Goal: Information Seeking & Learning: Learn about a topic

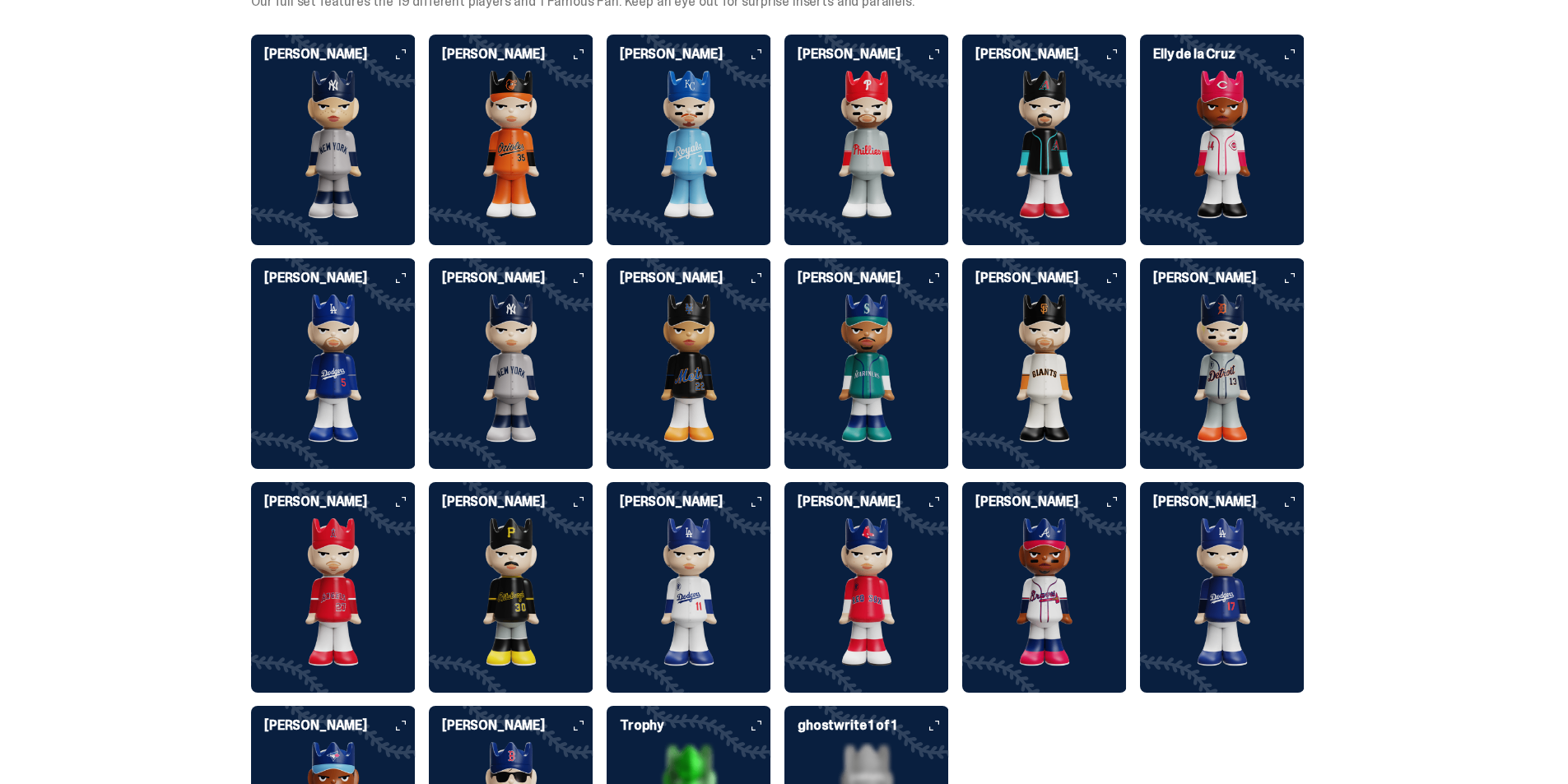
scroll to position [4155, 0]
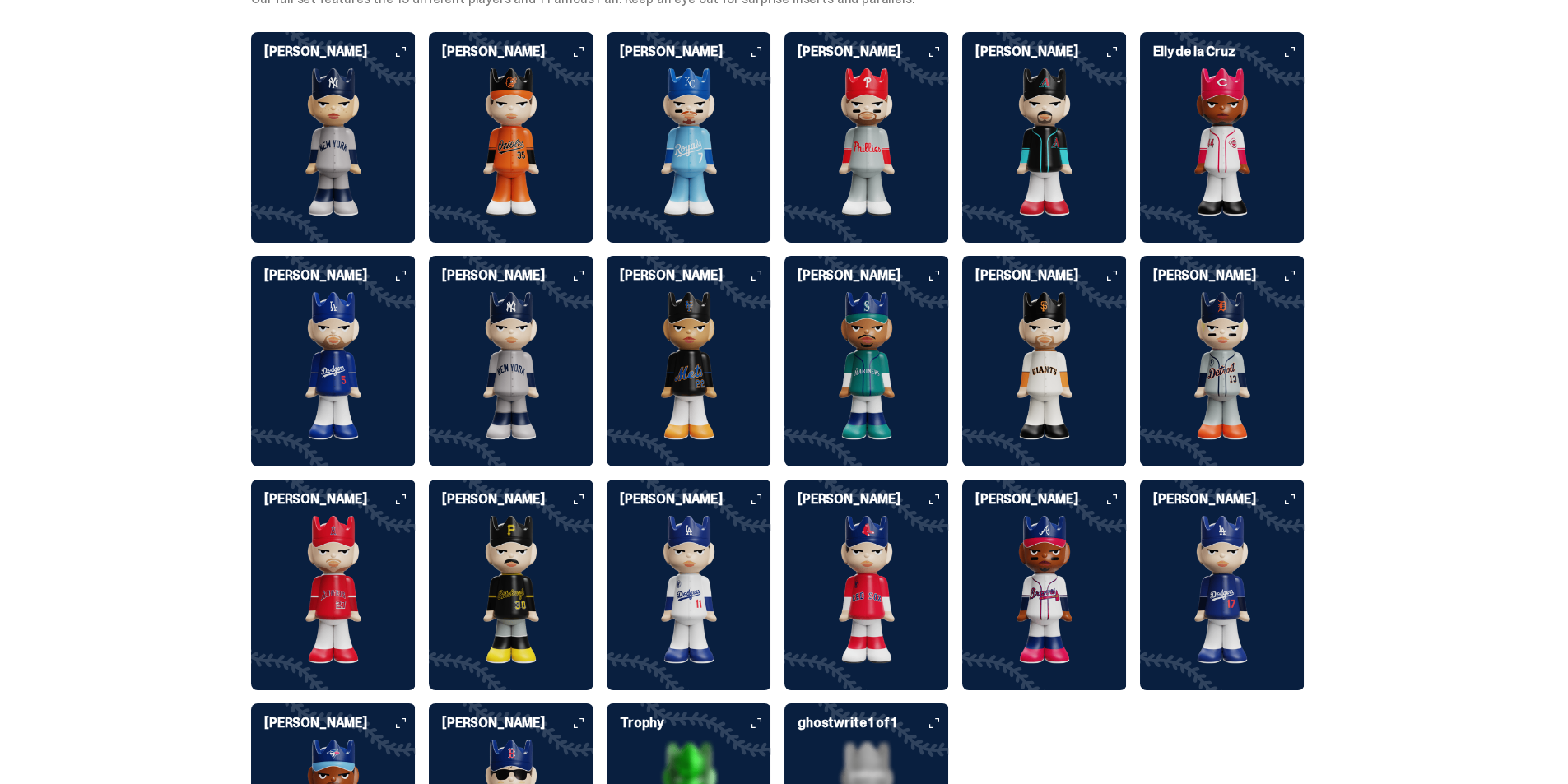
click at [326, 90] on img at bounding box center [333, 142] width 165 height 148
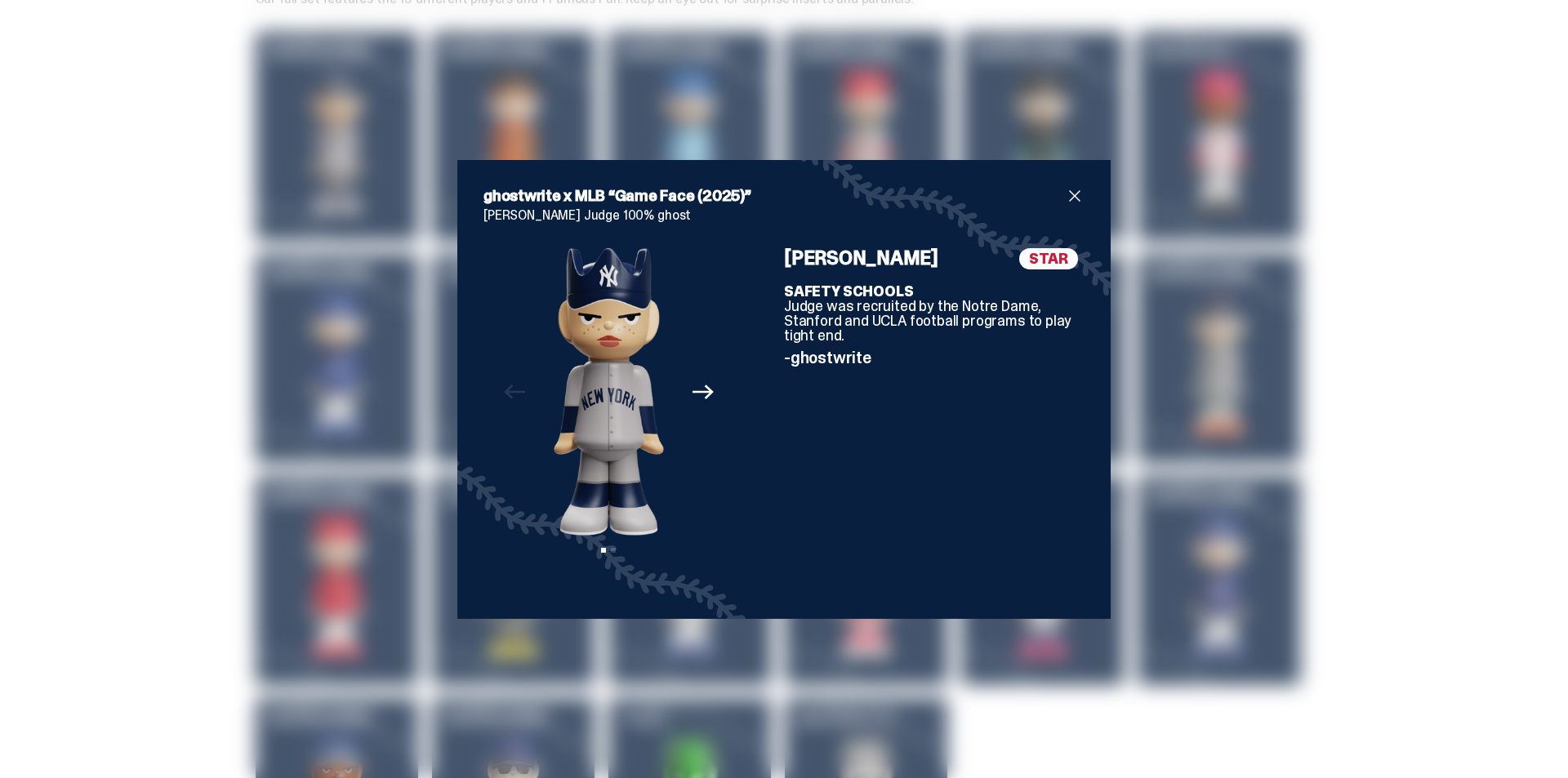
click at [185, 137] on div "ghostwrite x MLB “Game Face (2025)” [PERSON_NAME] Judge 100% ghost Previous Nex…" at bounding box center [784, 389] width 1568 height 778
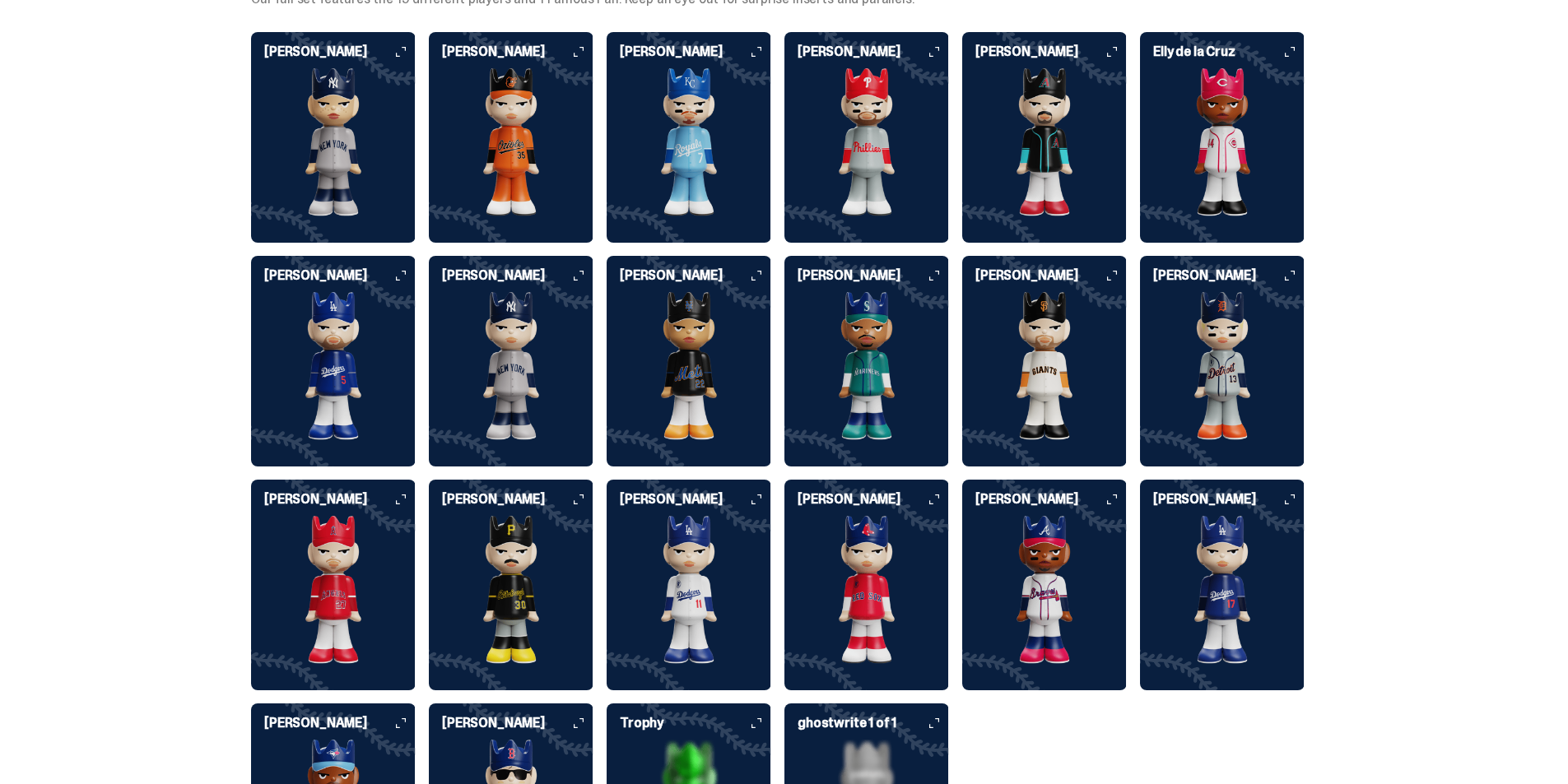
click at [581, 102] on img at bounding box center [511, 142] width 165 height 148
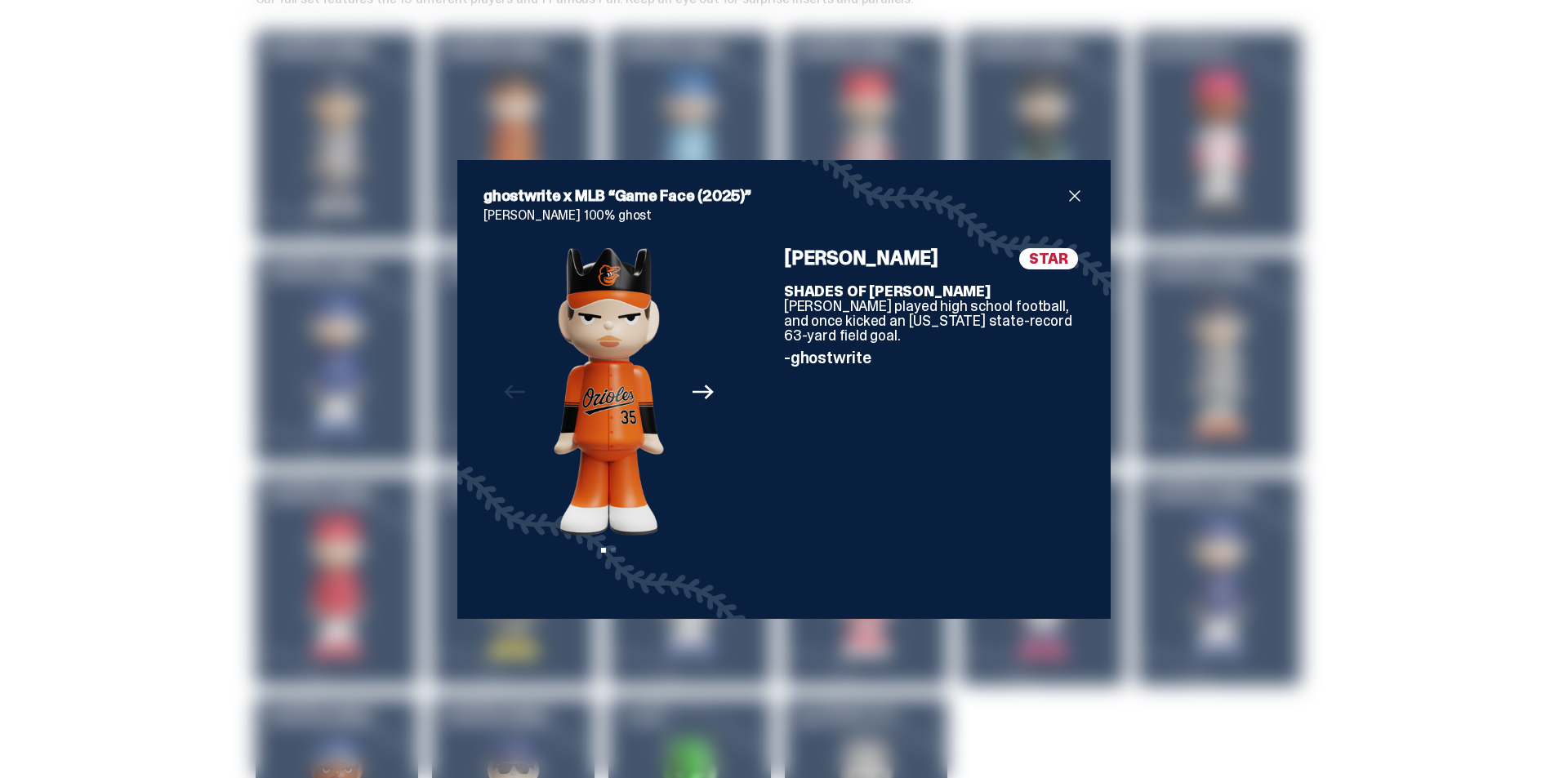
click at [95, 111] on div "ghostwrite x MLB “Game Face (2025)” [PERSON_NAME] 100% ghost Previous Next View…" at bounding box center [784, 389] width 1568 height 778
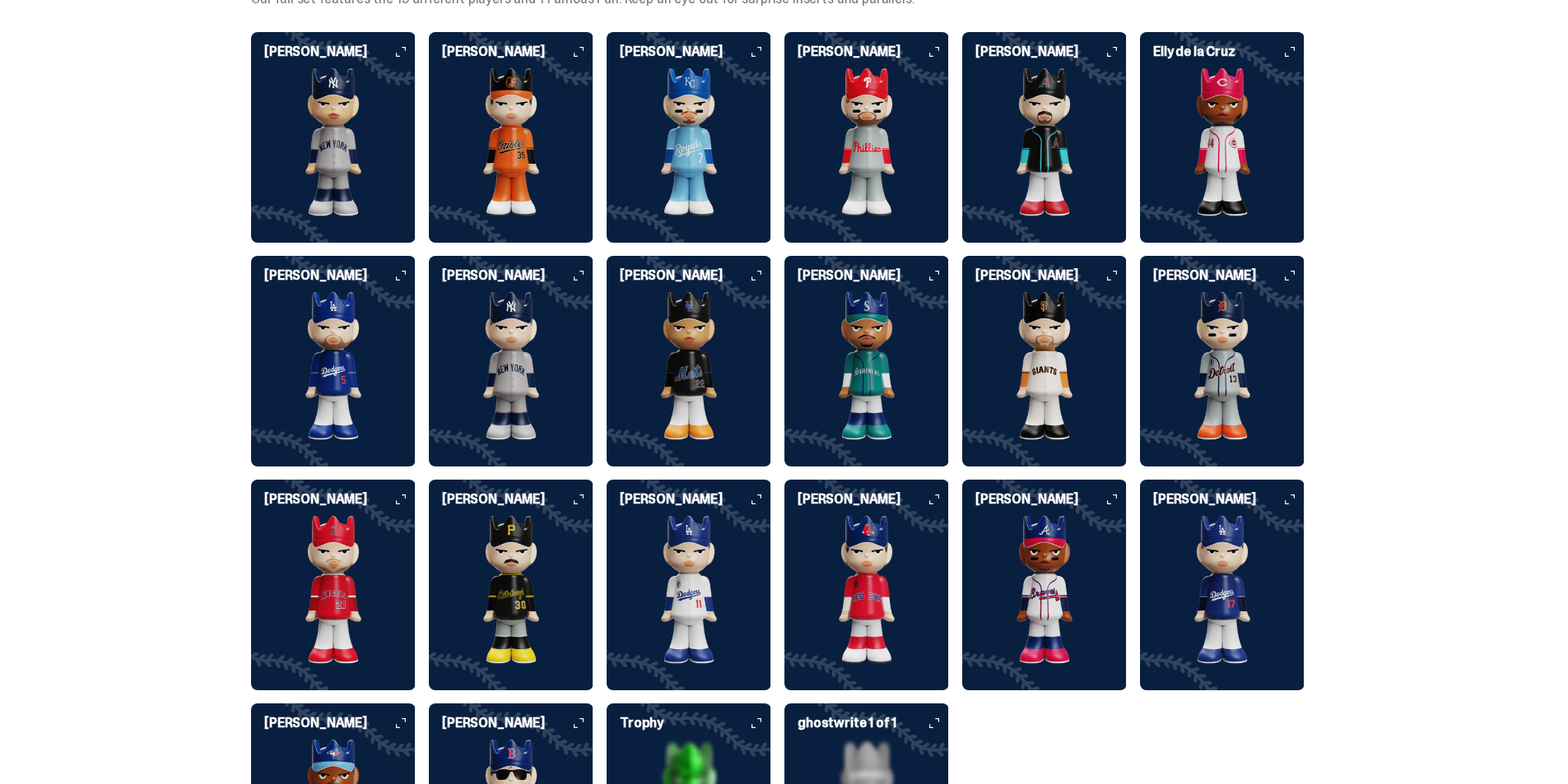
click at [647, 99] on img at bounding box center [689, 142] width 165 height 148
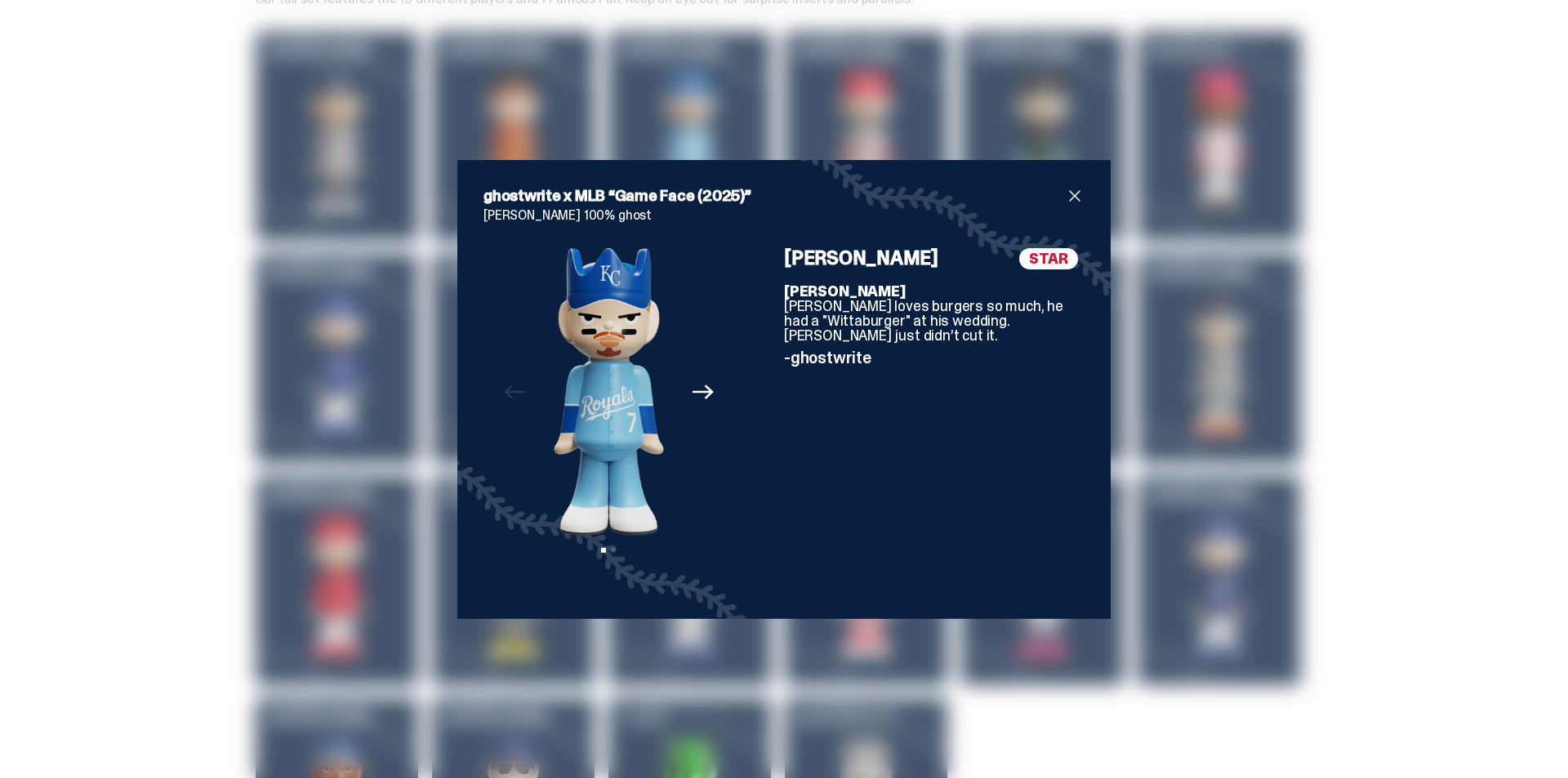
click at [4, 132] on div "ghostwrite x MLB “Game Face (2025)” [PERSON_NAME] 100% ghost Previous Next View…" at bounding box center [784, 389] width 1568 height 778
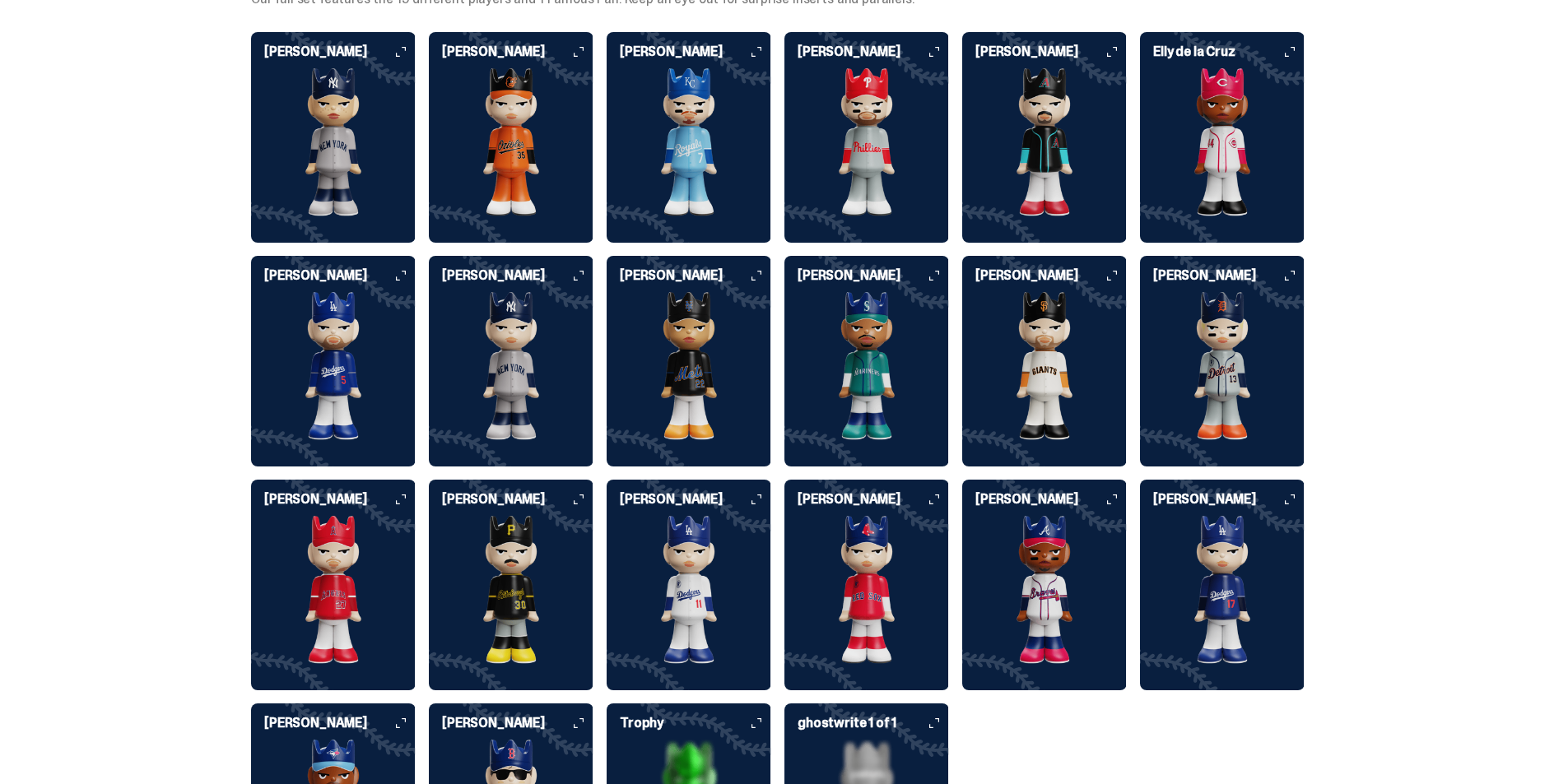
click at [847, 115] on img at bounding box center [866, 142] width 165 height 148
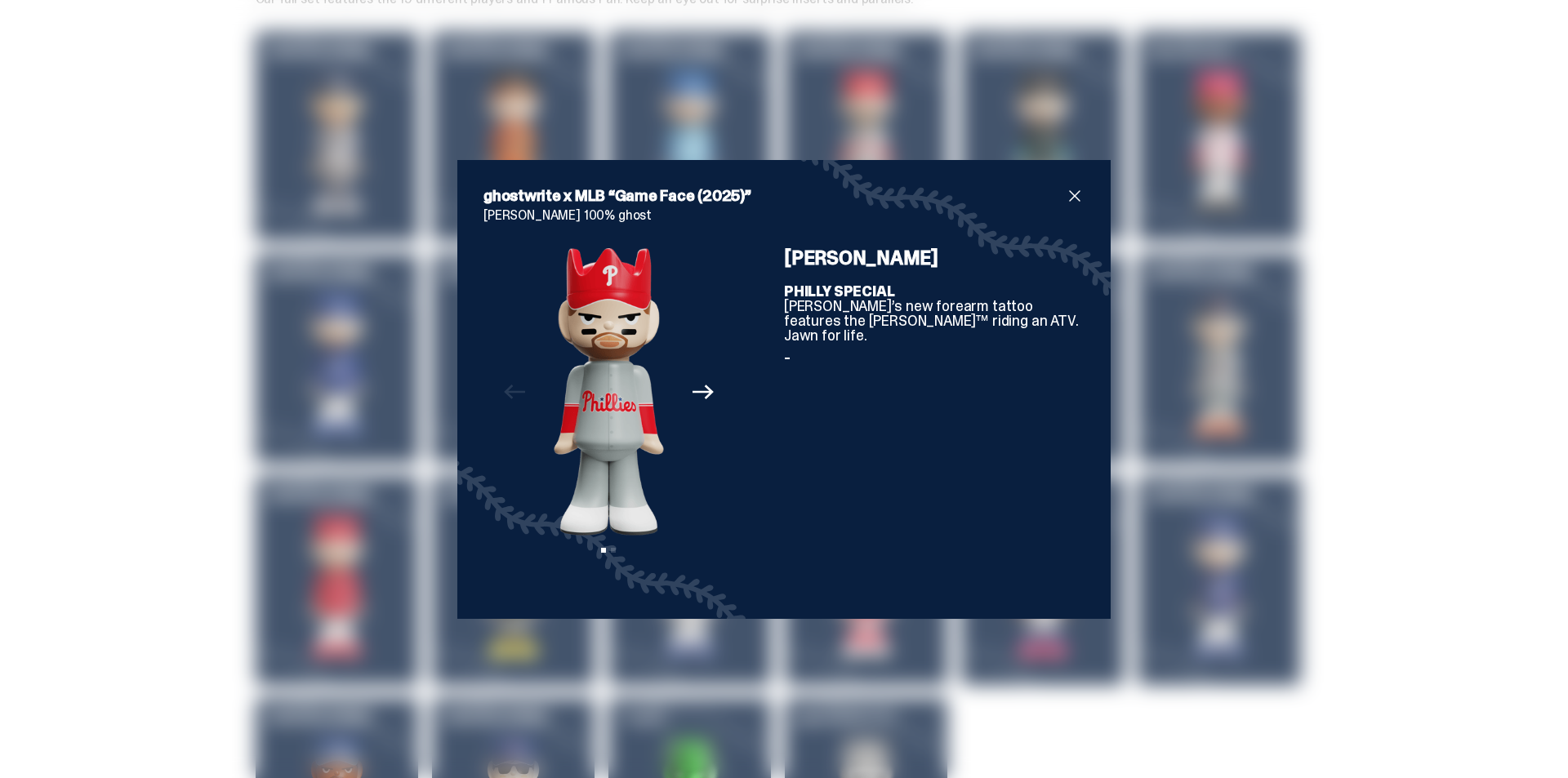
click at [1511, 143] on div "ghostwrite x MLB “Game Face (2025)” [PERSON_NAME] 100% ghost Previous Next View…" at bounding box center [784, 389] width 1568 height 778
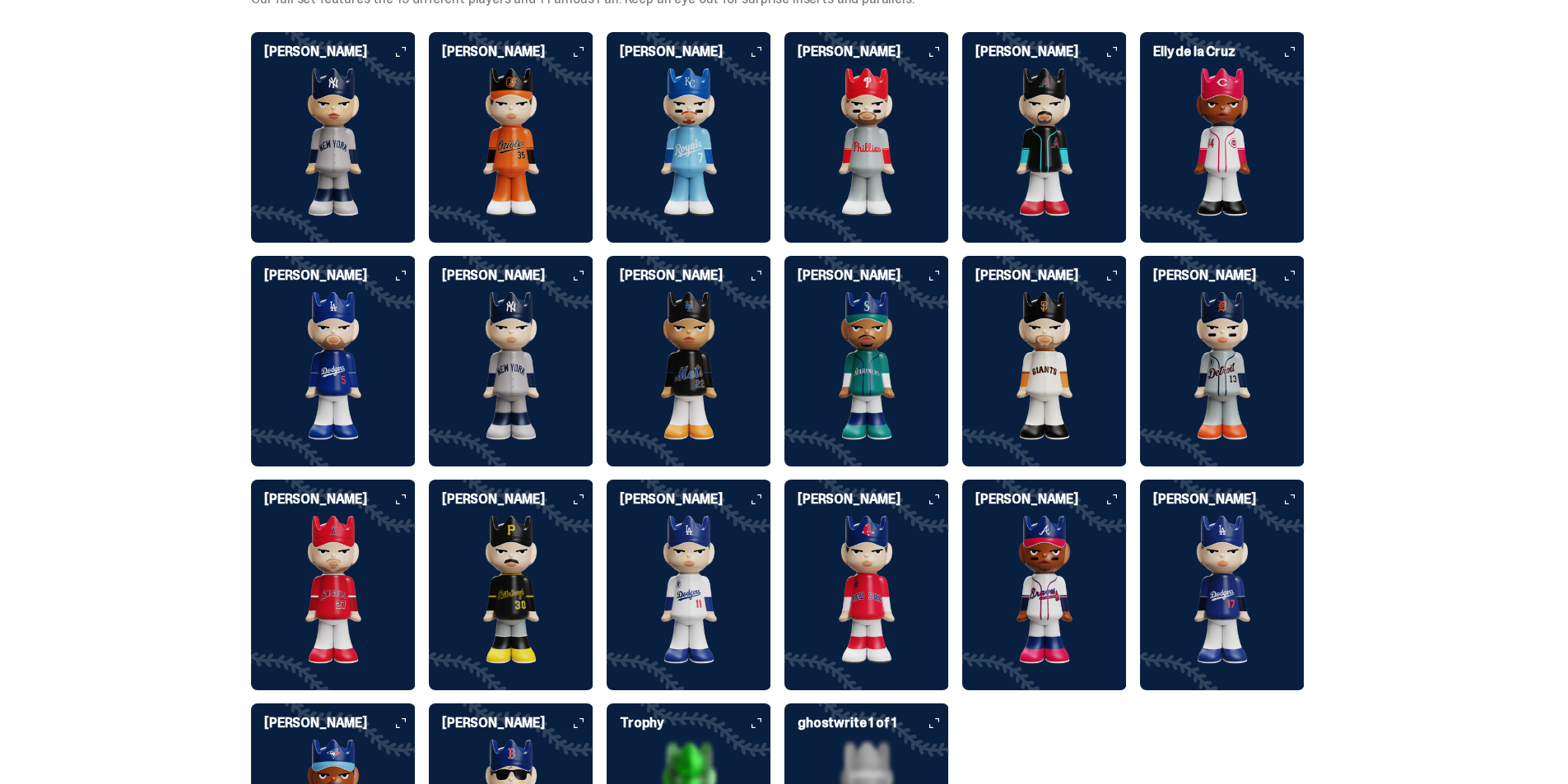
click at [1002, 122] on img at bounding box center [1044, 142] width 165 height 148
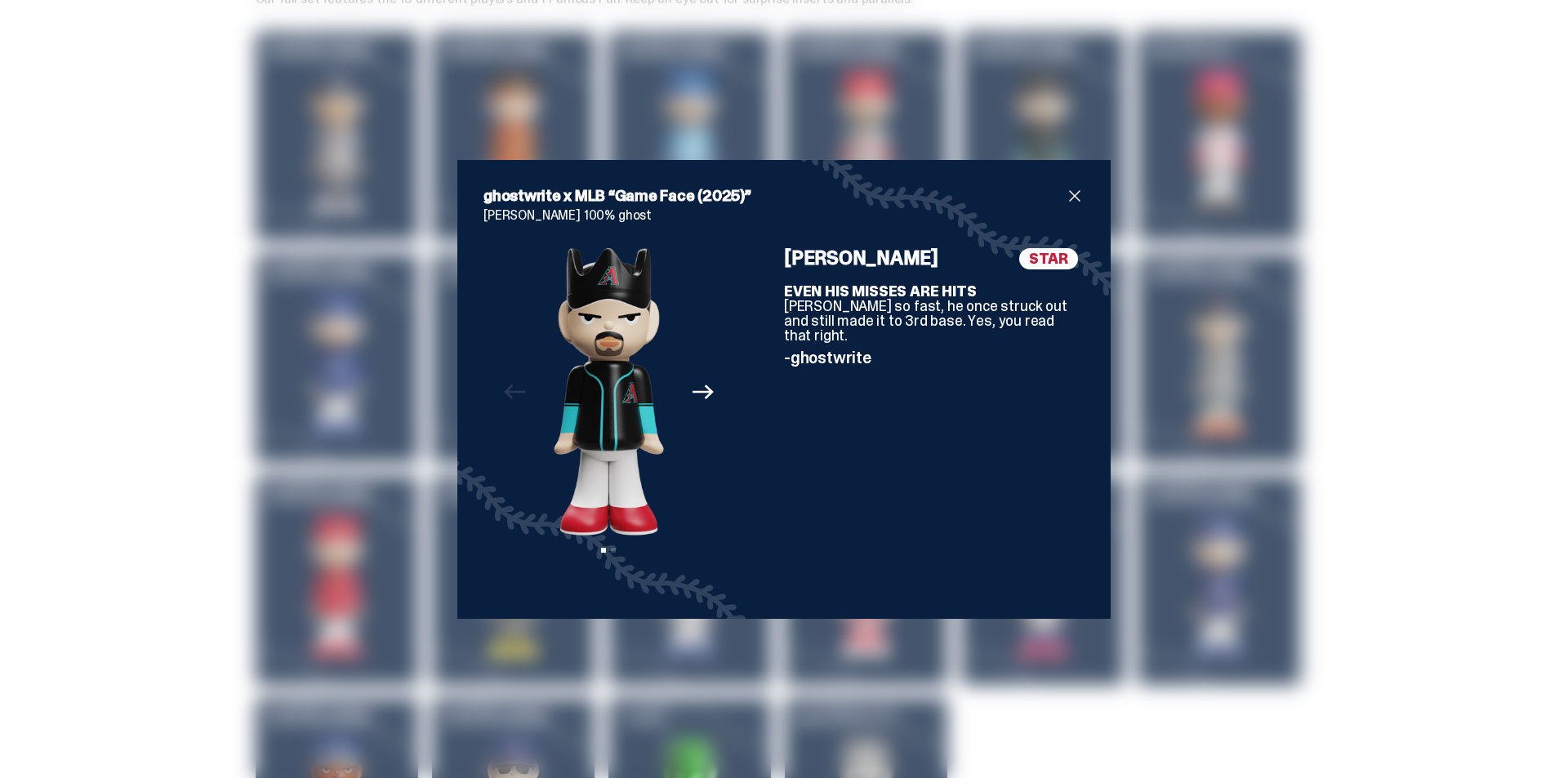
click at [1460, 157] on div "ghostwrite x MLB “Game Face (2025)” [PERSON_NAME] 100% ghost Previous Next View…" at bounding box center [784, 389] width 1568 height 778
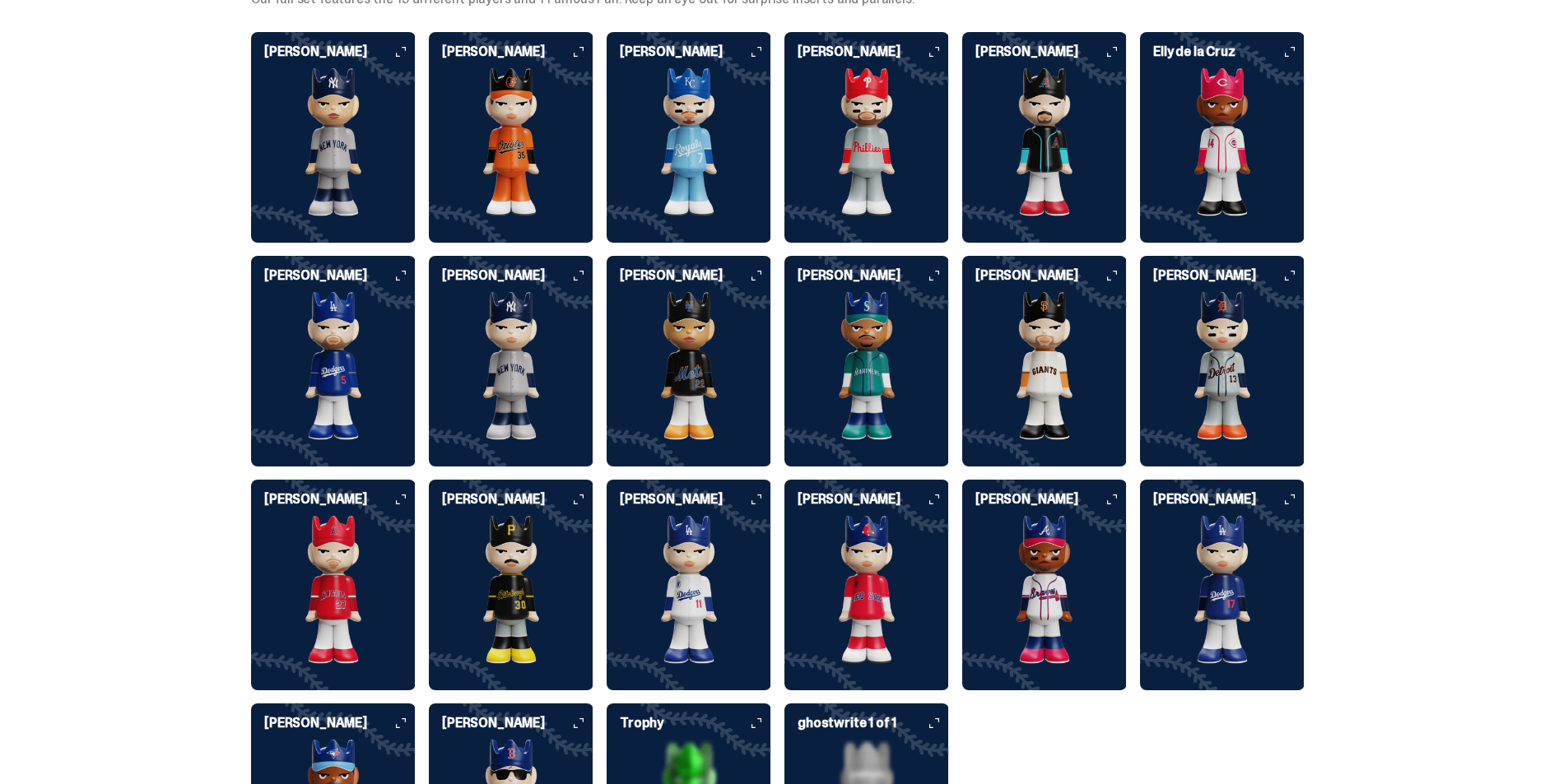
click at [964, 100] on div "[PERSON_NAME] [PERSON_NAME] [PERSON_NAME] [PERSON_NAME] [PERSON_NAME] ghostwrit…" at bounding box center [777, 472] width 1054 height 882
click at [919, 102] on img at bounding box center [866, 142] width 165 height 148
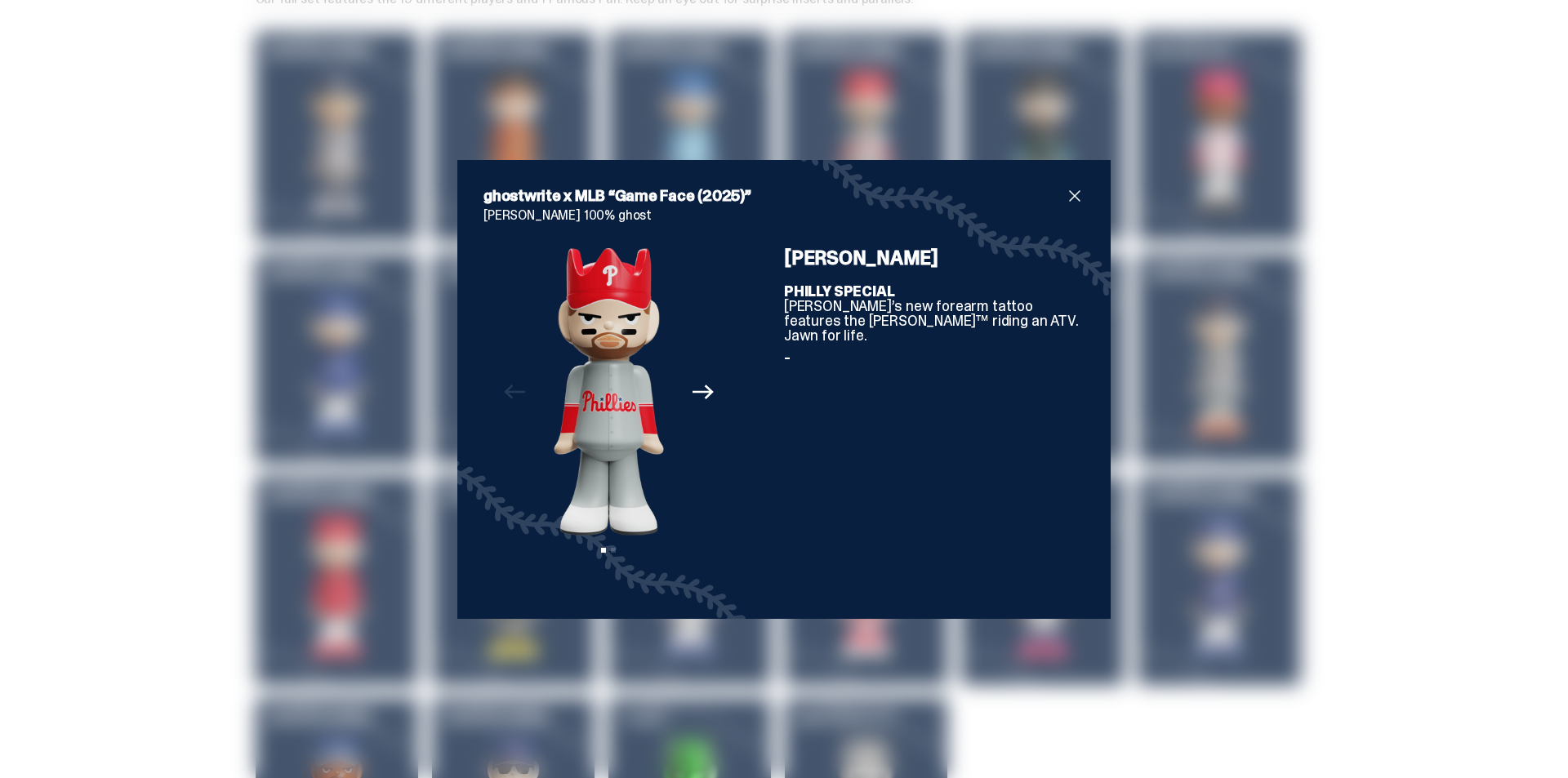
click at [1373, 140] on div "ghostwrite x MLB “Game Face (2025)” [PERSON_NAME] 100% ghost Previous Next View…" at bounding box center [784, 389] width 1568 height 778
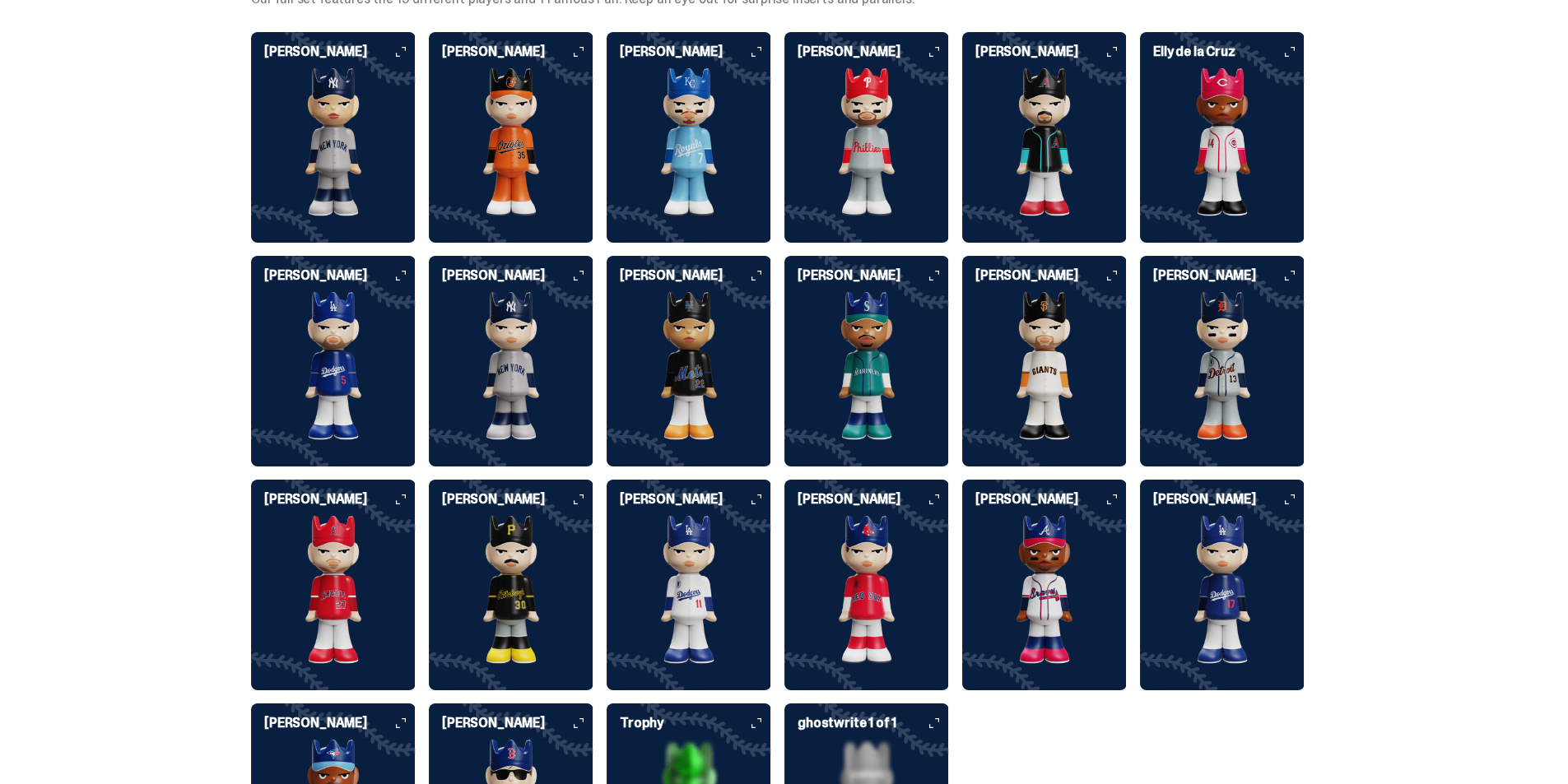
click at [715, 134] on img at bounding box center [689, 142] width 165 height 148
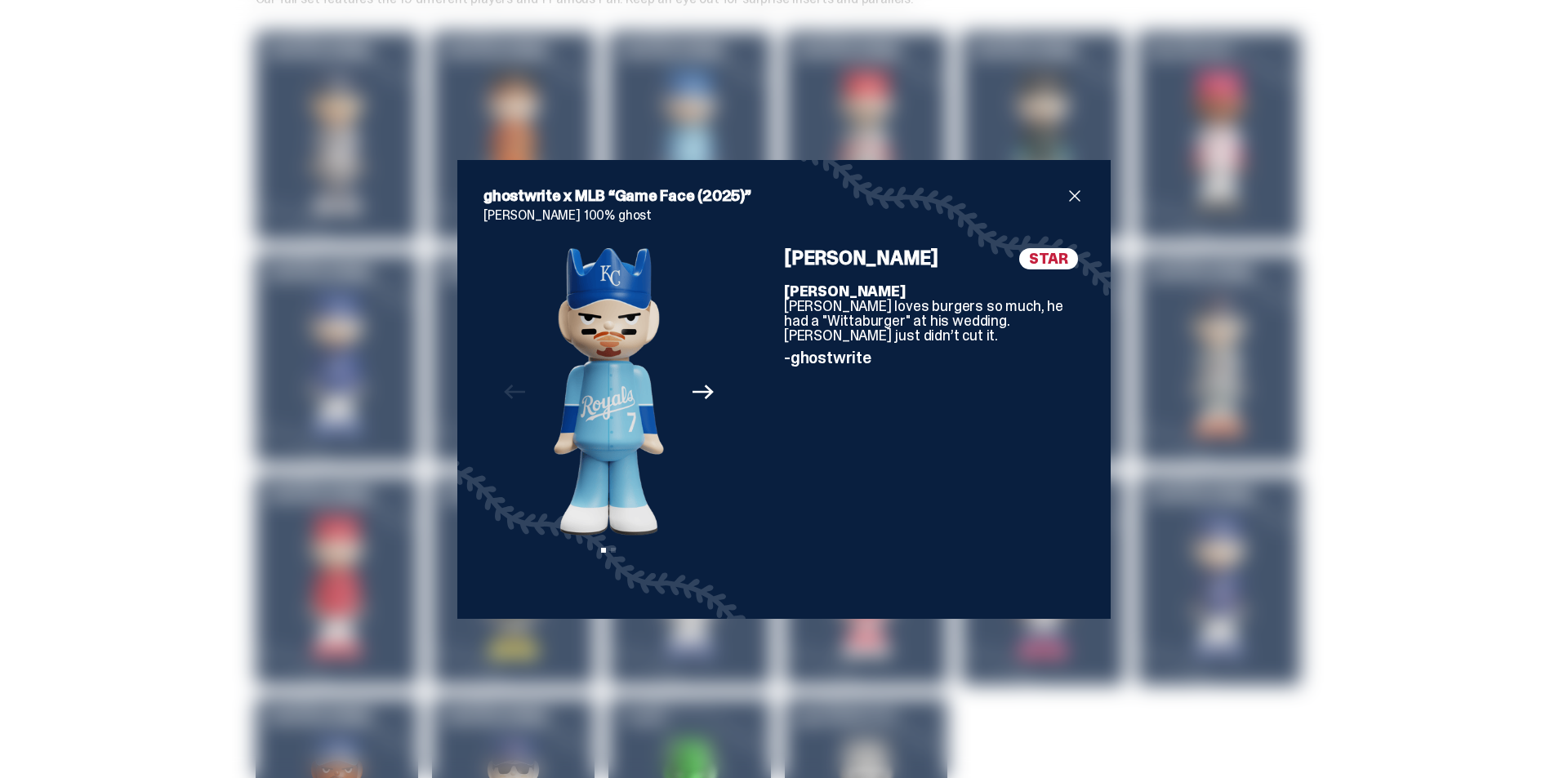
click at [1402, 153] on div "ghostwrite x MLB “Game Face (2025)” [PERSON_NAME] 100% ghost Previous Next View…" at bounding box center [784, 389] width 1568 height 778
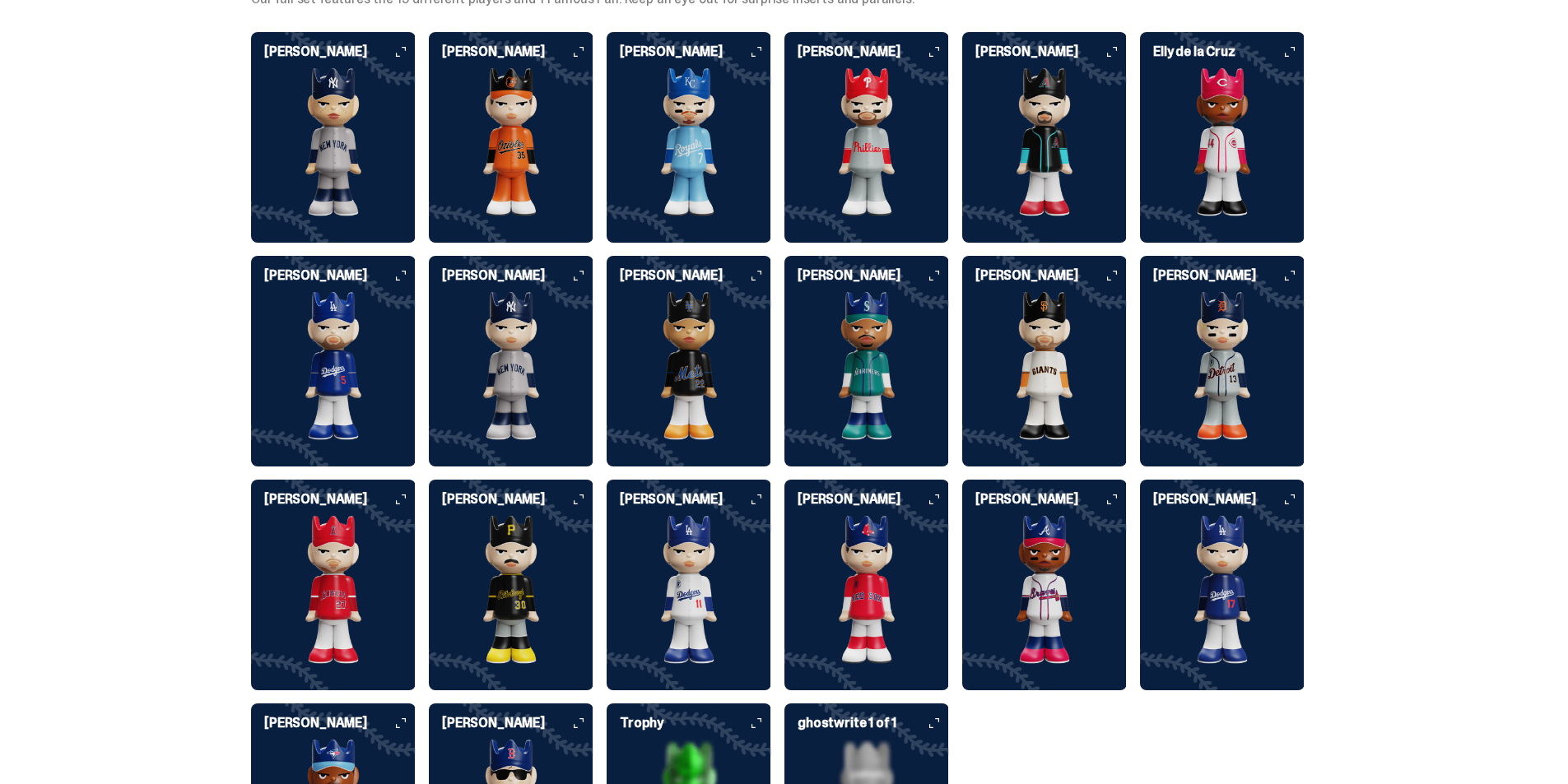
click at [920, 136] on img at bounding box center [866, 142] width 165 height 148
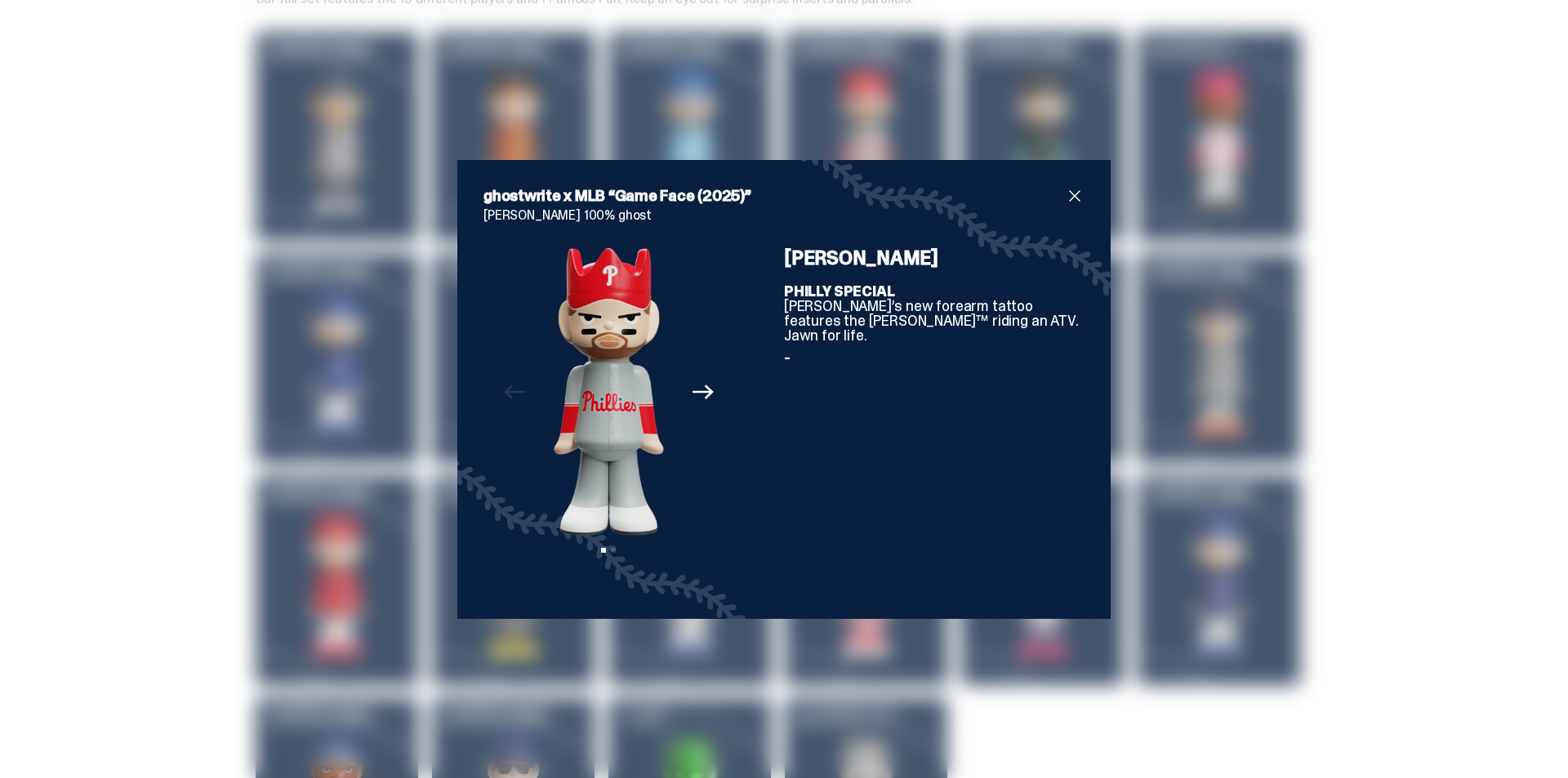
click at [1295, 188] on div "ghostwrite x MLB “Game Face (2025)” [PERSON_NAME] 100% ghost Previous Next View…" at bounding box center [784, 389] width 1568 height 778
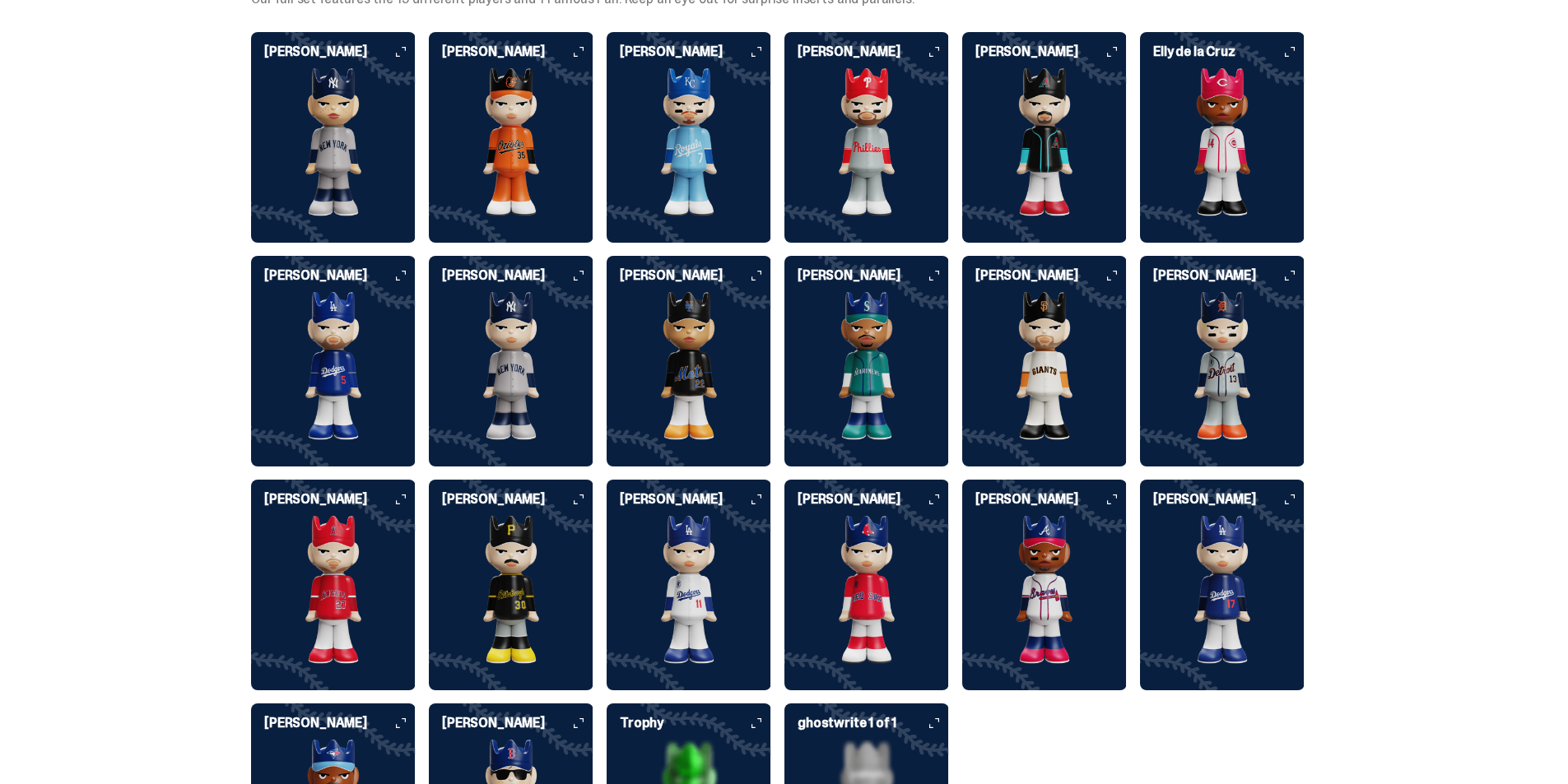
click at [1014, 159] on img at bounding box center [1044, 142] width 165 height 148
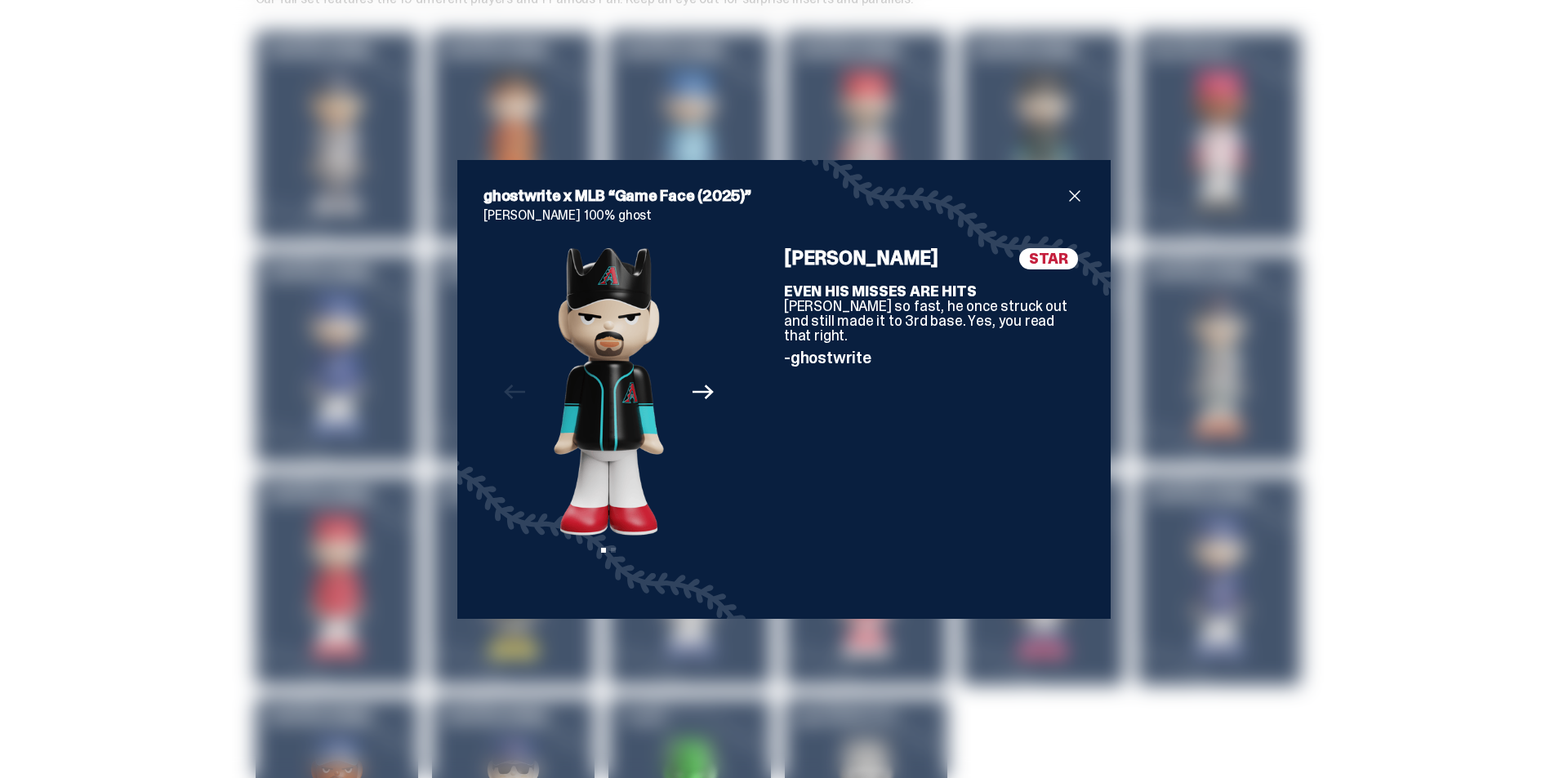
click at [1353, 172] on div "ghostwrite x MLB “Game Face (2025)” [PERSON_NAME] 100% ghost Previous Next View…" at bounding box center [784, 389] width 1568 height 778
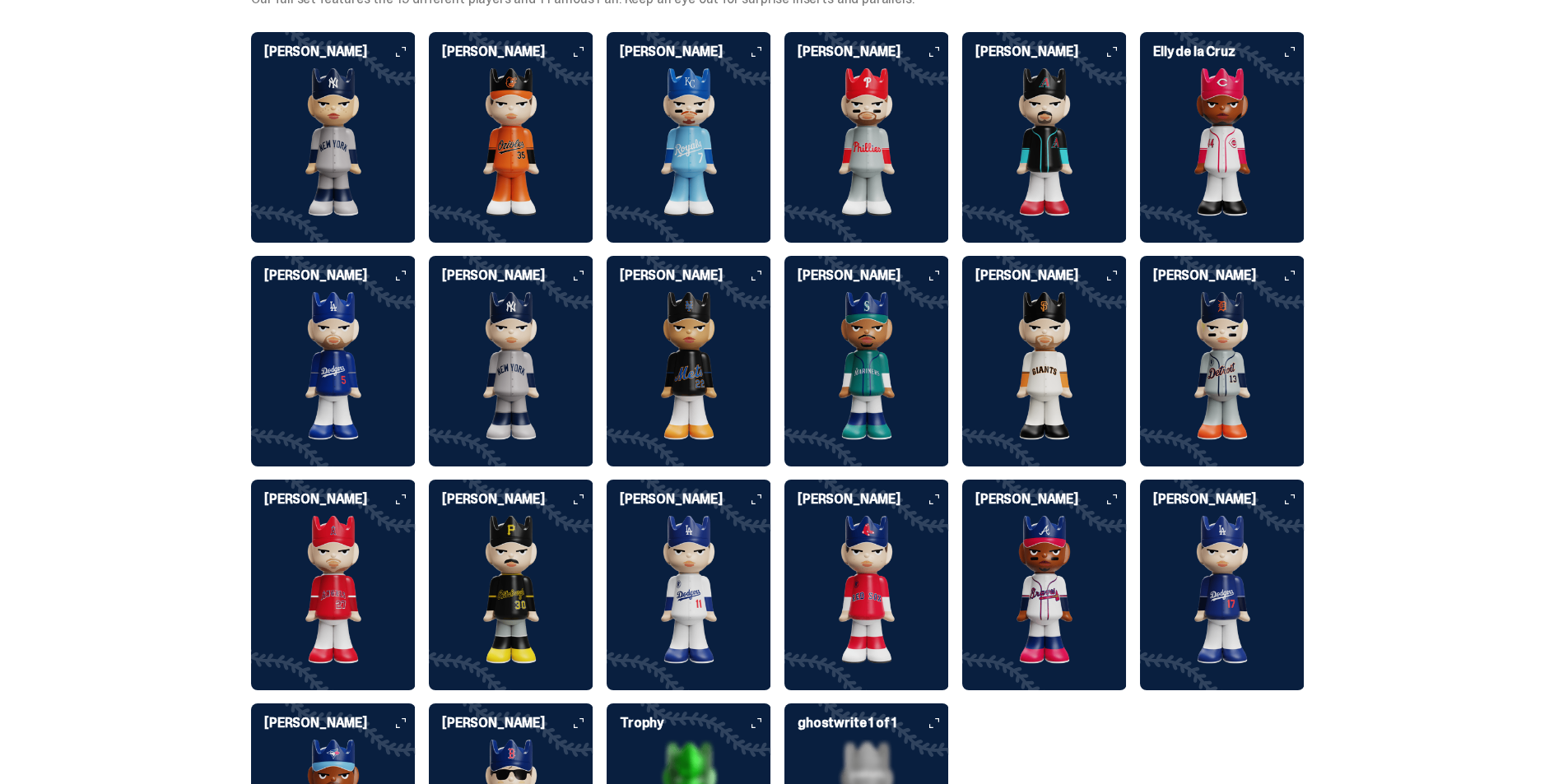
click at [1223, 157] on img at bounding box center [1222, 142] width 165 height 148
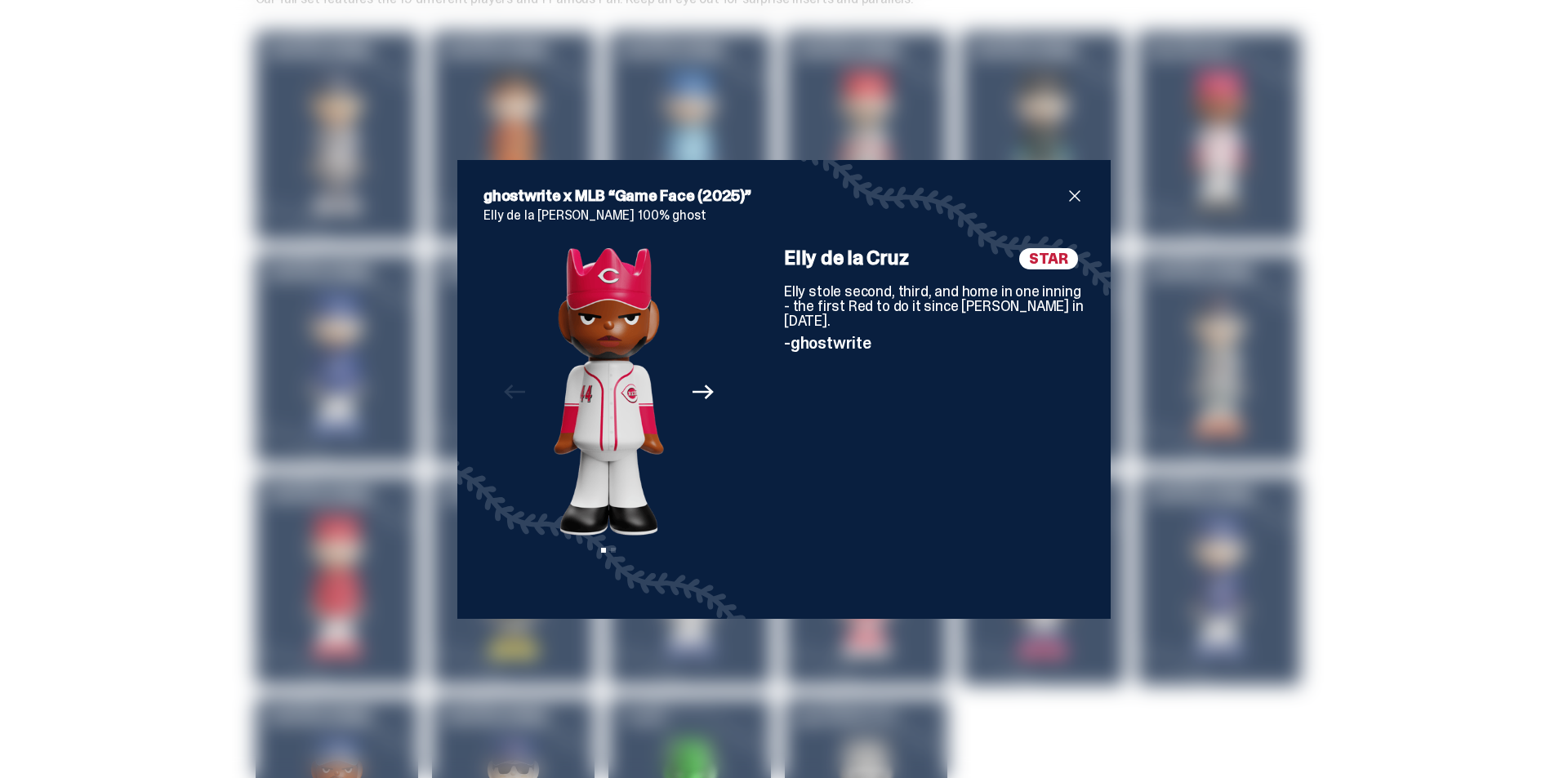
click at [1410, 134] on div "ghostwrite x MLB “Game Face (2025)” Elly de la [PERSON_NAME] 100% ghost Previou…" at bounding box center [784, 389] width 1568 height 778
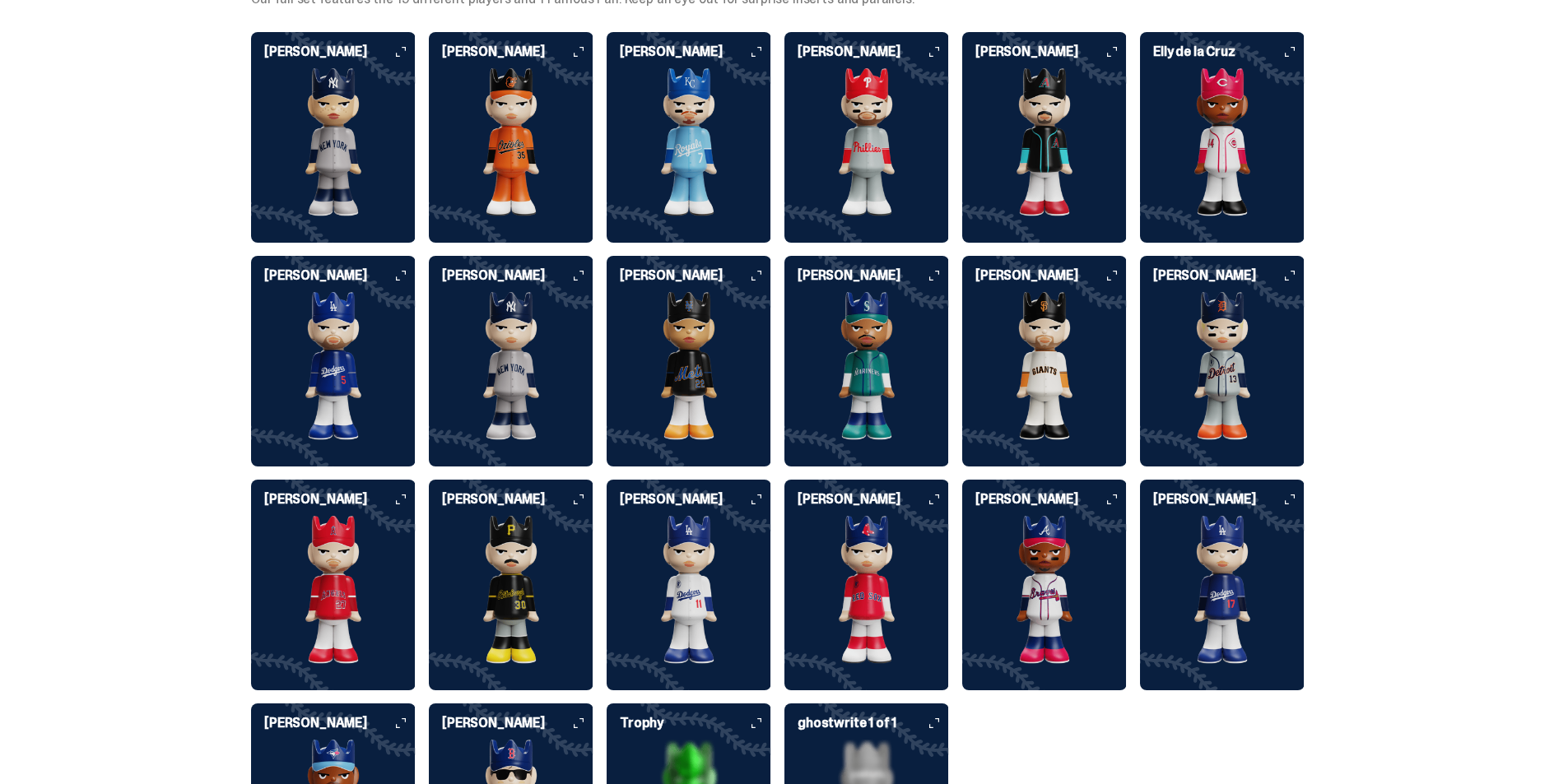
drag, startPoint x: 293, startPoint y: 318, endPoint x: 306, endPoint y: 307, distance: 17.0
click at [297, 314] on img at bounding box center [333, 366] width 165 height 148
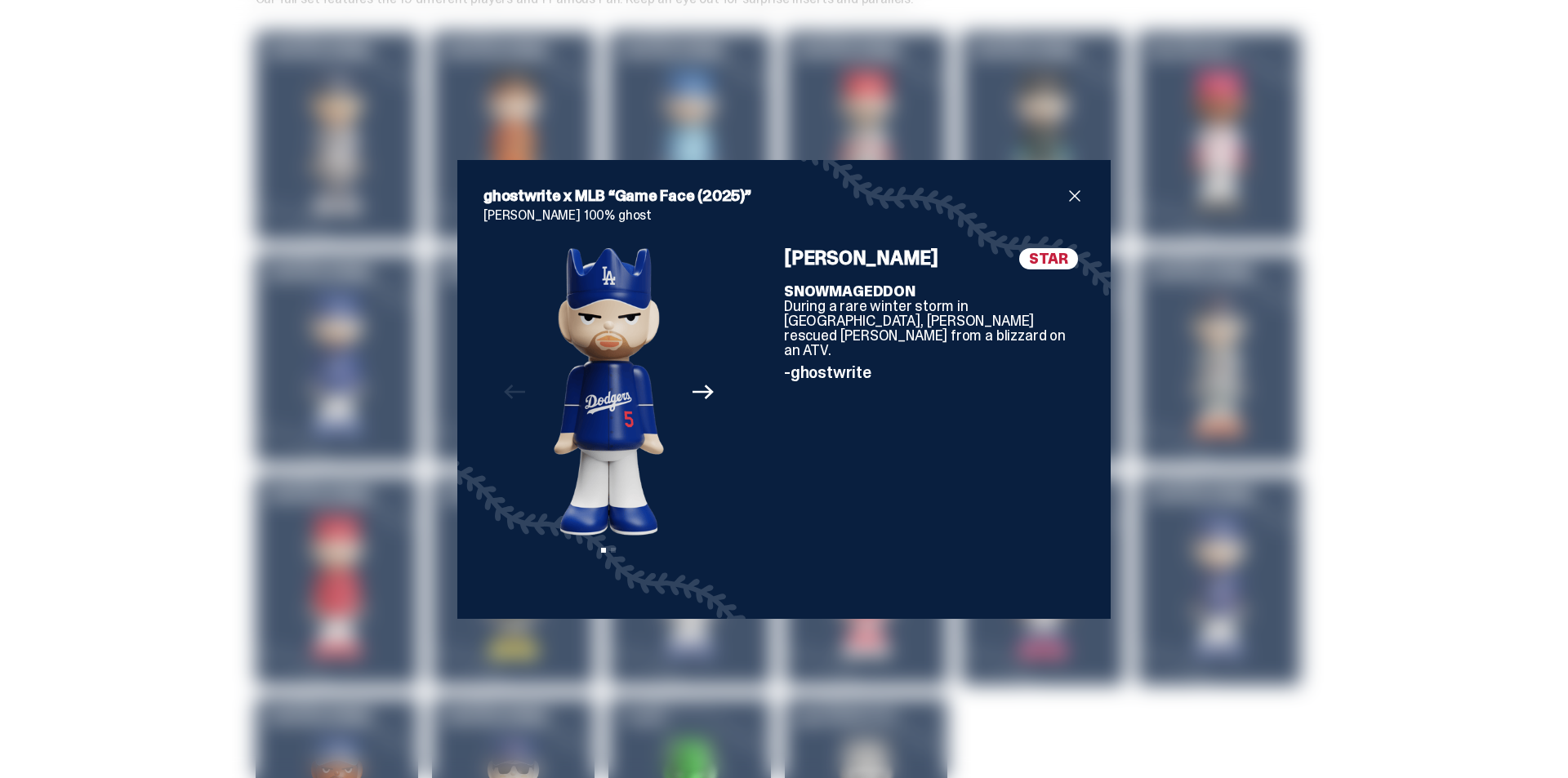
click at [82, 312] on div "ghostwrite x MLB “Game Face (2025)” [PERSON_NAME] 100% ghost Previous Next View…" at bounding box center [784, 389] width 1568 height 778
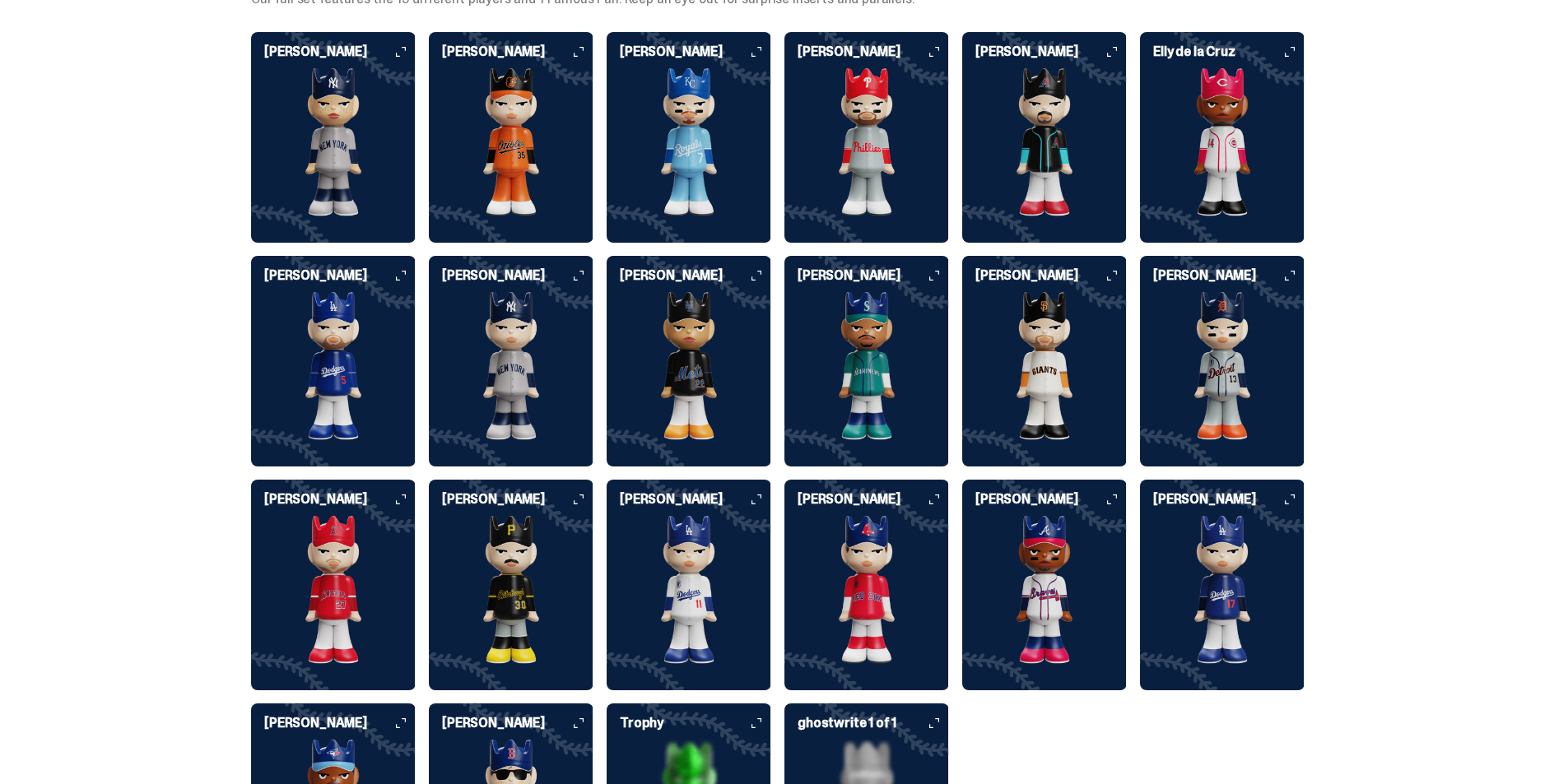
click at [424, 321] on div "[PERSON_NAME] [PERSON_NAME] [PERSON_NAME] [PERSON_NAME] [PERSON_NAME] [PERSON_N…" at bounding box center [777, 472] width 1054 height 882
click at [458, 319] on img at bounding box center [511, 366] width 165 height 148
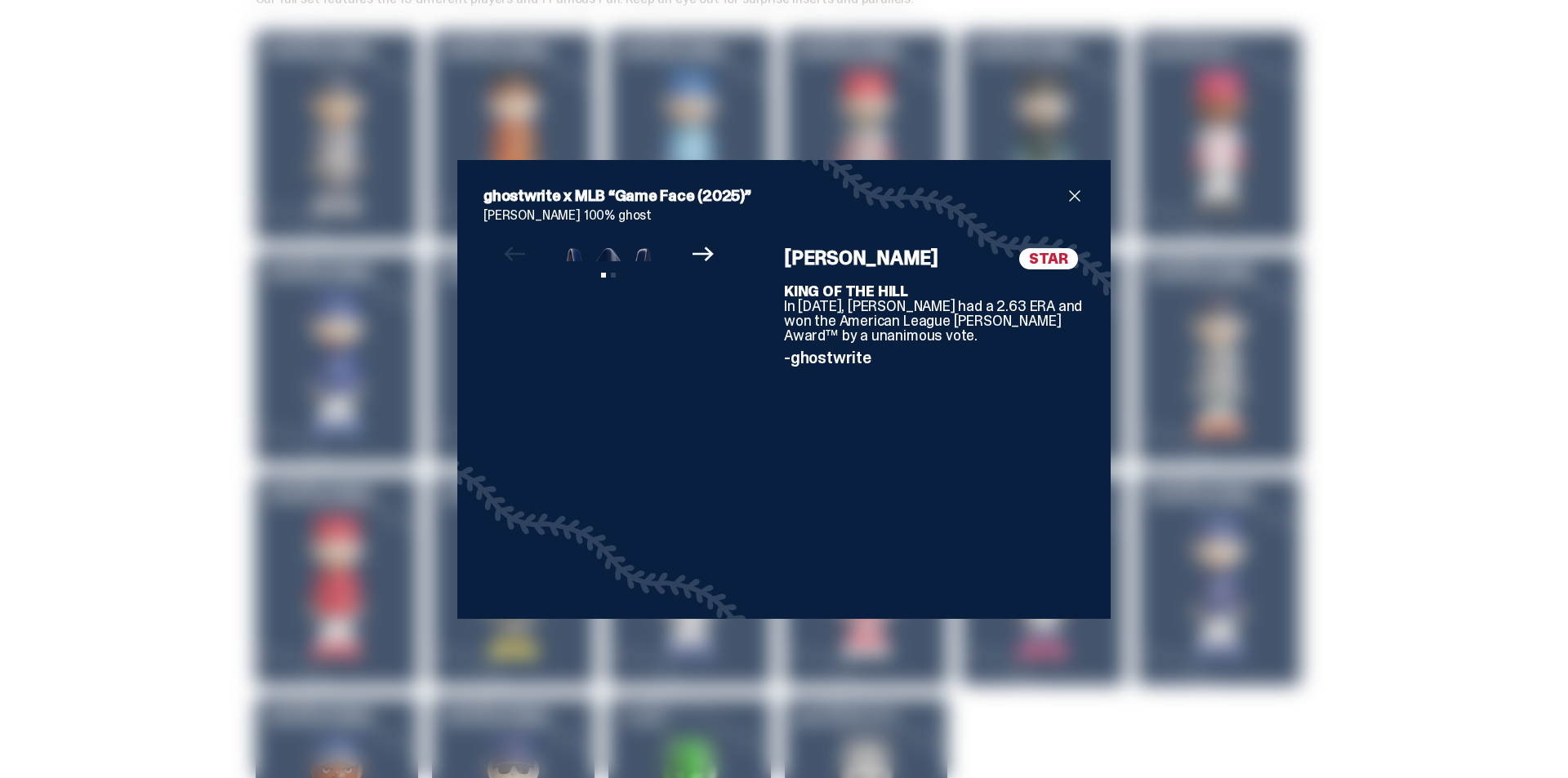
click at [1454, 270] on div "ghostwrite x MLB “Game Face (2025)” [PERSON_NAME] 100% ghost Previous Next View…" at bounding box center [784, 389] width 1568 height 778
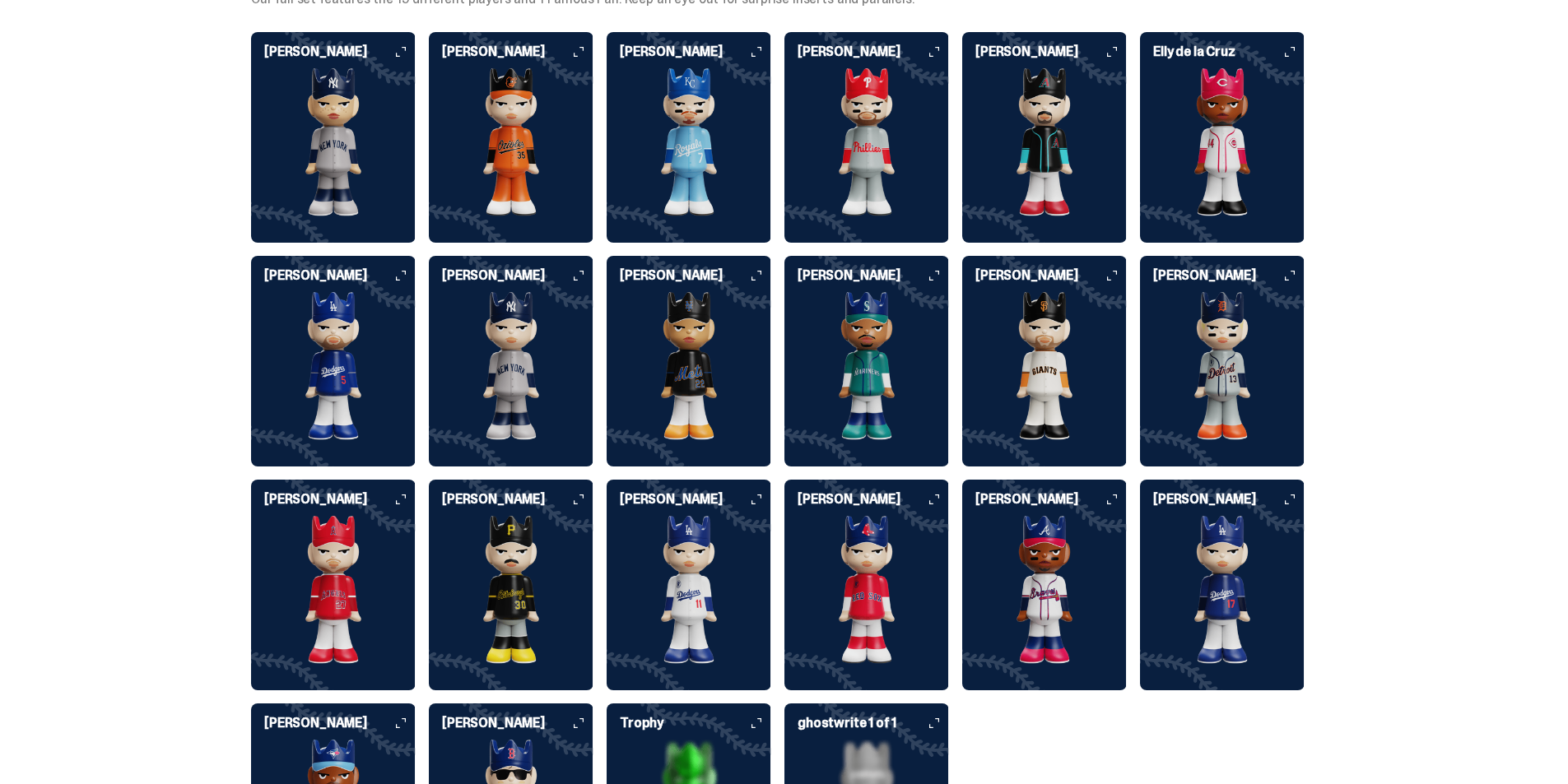
click at [707, 350] on img at bounding box center [689, 366] width 165 height 148
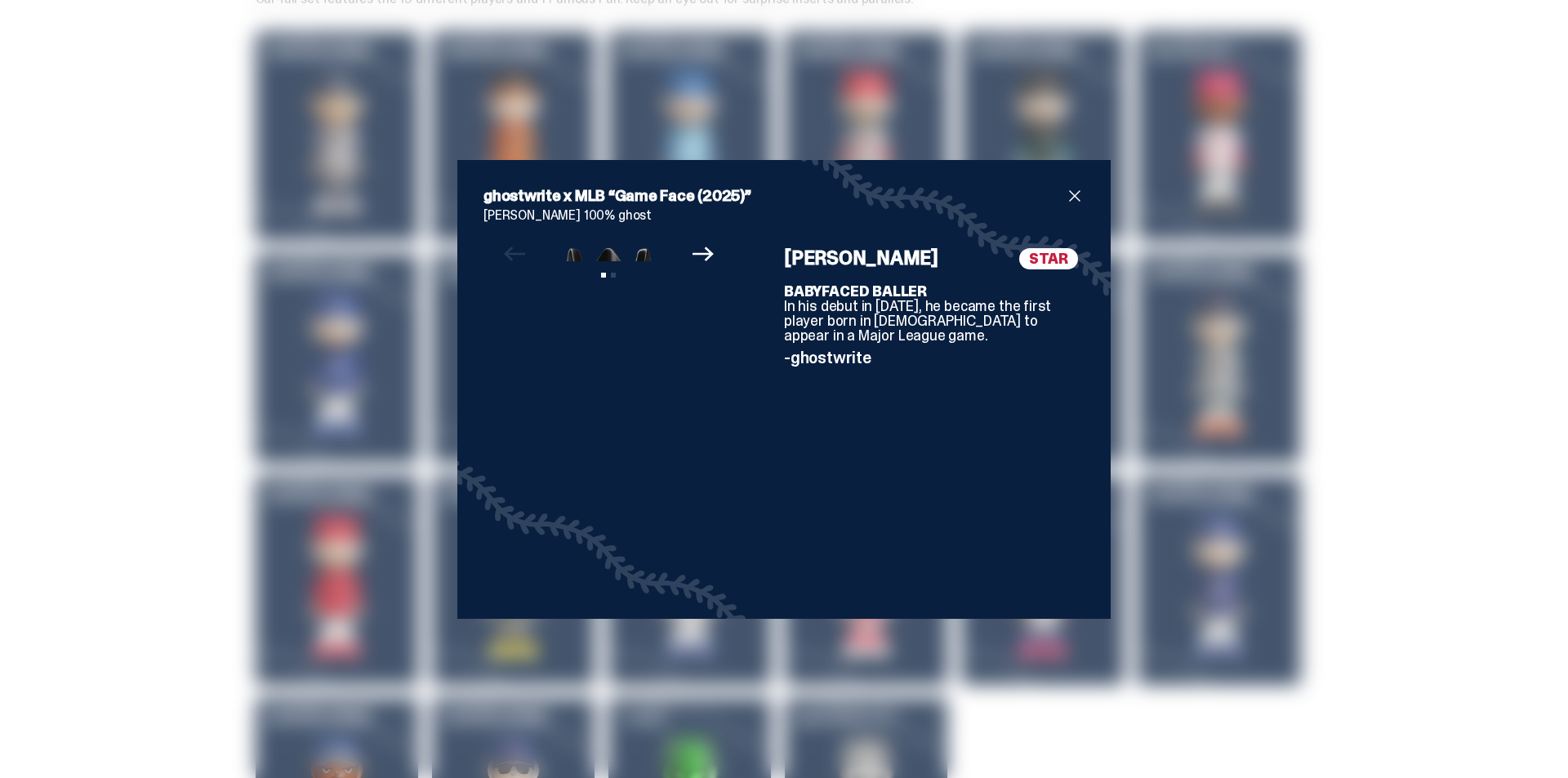
click at [1393, 276] on div "ghostwrite x MLB “Game Face (2025)” [PERSON_NAME] 100% ghost Previous Next View…" at bounding box center [784, 389] width 1568 height 778
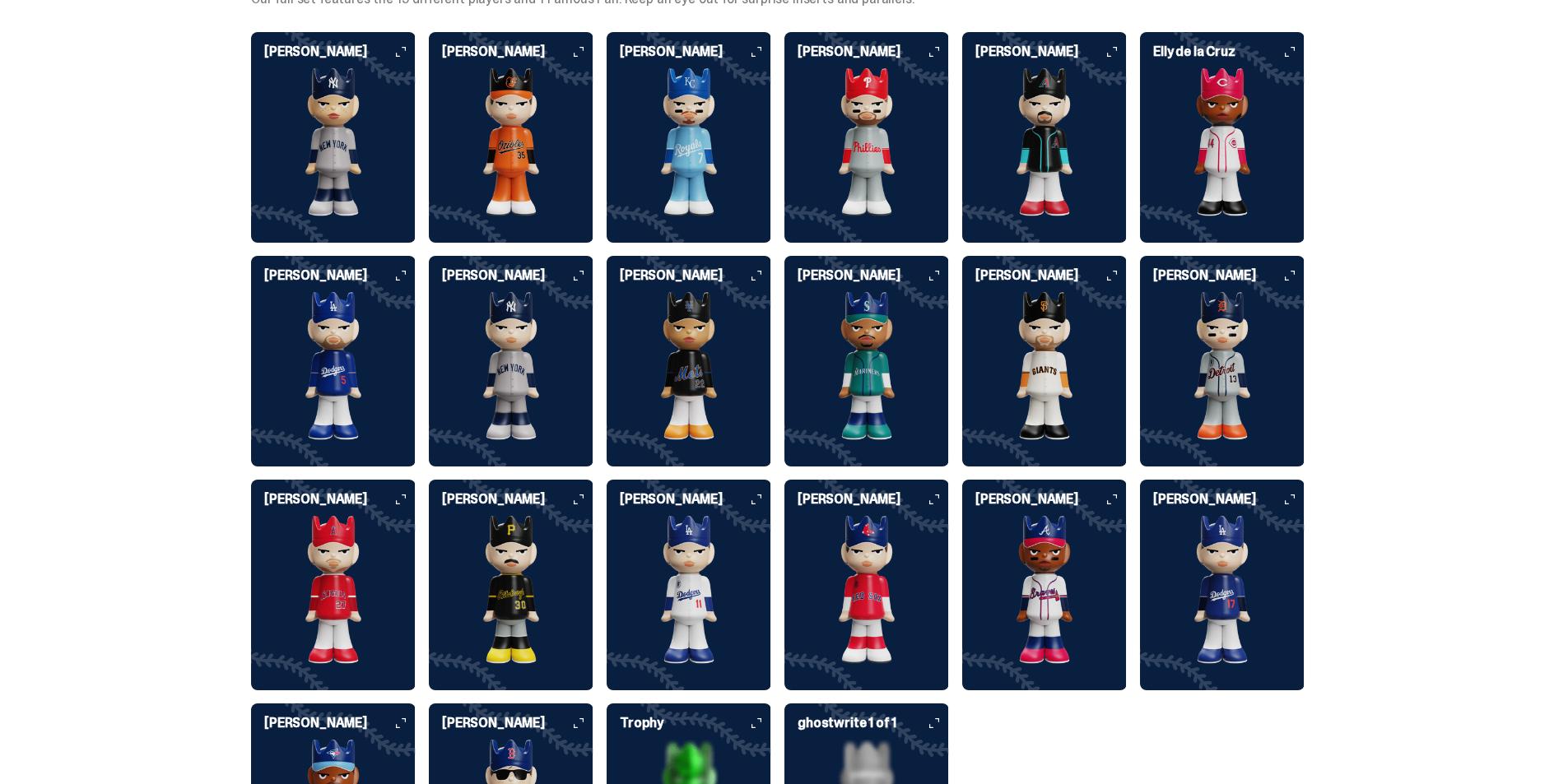
click at [864, 344] on img at bounding box center [866, 366] width 165 height 148
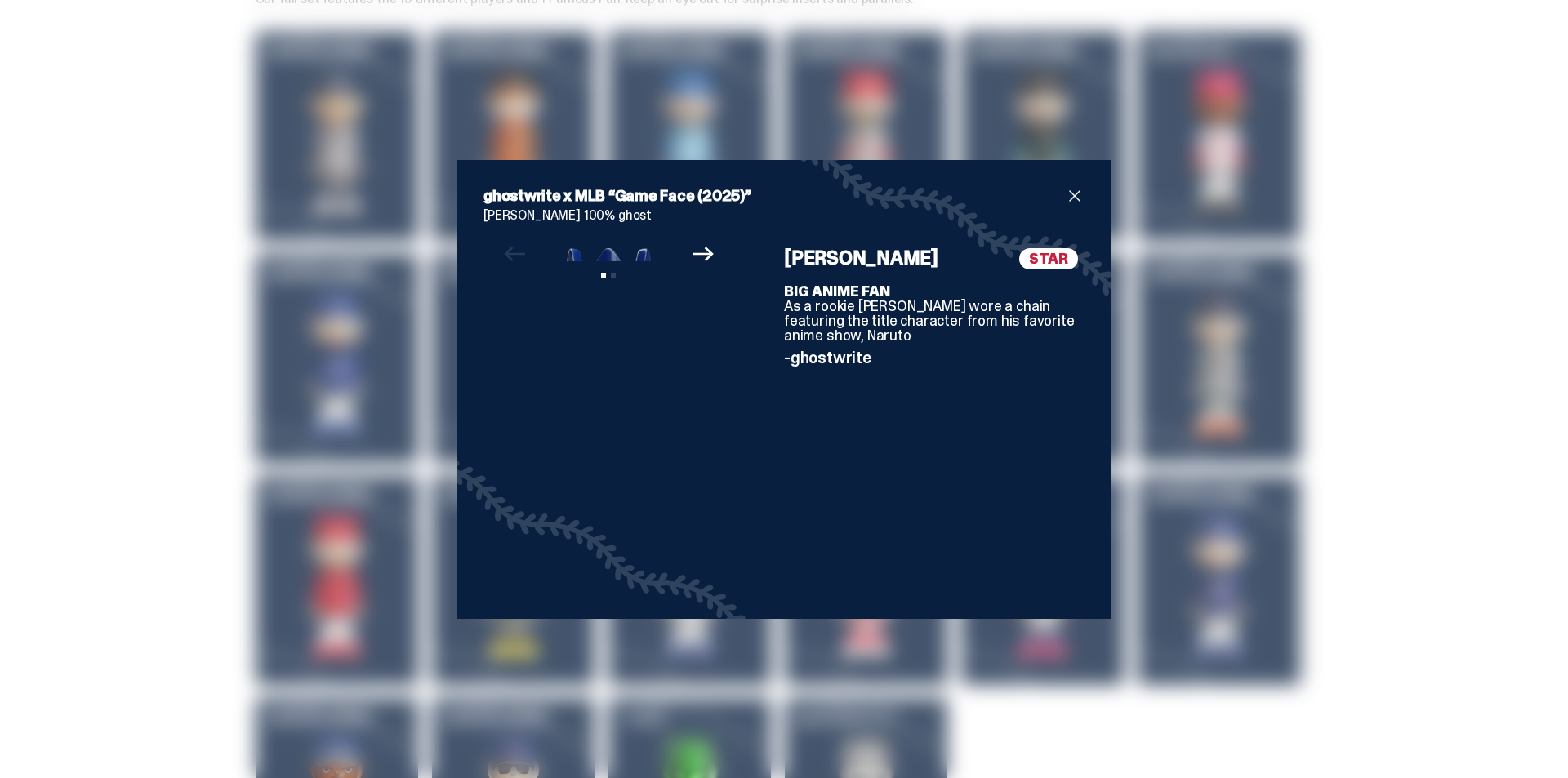
drag, startPoint x: 1390, startPoint y: 291, endPoint x: 1311, endPoint y: 308, distance: 80.8
click at [1387, 292] on div "ghostwrite x MLB “Game Face (2025)” [PERSON_NAME] 100% ghost Previous Next View…" at bounding box center [784, 389] width 1568 height 778
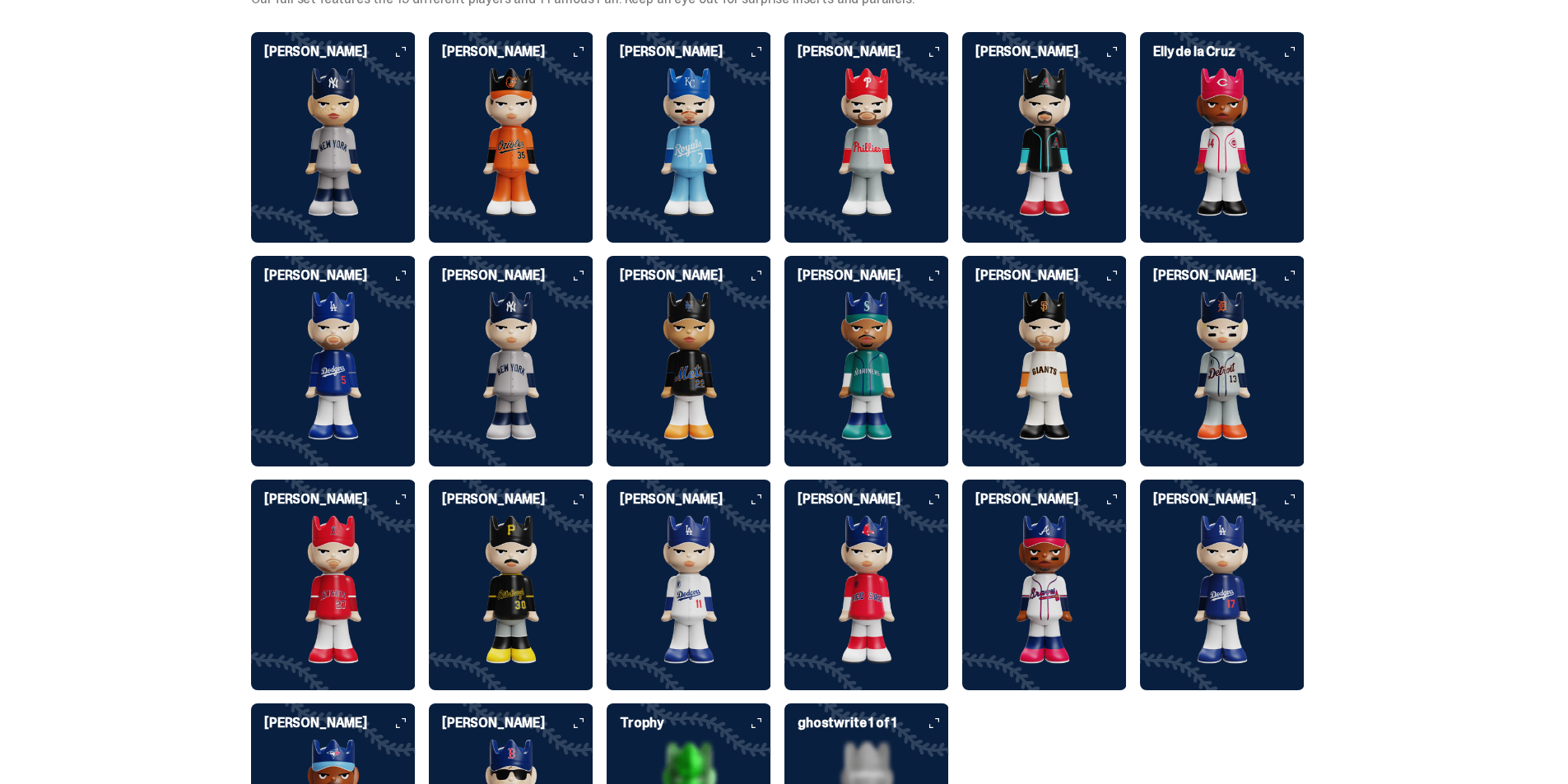
click at [1111, 339] on img at bounding box center [1044, 366] width 165 height 148
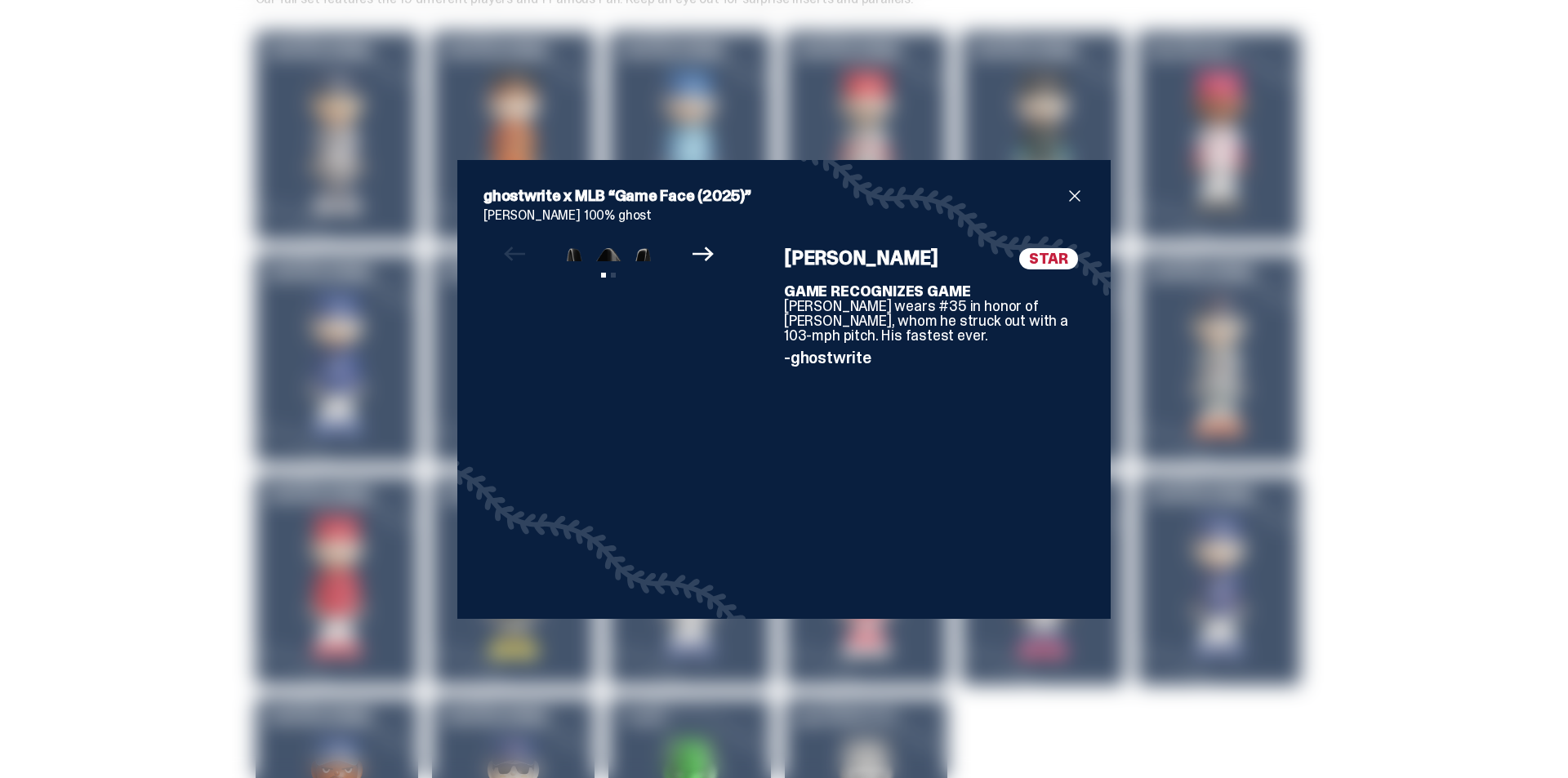
click at [1378, 292] on div "ghostwrite x MLB “Game Face (2025)” [PERSON_NAME] 100% ghost Previous Next View…" at bounding box center [784, 389] width 1568 height 778
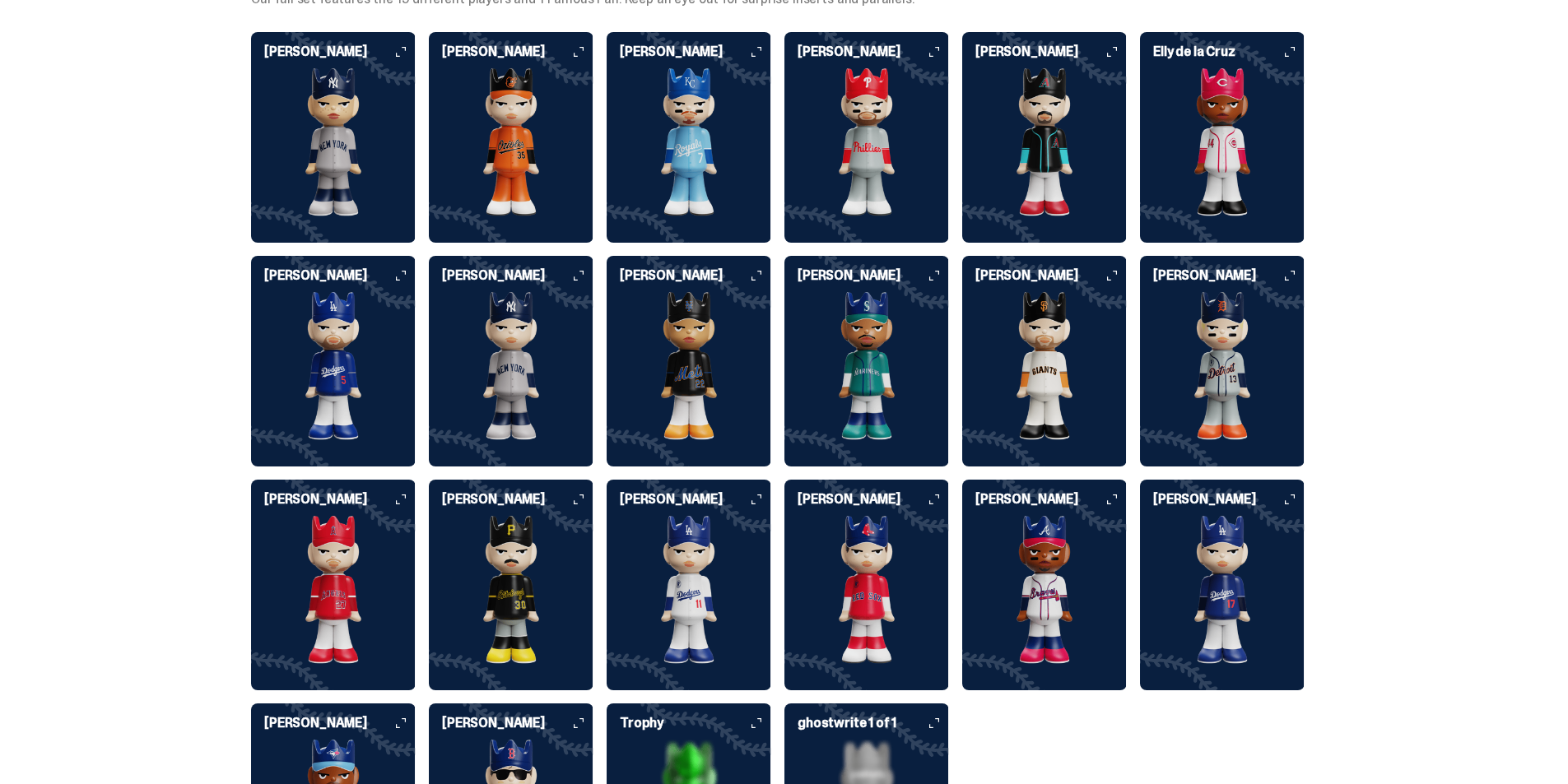
click at [1241, 321] on img at bounding box center [1222, 366] width 165 height 148
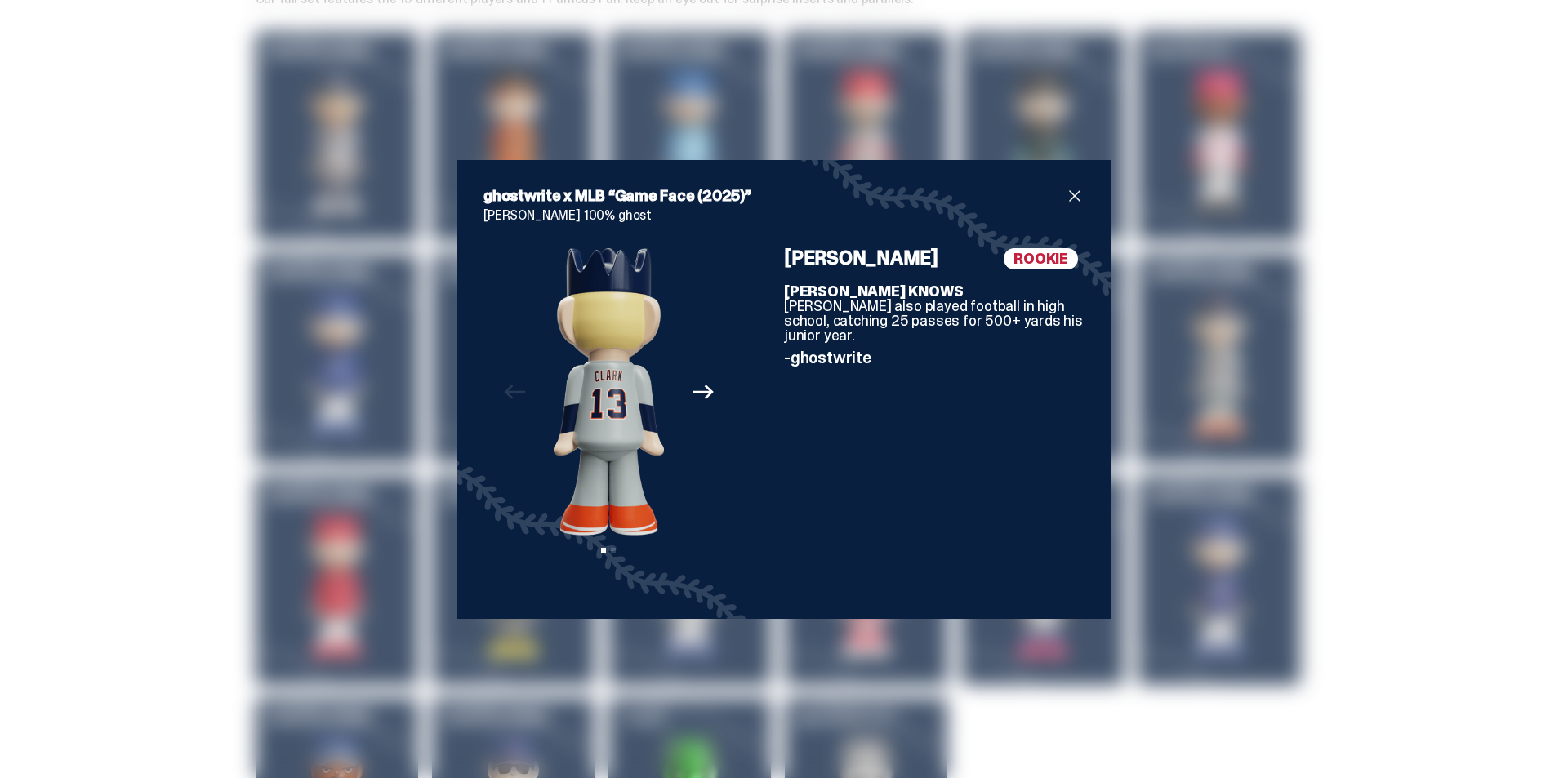
click at [1393, 316] on div "ghostwrite x MLB “Game Face (2025)” [PERSON_NAME] 100% ghost Previous Next View…" at bounding box center [784, 389] width 1568 height 778
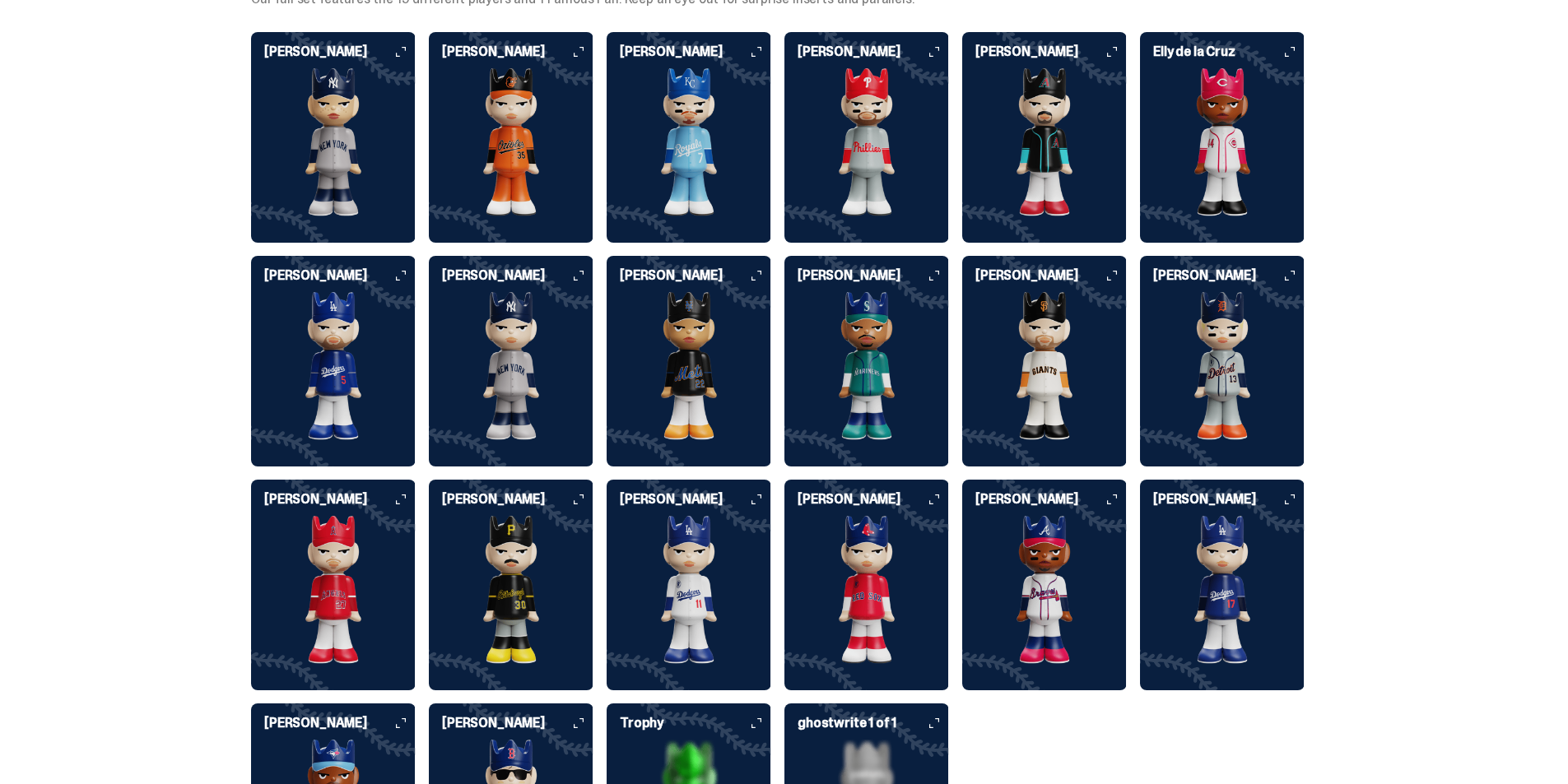
click at [1214, 516] on img at bounding box center [1222, 589] width 165 height 148
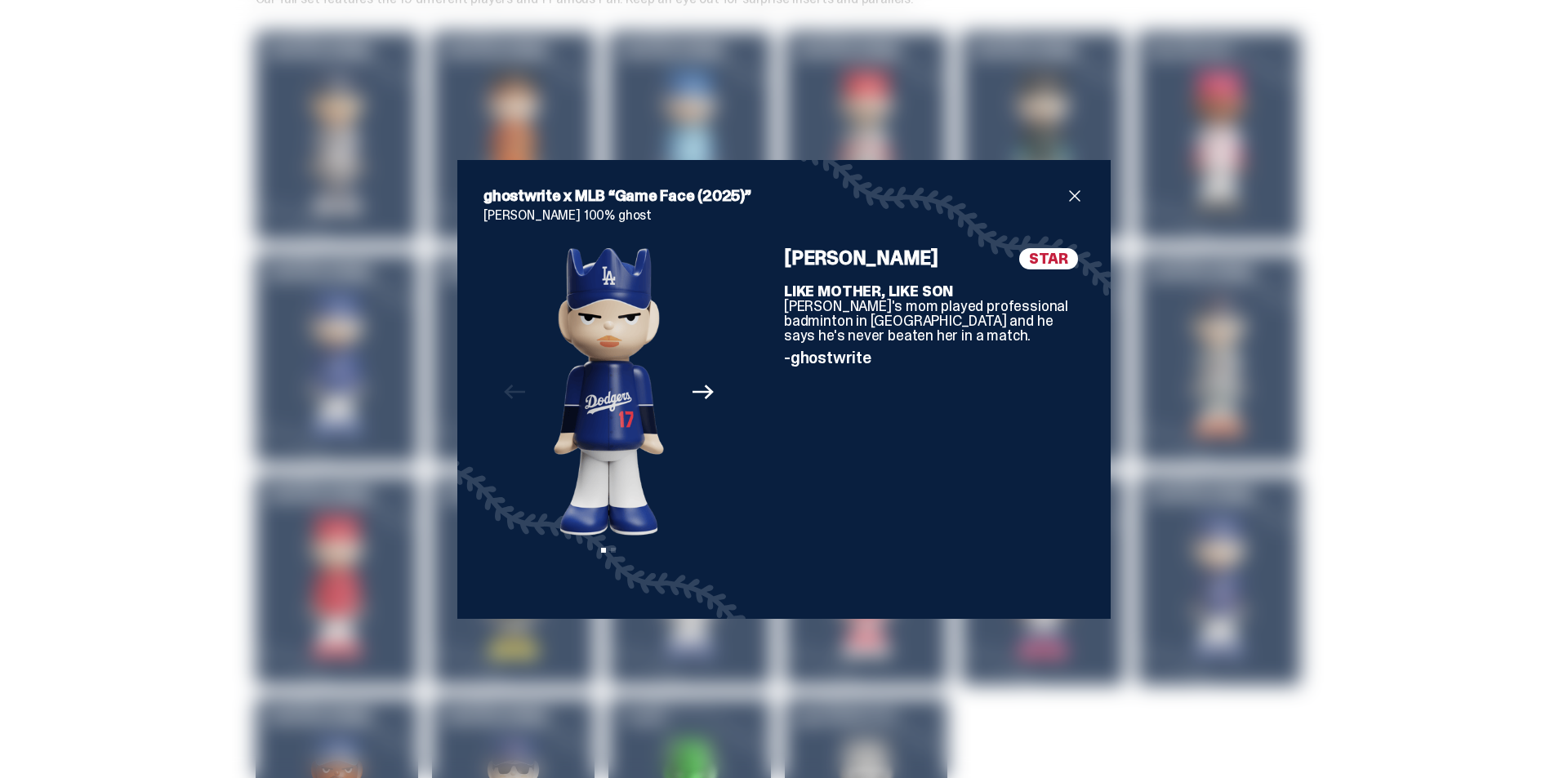
drag, startPoint x: 1401, startPoint y: 505, endPoint x: 1169, endPoint y: 553, distance: 236.9
click at [1398, 505] on div "ghostwrite x MLB “Game Face (2025)” [PERSON_NAME] 100% ghost Previous Next View…" at bounding box center [784, 389] width 1568 height 778
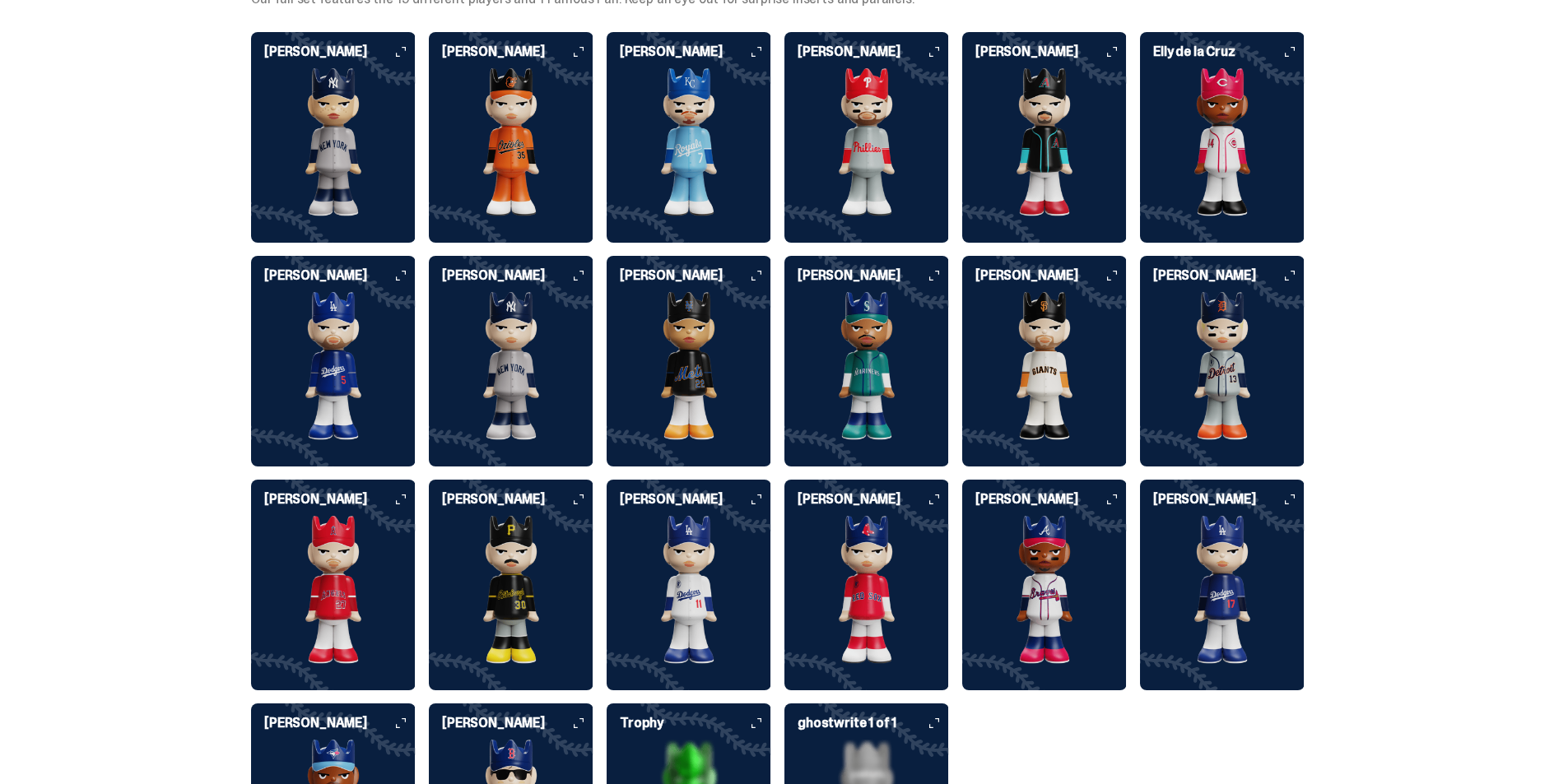
click at [1067, 567] on img at bounding box center [1044, 589] width 165 height 148
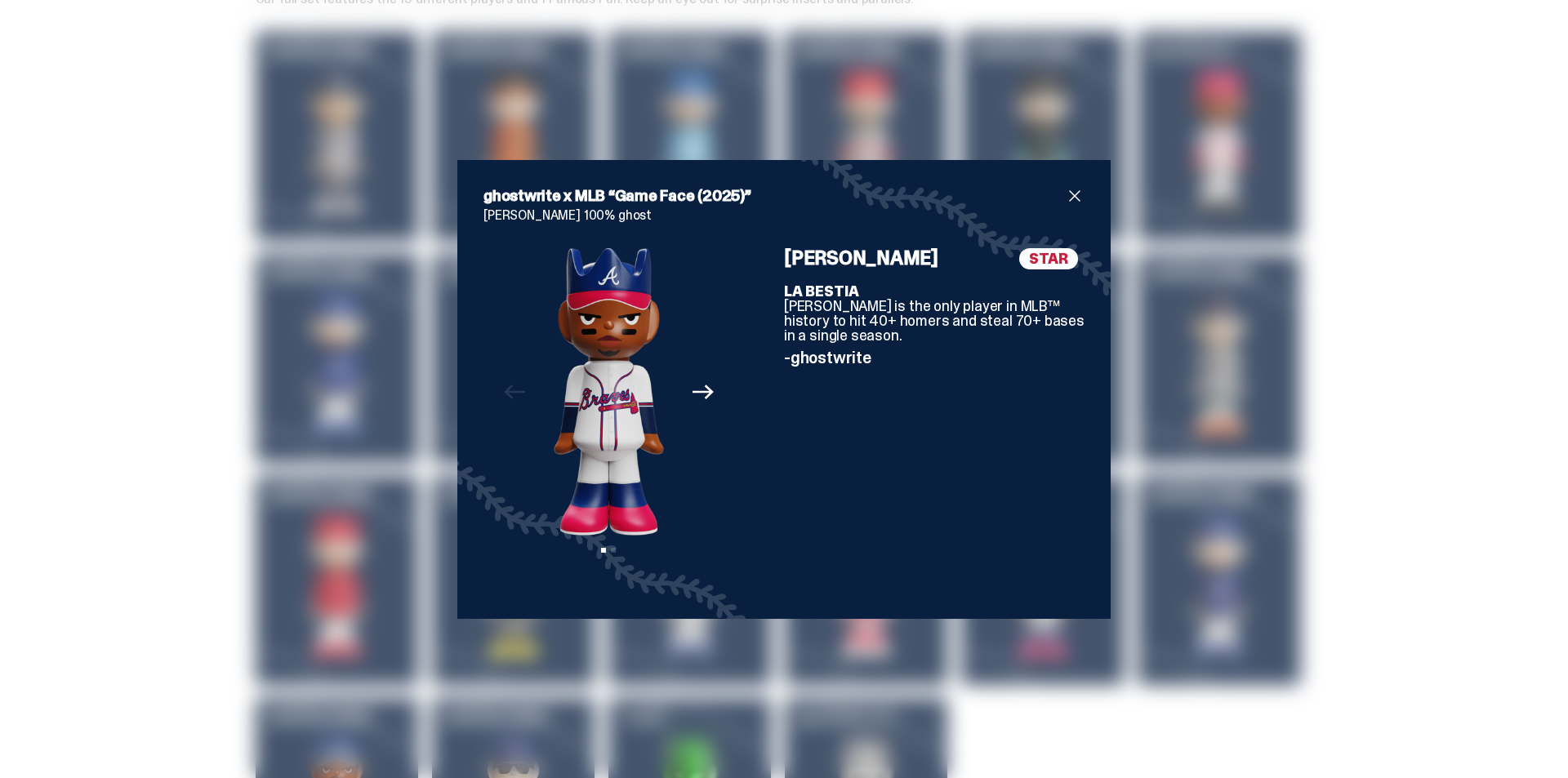
click at [1034, 708] on div "ghostwrite x MLB “Game Face (2025)” [PERSON_NAME] 100% ghost Previous Next View…" at bounding box center [784, 389] width 1568 height 778
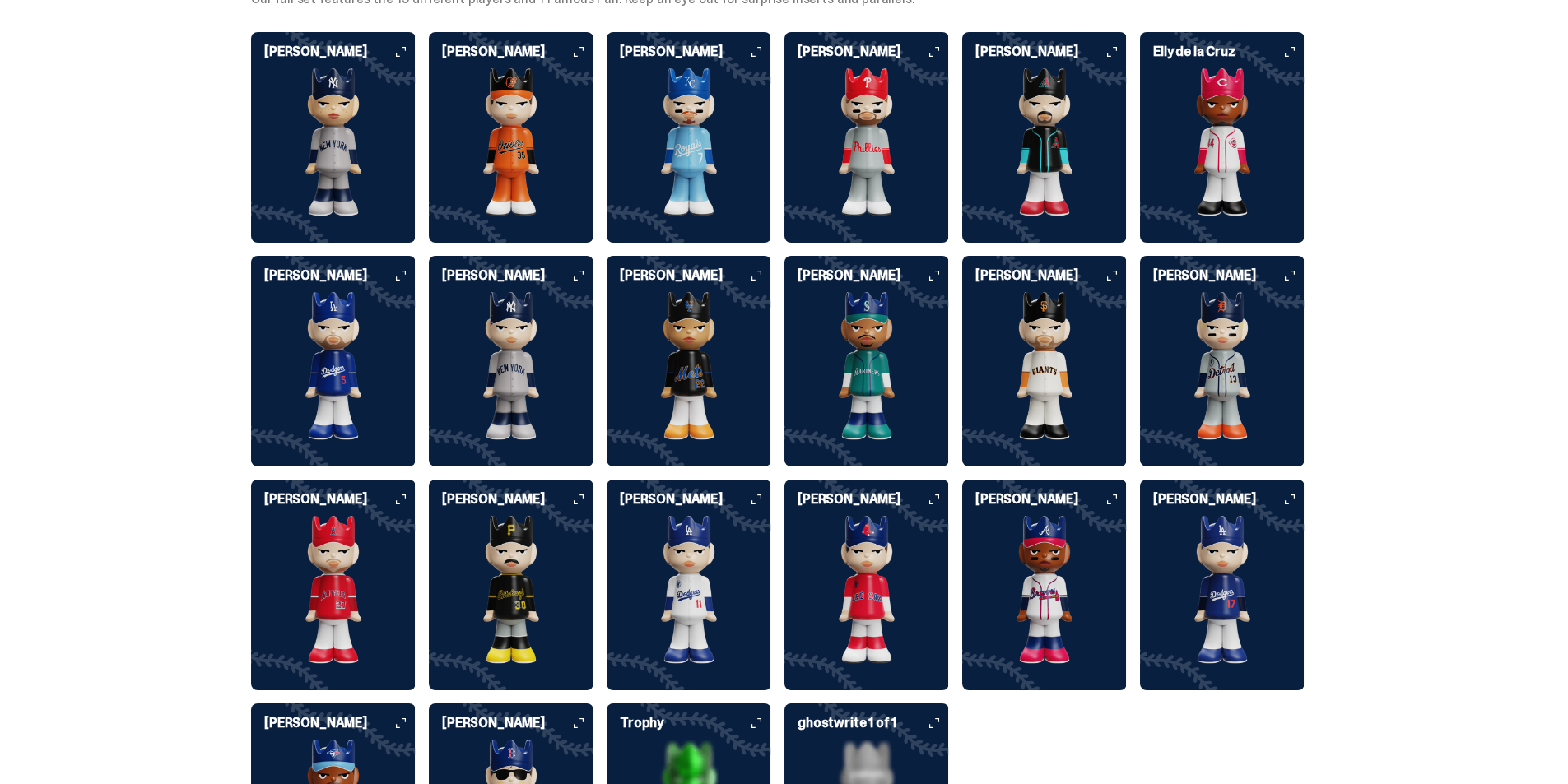
click at [879, 574] on img at bounding box center [866, 589] width 165 height 148
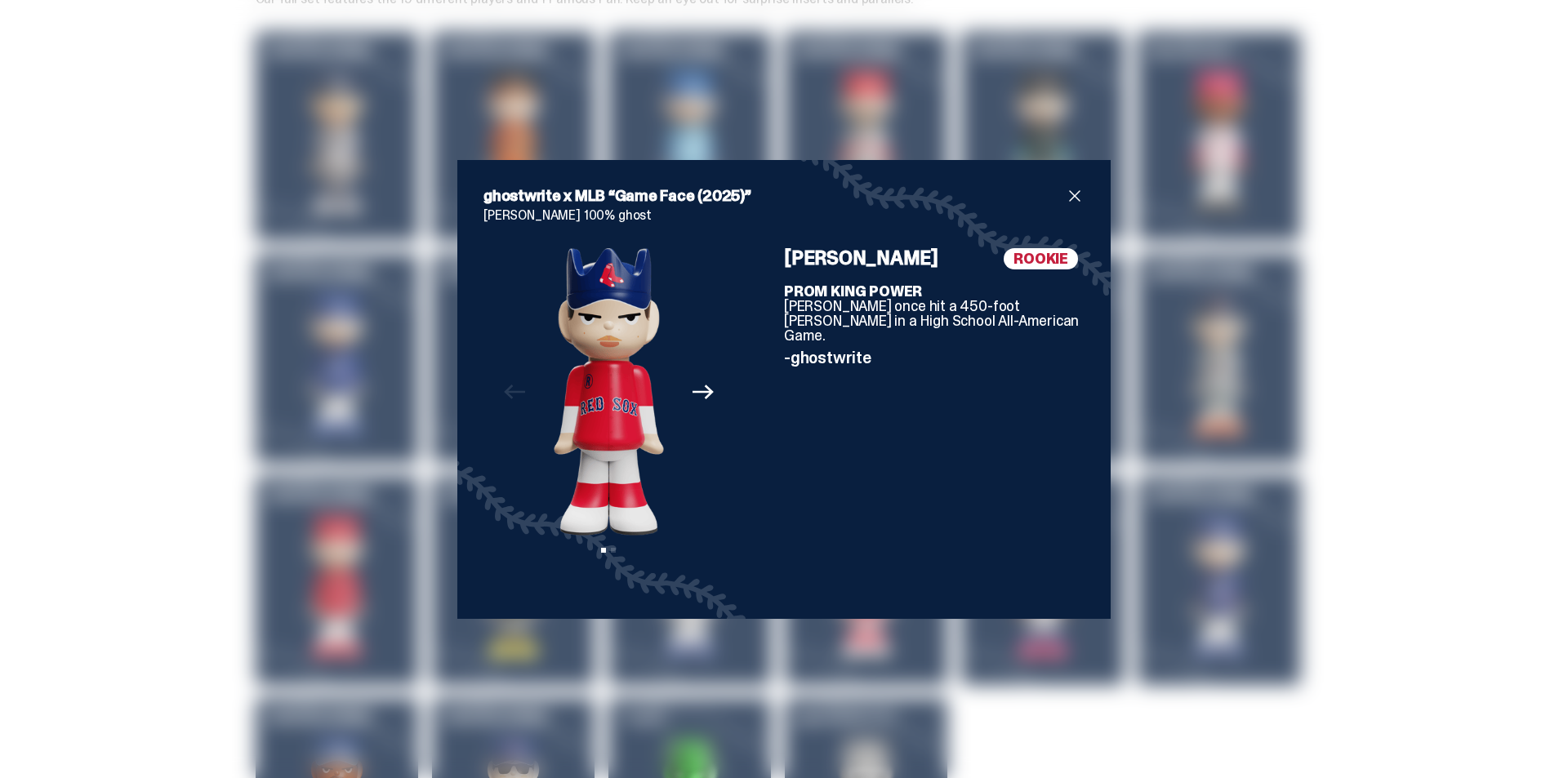
click at [1018, 711] on div "ghostwrite x MLB “Game Face (2025)” [PERSON_NAME] 100% ghost Previous Next View…" at bounding box center [784, 389] width 1568 height 778
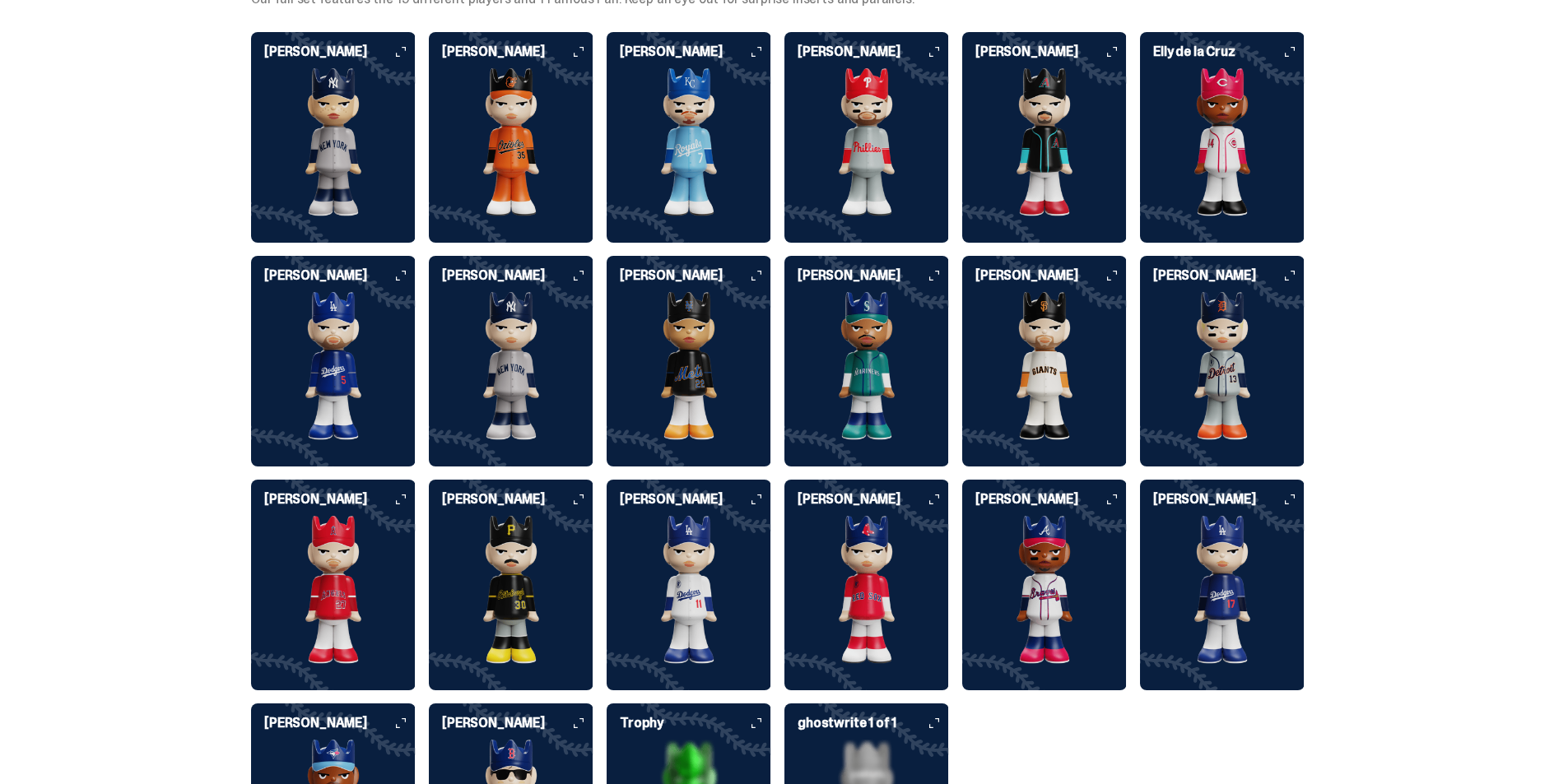
click at [683, 609] on img at bounding box center [689, 589] width 165 height 148
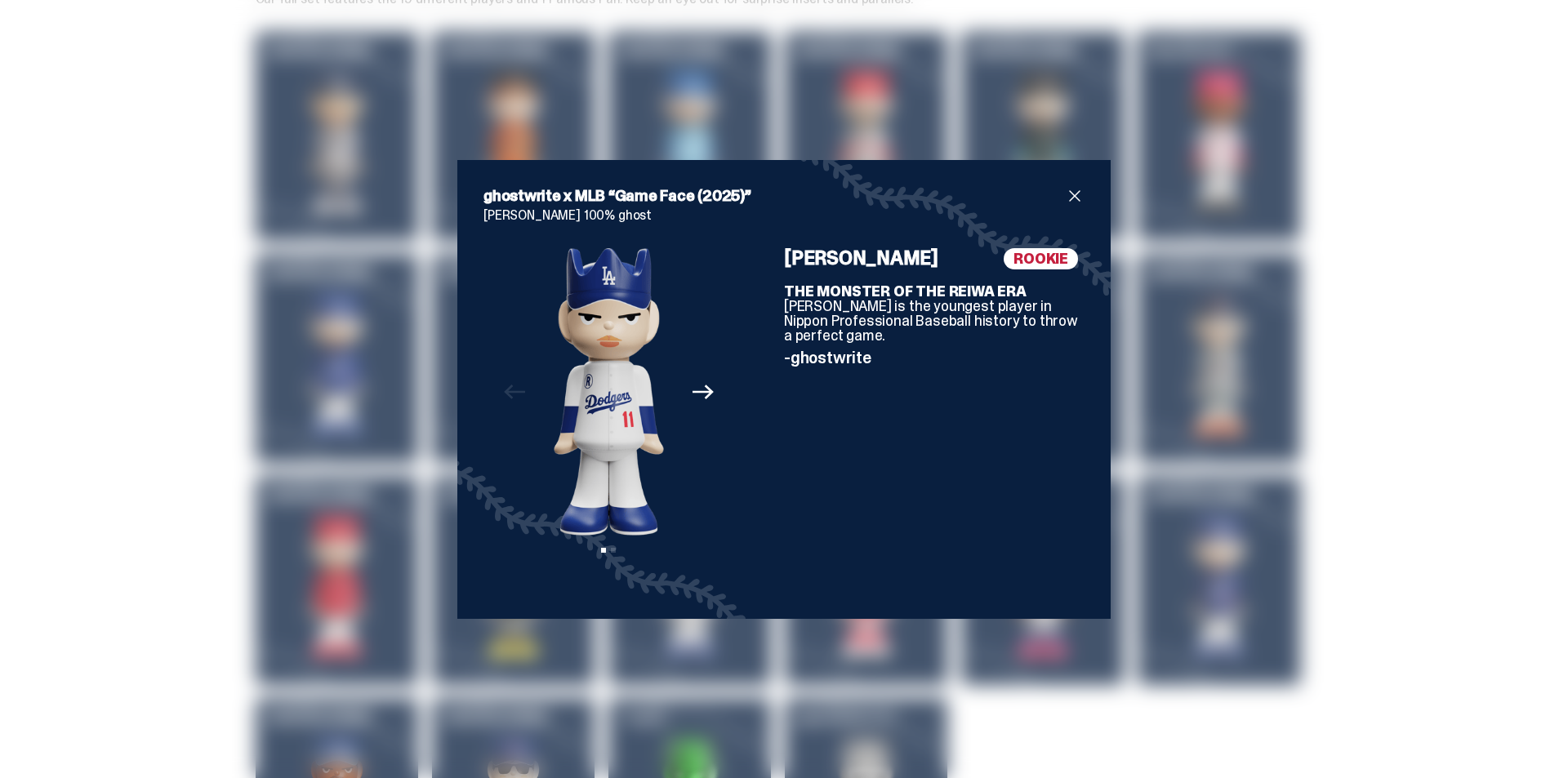
click at [1044, 718] on div "ghostwrite x MLB “Game Face (2025)” [PERSON_NAME] 100% ghost Previous Next View…" at bounding box center [784, 389] width 1568 height 778
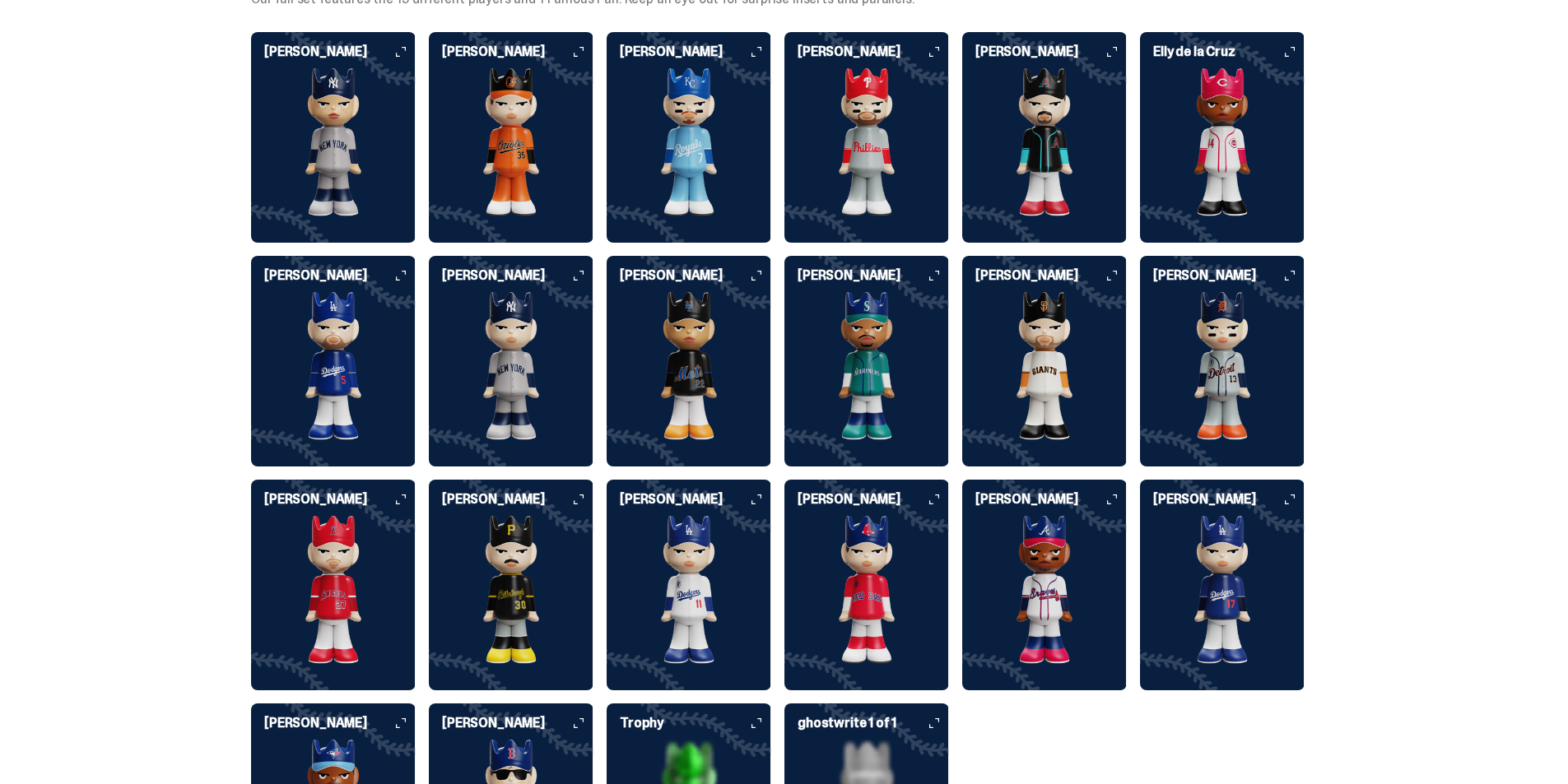
click at [539, 605] on img at bounding box center [511, 589] width 165 height 148
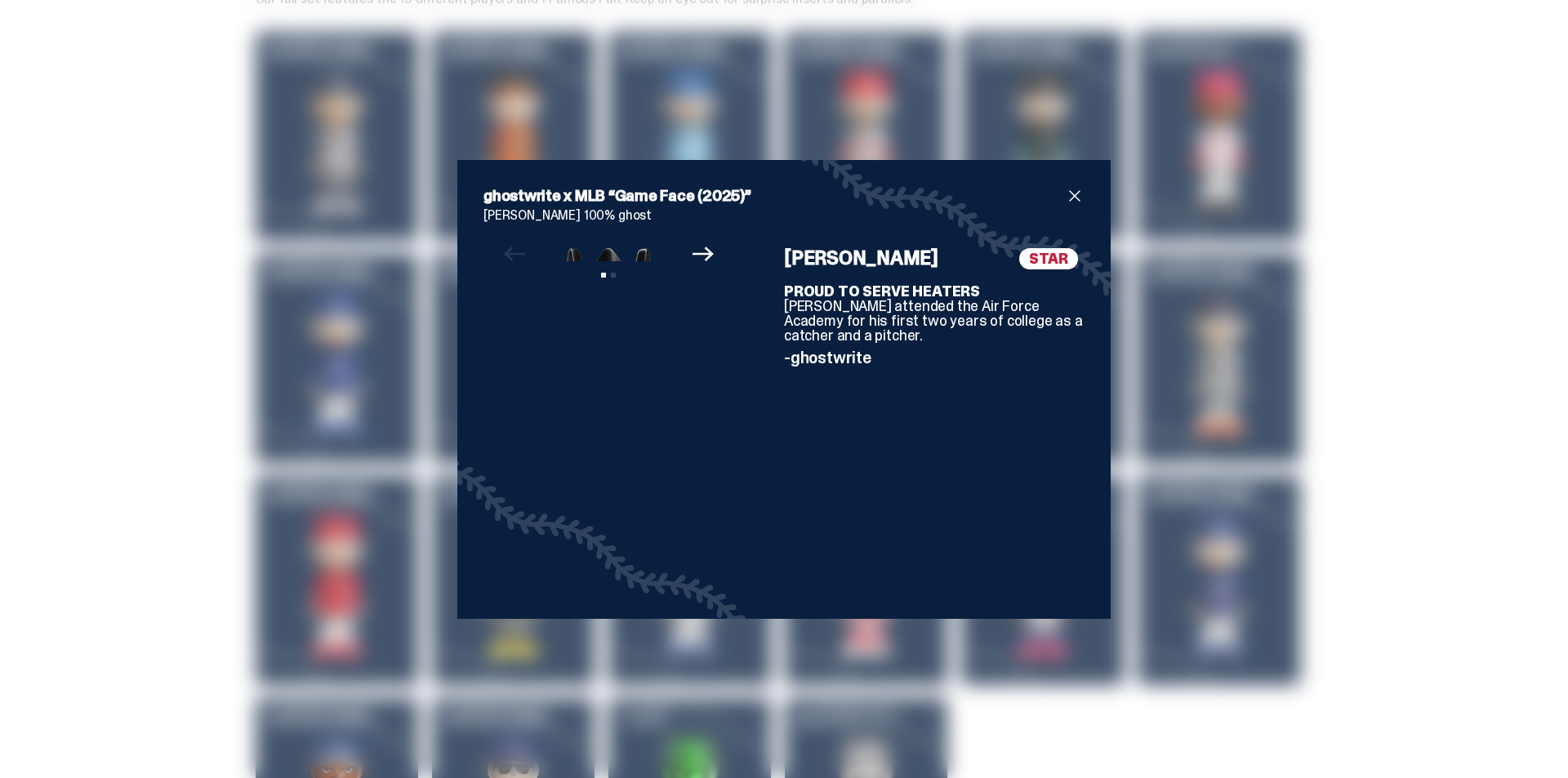
click at [70, 497] on div "ghostwrite x MLB “Game Face (2025)” [PERSON_NAME] 100% ghost Previous Next View…" at bounding box center [784, 389] width 1568 height 778
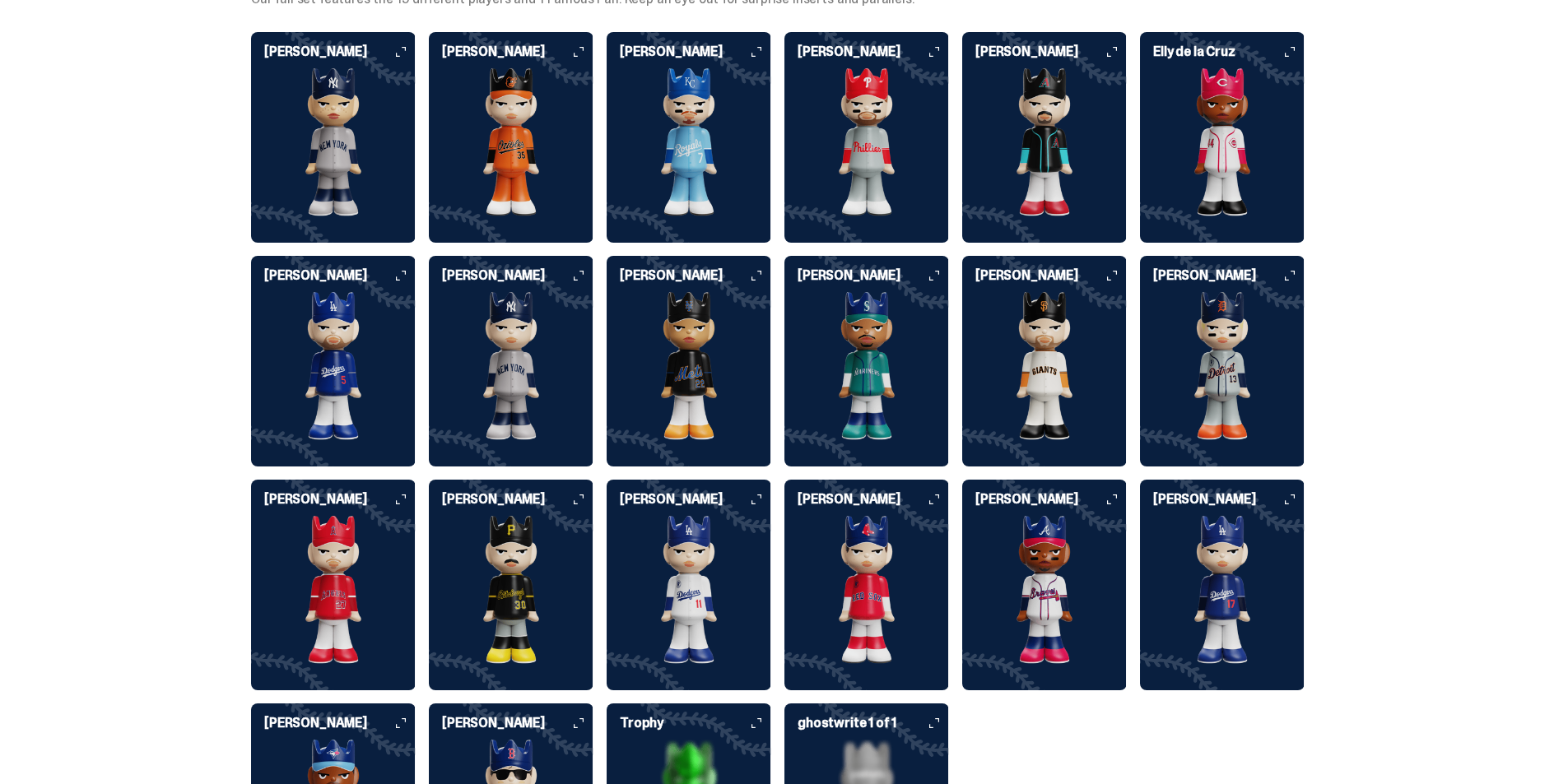
click at [339, 556] on img at bounding box center [333, 589] width 165 height 148
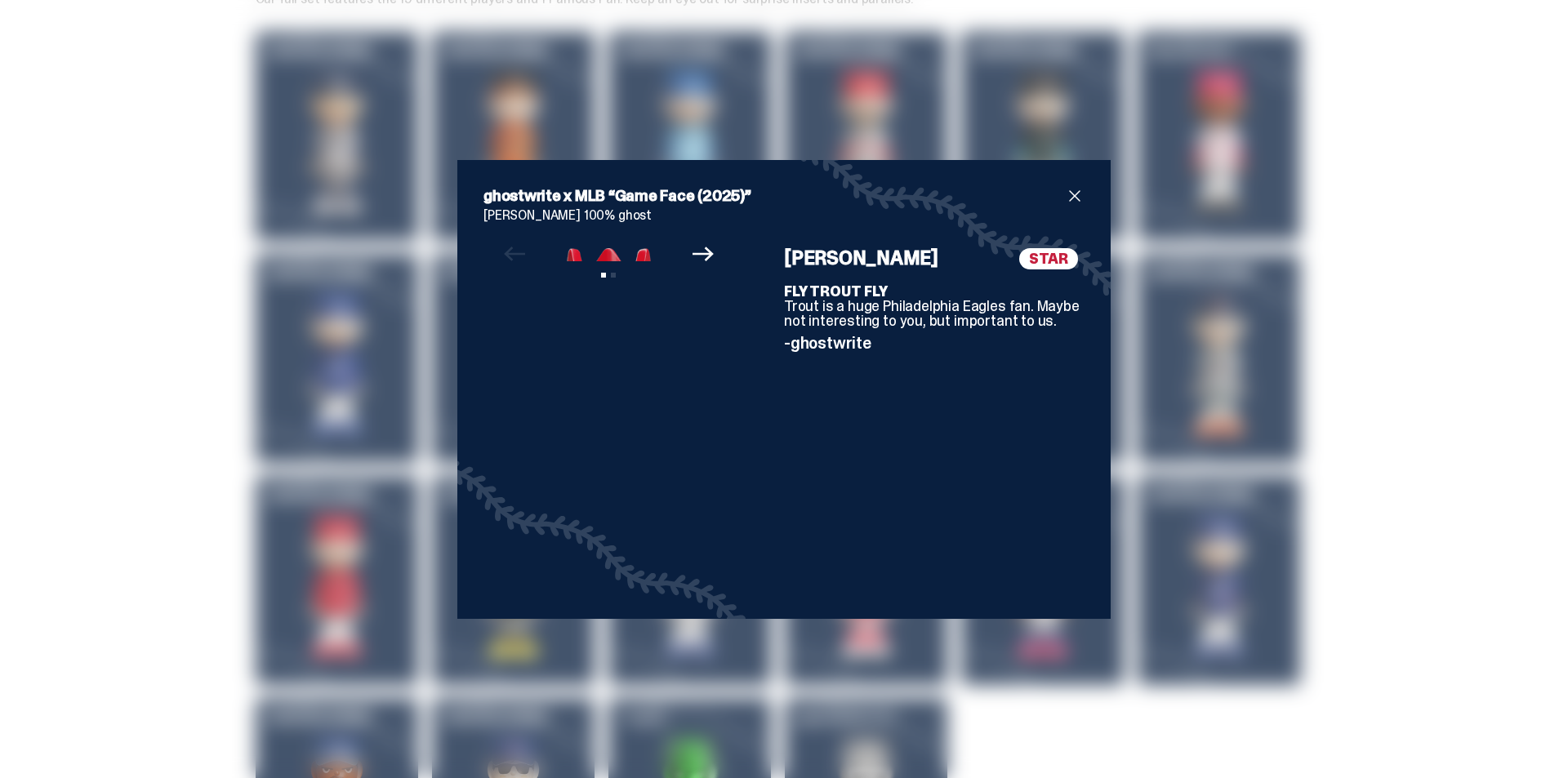
click at [169, 534] on div "ghostwrite x MLB “Game Face (2025)” [PERSON_NAME] 100% ghost Previous Next View…" at bounding box center [784, 389] width 1568 height 778
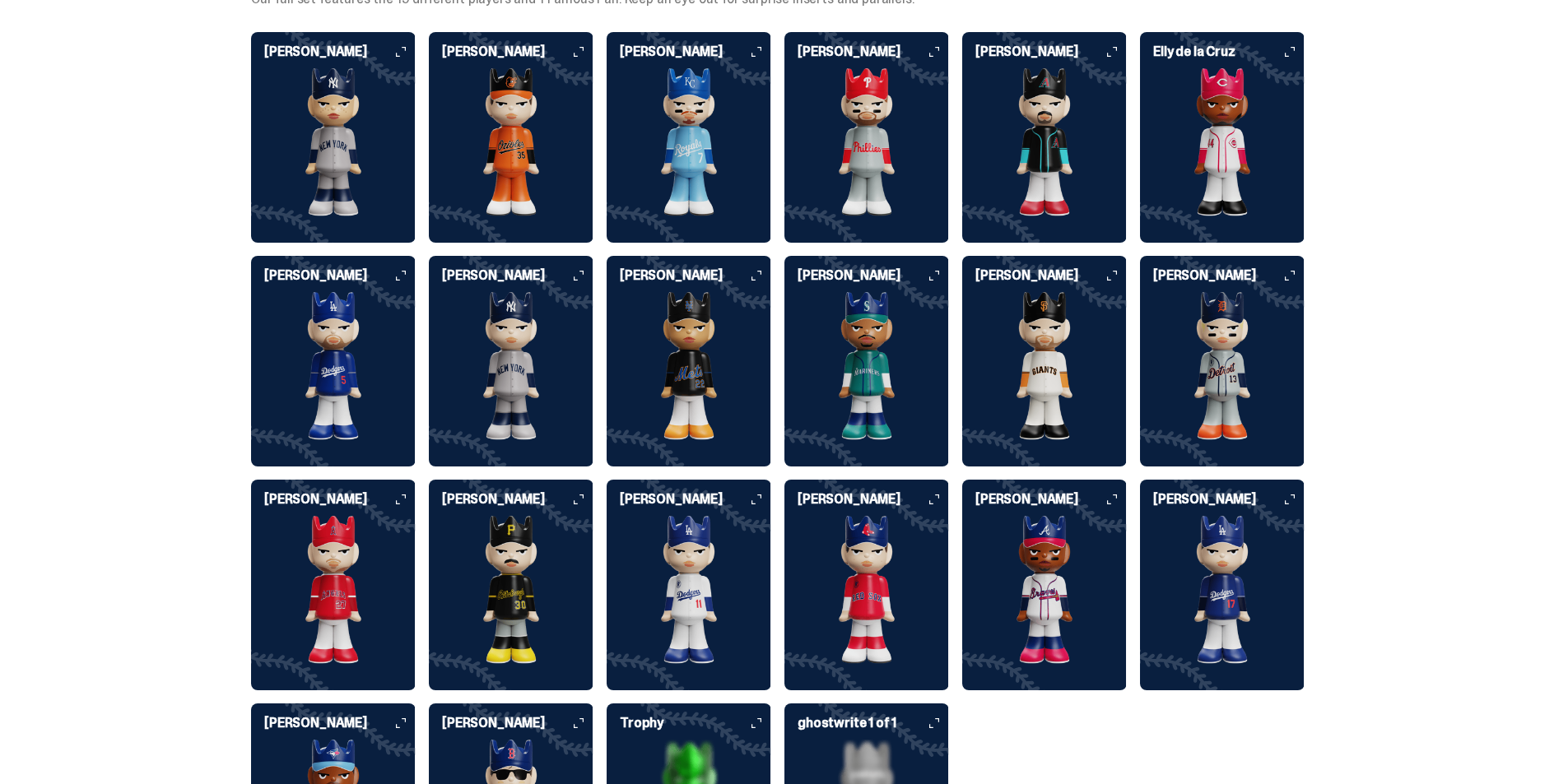
click at [559, 561] on img at bounding box center [511, 589] width 165 height 148
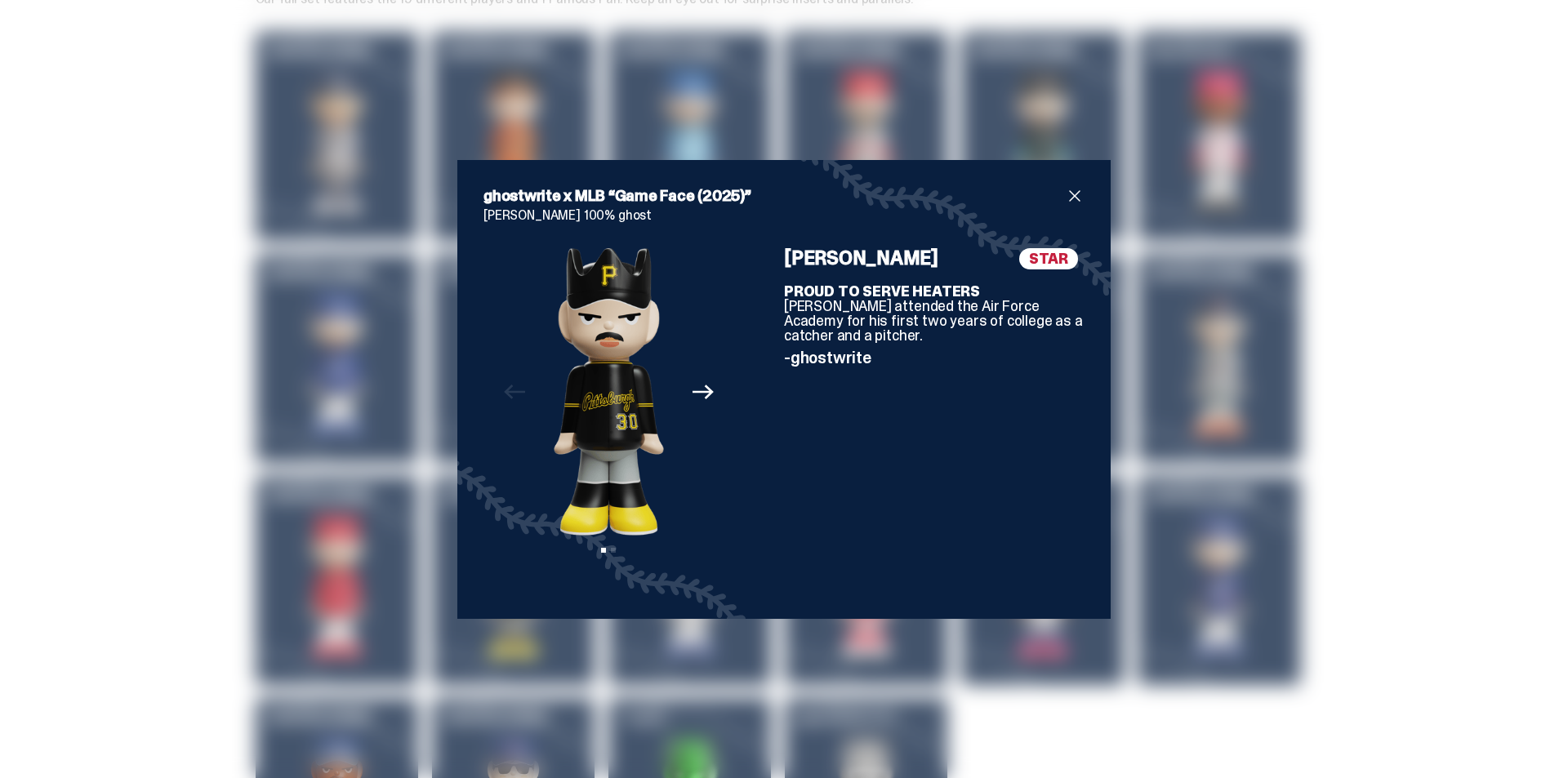
click at [116, 506] on div "ghostwrite x MLB “Game Face (2025)” [PERSON_NAME] 100% ghost Previous Next View…" at bounding box center [784, 389] width 1568 height 778
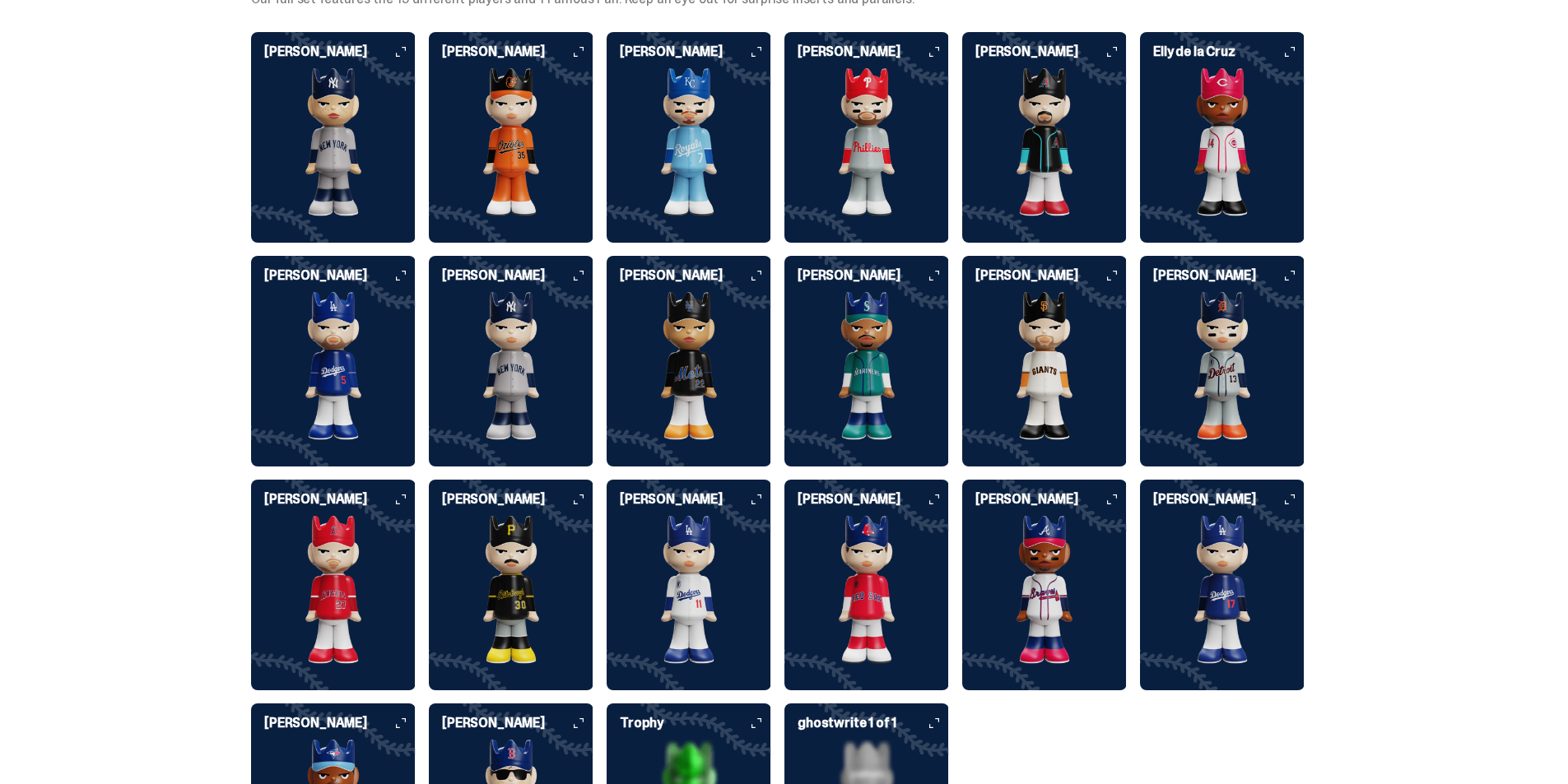
click at [314, 542] on img at bounding box center [333, 589] width 165 height 148
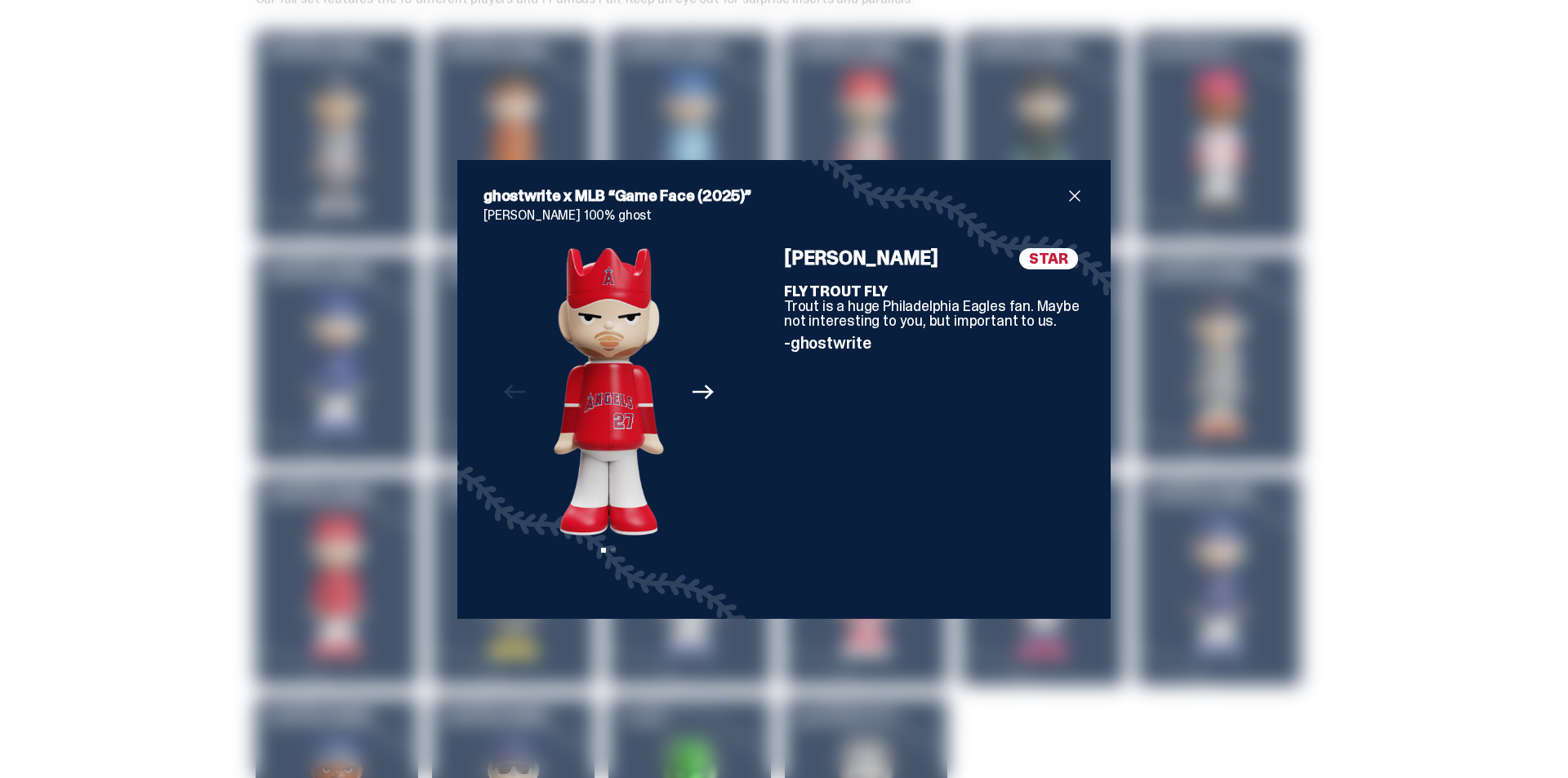
click at [87, 514] on div "ghostwrite x MLB “Game Face (2025)” [PERSON_NAME] 100% ghost Previous Next View…" at bounding box center [784, 389] width 1568 height 778
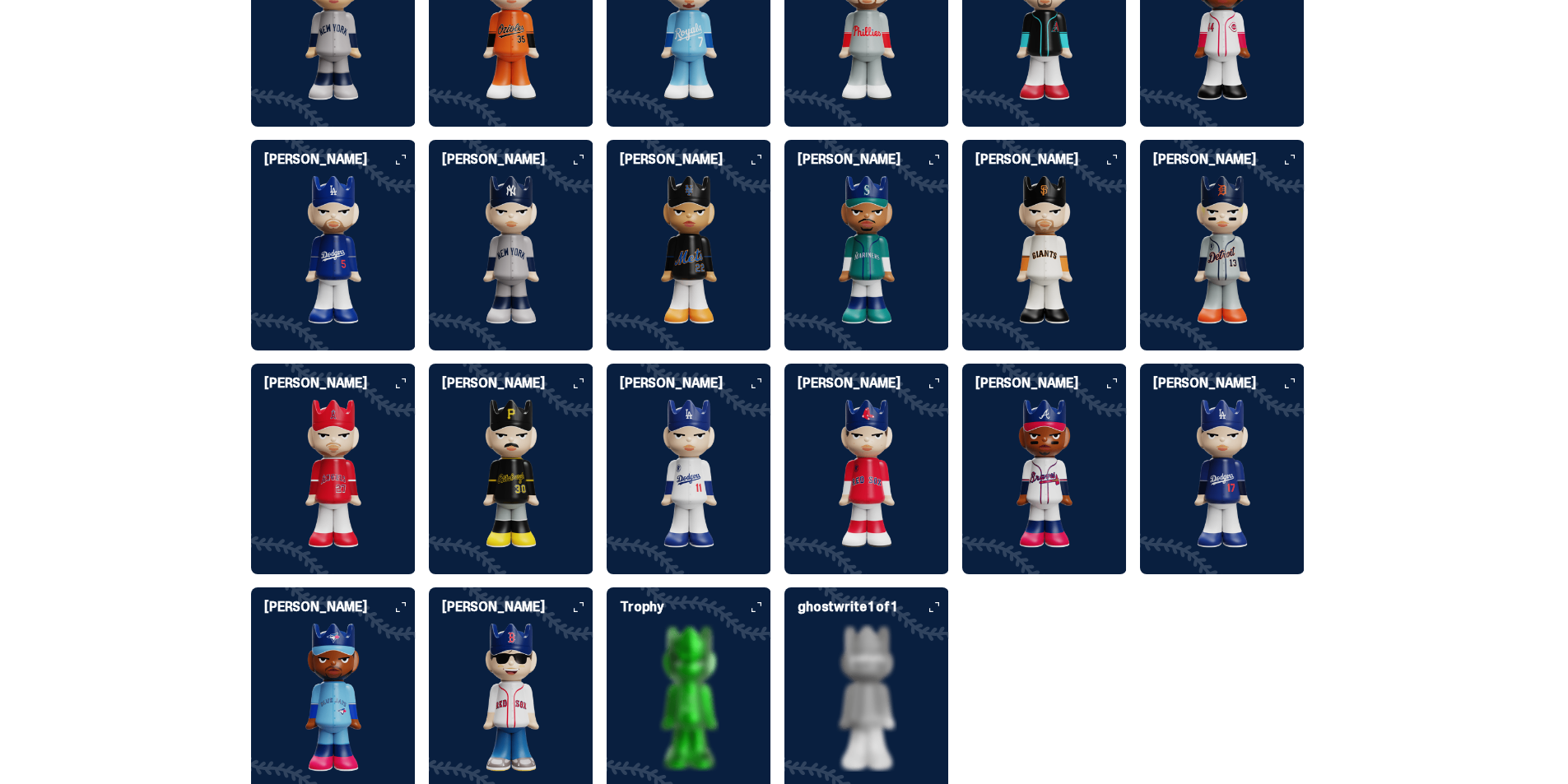
scroll to position [4319, 0]
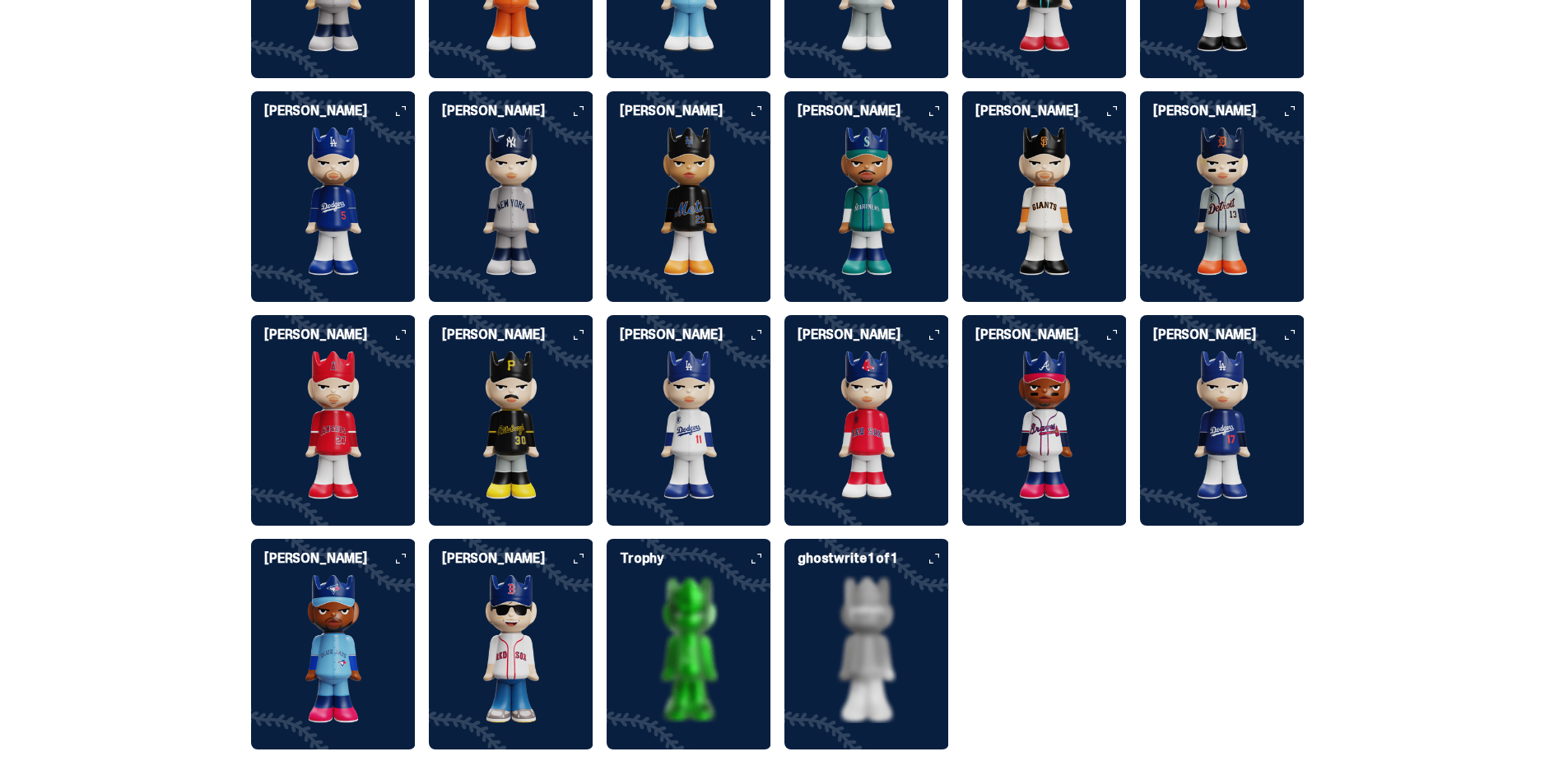
drag, startPoint x: 246, startPoint y: 593, endPoint x: 262, endPoint y: 591, distance: 16.1
click at [248, 592] on div "Who's in the set? Our full set features the 19 different players and 1 Famous F…" at bounding box center [778, 285] width 1556 height 1007
drag, startPoint x: 269, startPoint y: 589, endPoint x: 354, endPoint y: 603, distance: 86.1
click at [270, 589] on img at bounding box center [333, 649] width 165 height 148
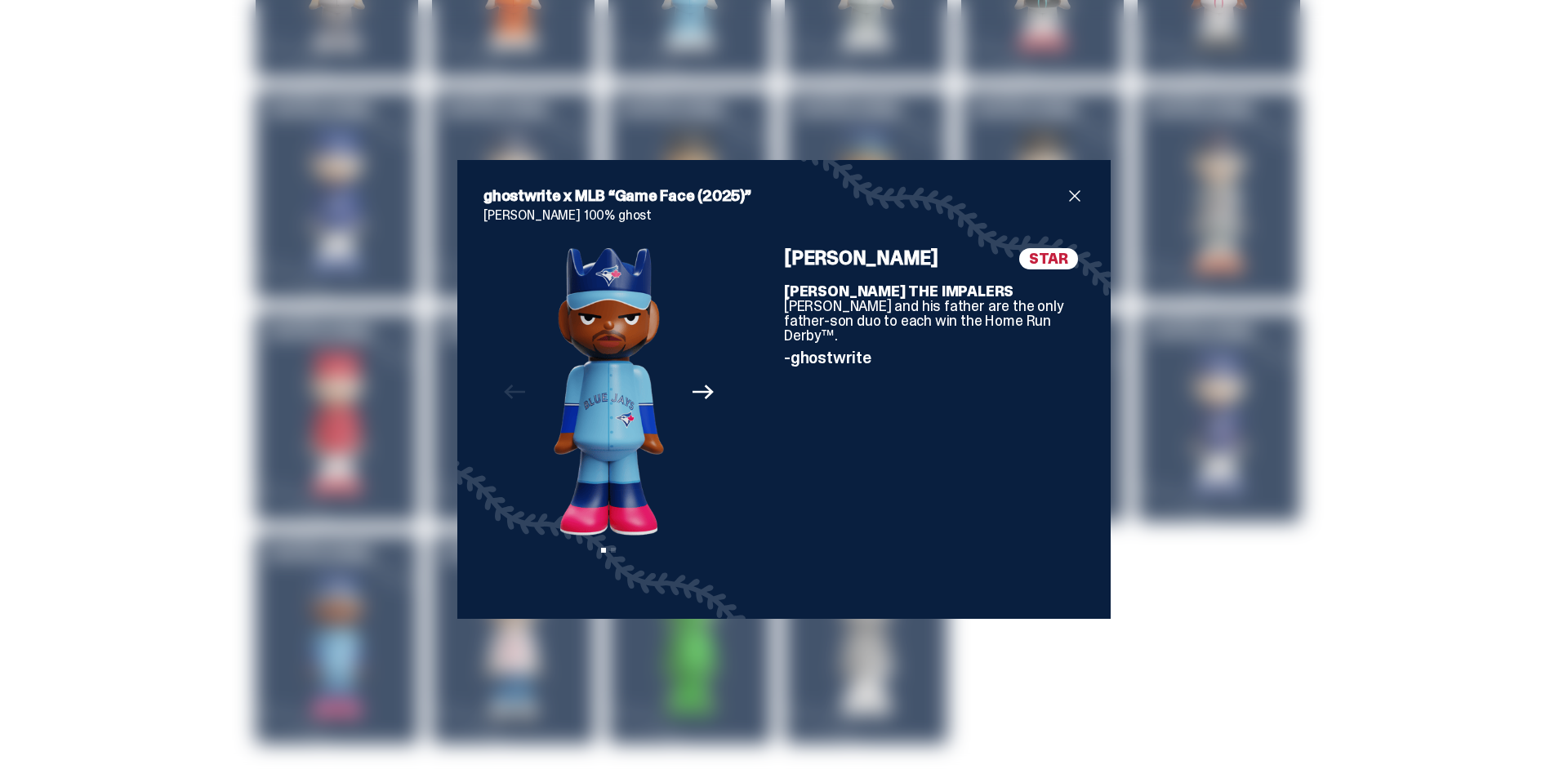
drag, startPoint x: 1325, startPoint y: 620, endPoint x: 802, endPoint y: 654, distance: 524.1
click at [1317, 621] on div "ghostwrite x MLB “Game Face (2025)” [PERSON_NAME] 100% ghost Previous Next View…" at bounding box center [784, 389] width 1568 height 778
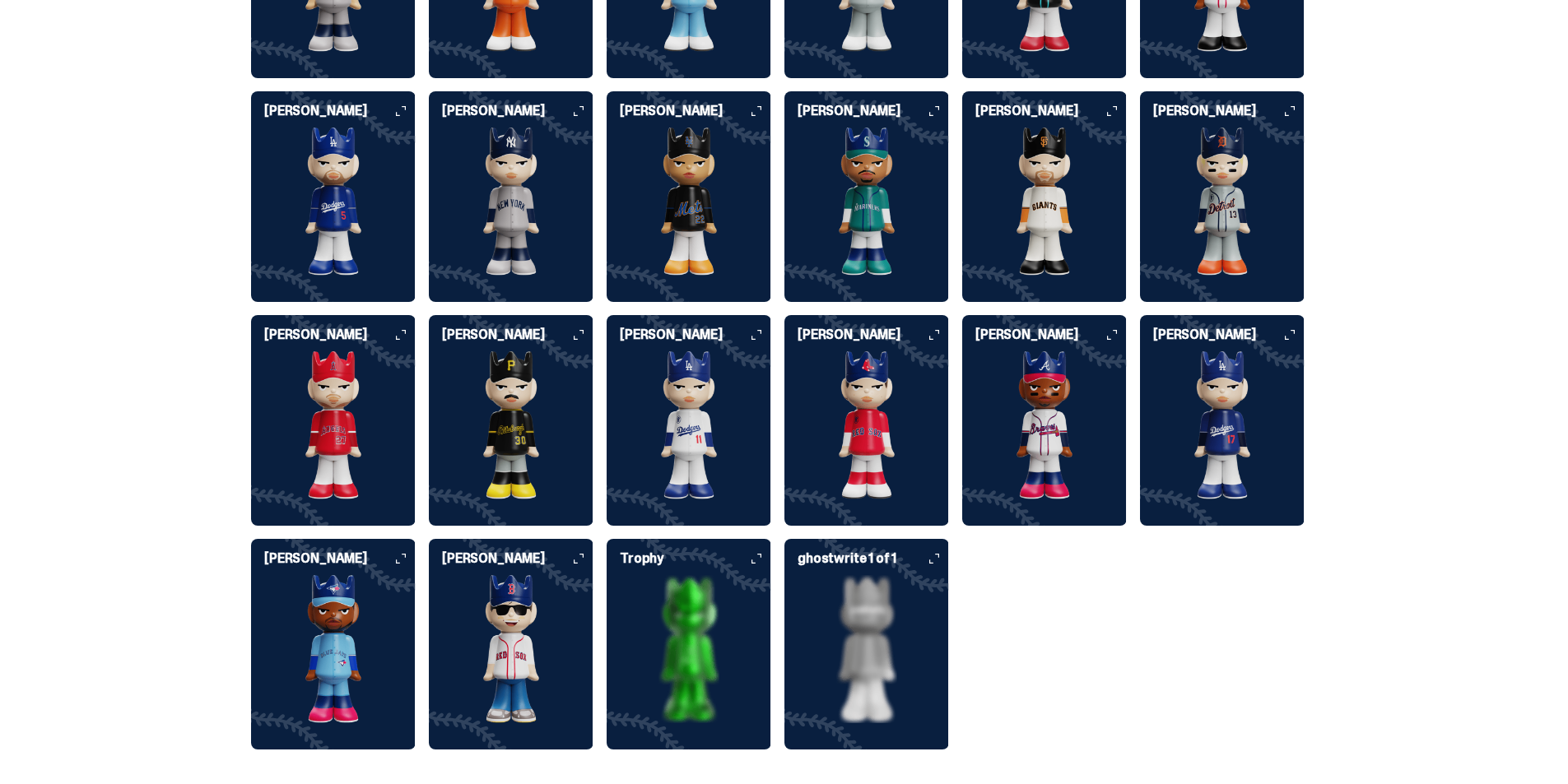
drag, startPoint x: 507, startPoint y: 653, endPoint x: 539, endPoint y: 648, distance: 32.4
click at [509, 653] on img at bounding box center [511, 649] width 165 height 148
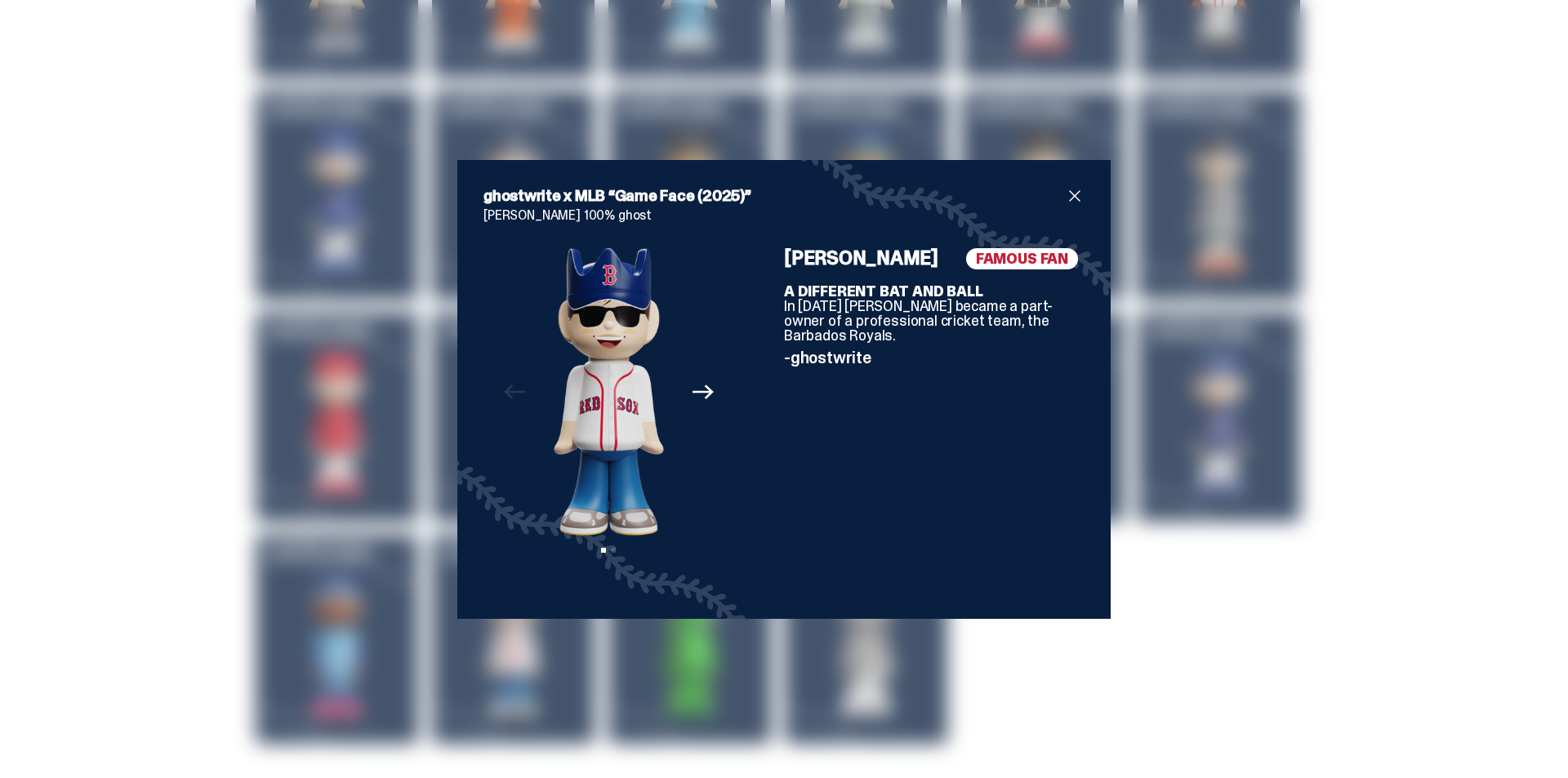
click at [1235, 585] on div "ghostwrite x MLB “Game Face (2025)” [PERSON_NAME] 100% ghost Previous Next View…" at bounding box center [784, 389] width 1568 height 778
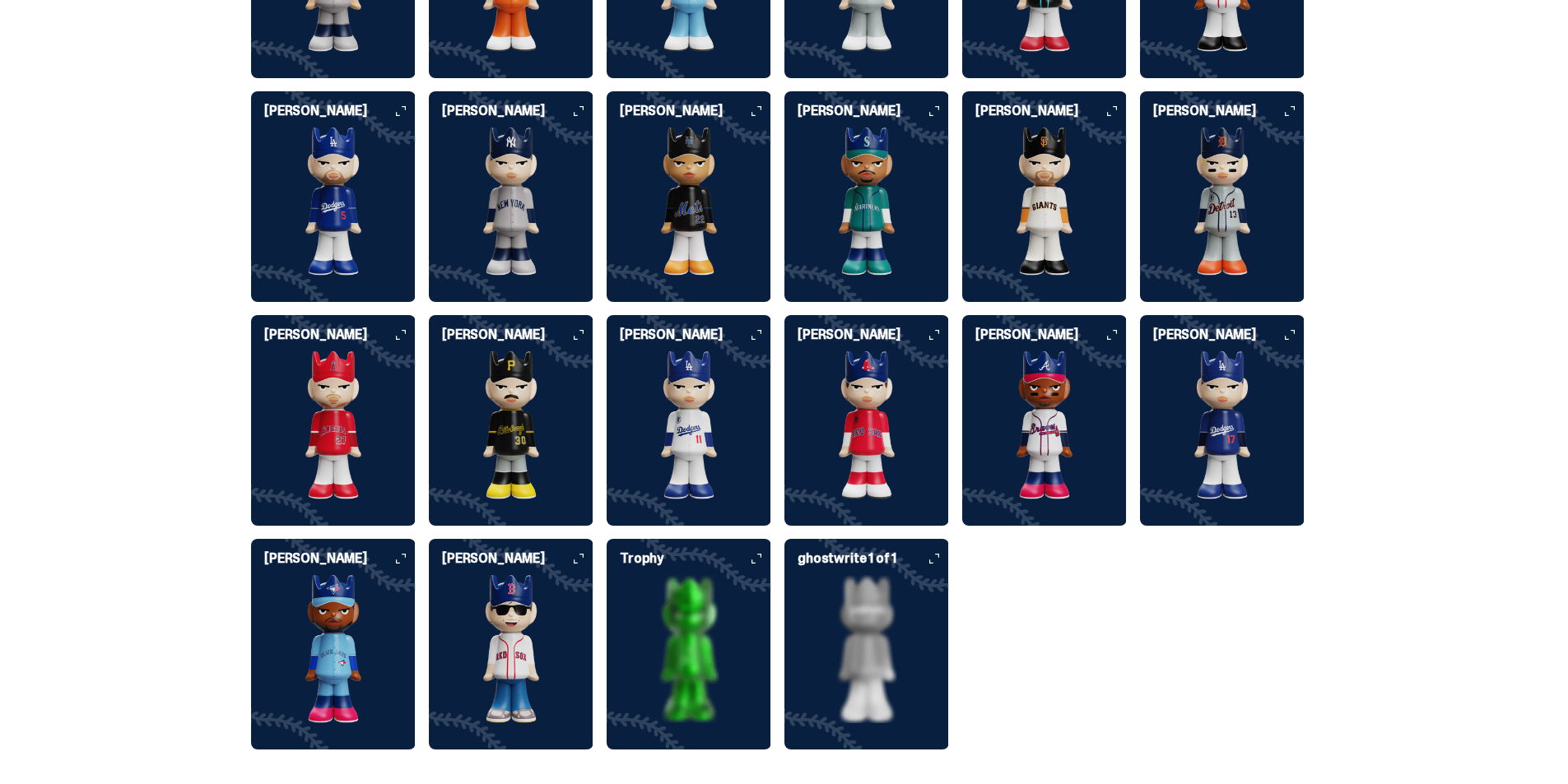
click at [770, 639] on img at bounding box center [689, 649] width 165 height 148
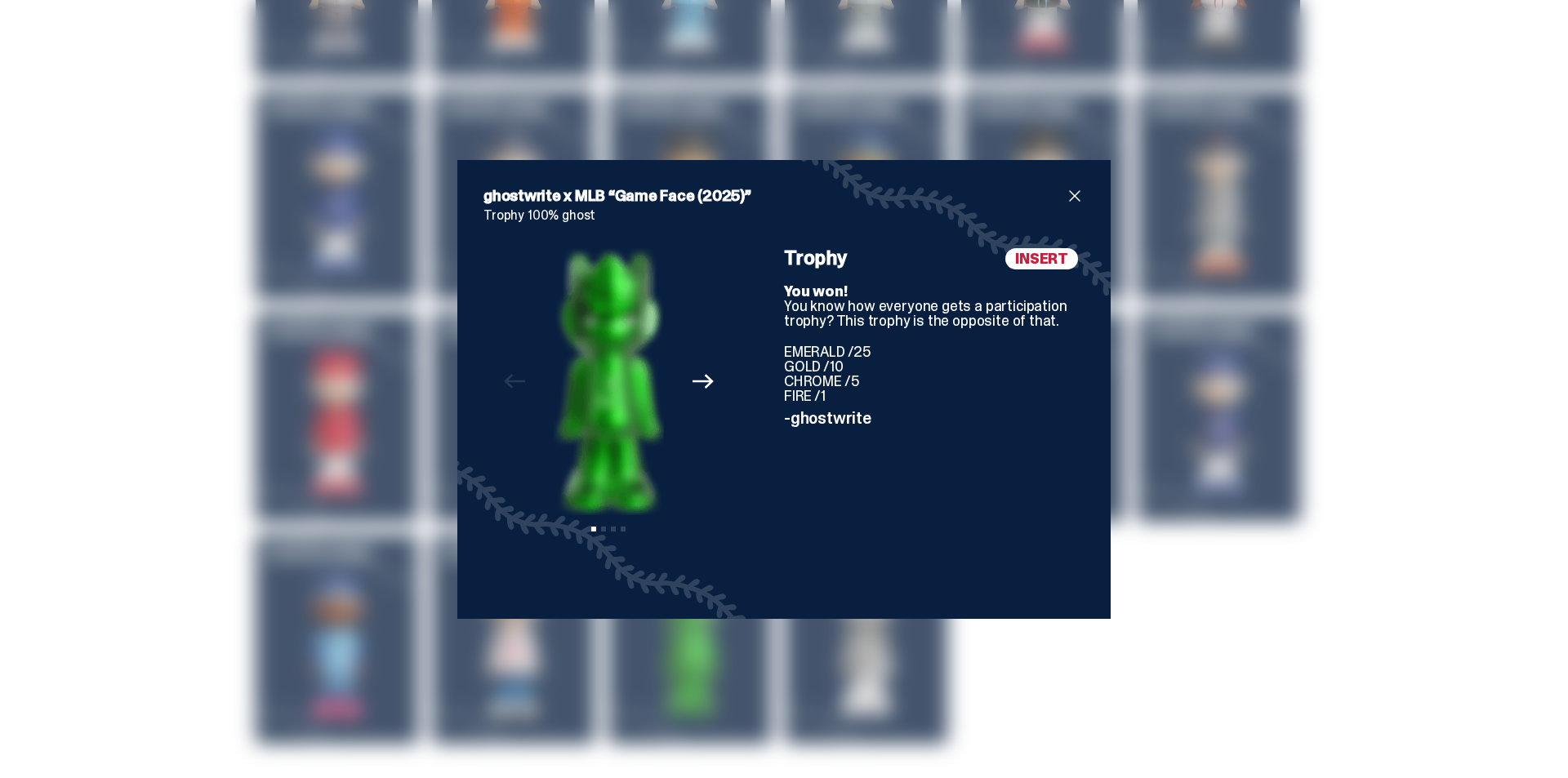
drag, startPoint x: 1217, startPoint y: 620, endPoint x: 1169, endPoint y: 619, distance: 48.0
click at [1211, 618] on div "ghostwrite x MLB “Game Face (2025)” Trophy 100% ghost Previous Next View slide …" at bounding box center [784, 389] width 1568 height 778
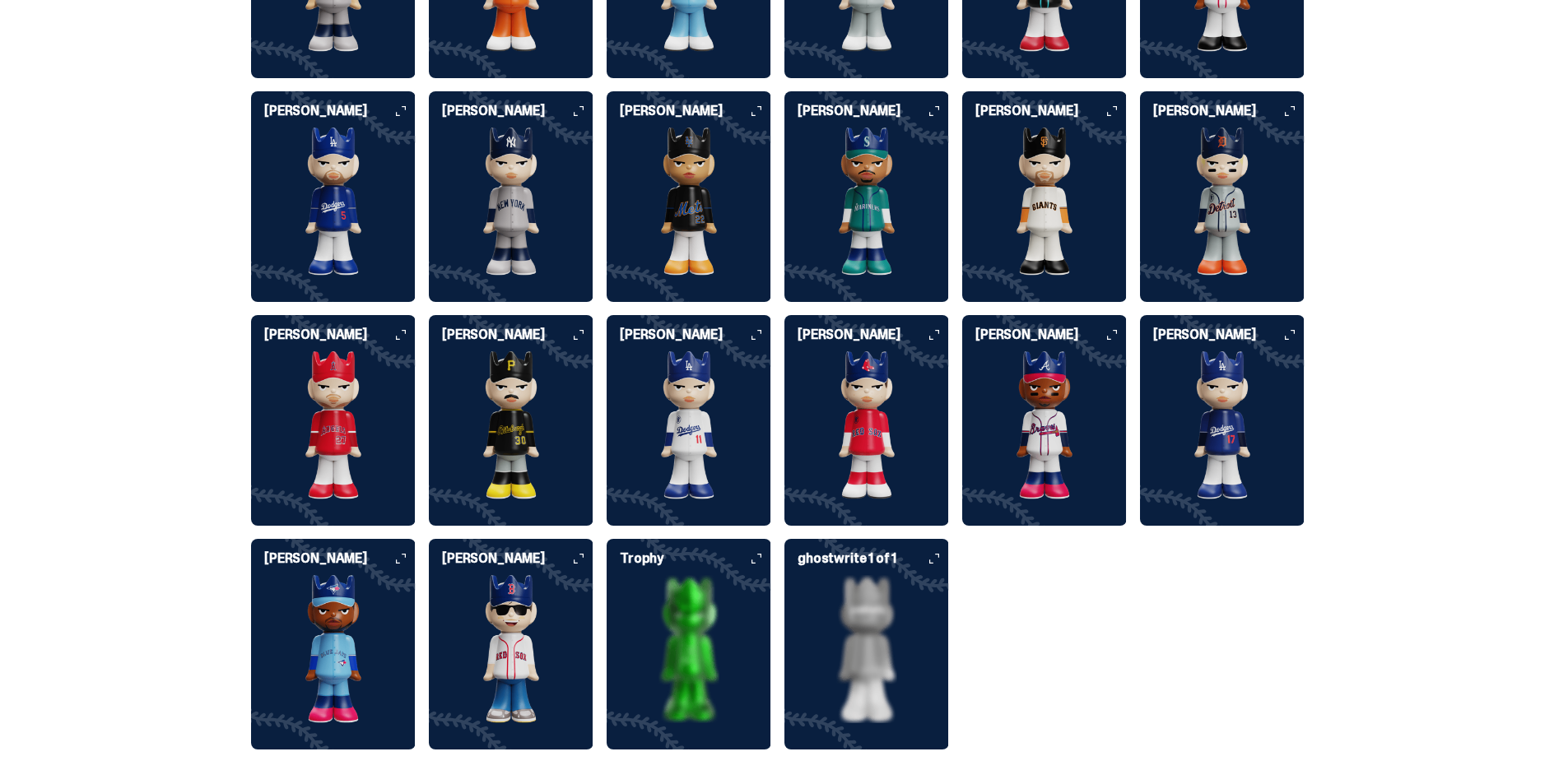
click at [844, 653] on img at bounding box center [866, 649] width 165 height 148
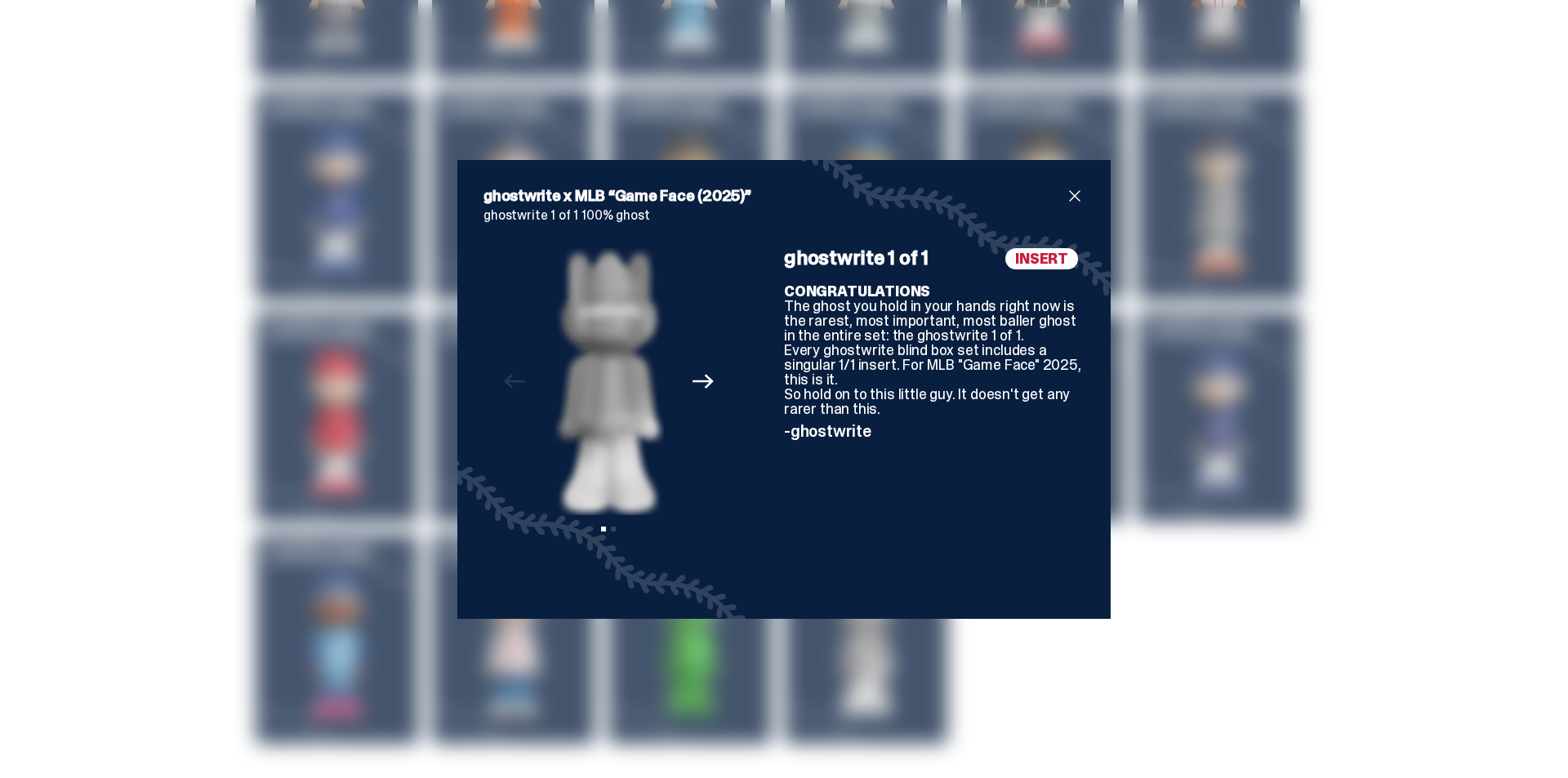
click at [1310, 638] on div "ghostwrite x MLB “Game Face (2025)” ghostwrite 1 of 1 100% ghost Previous Next …" at bounding box center [784, 389] width 1568 height 778
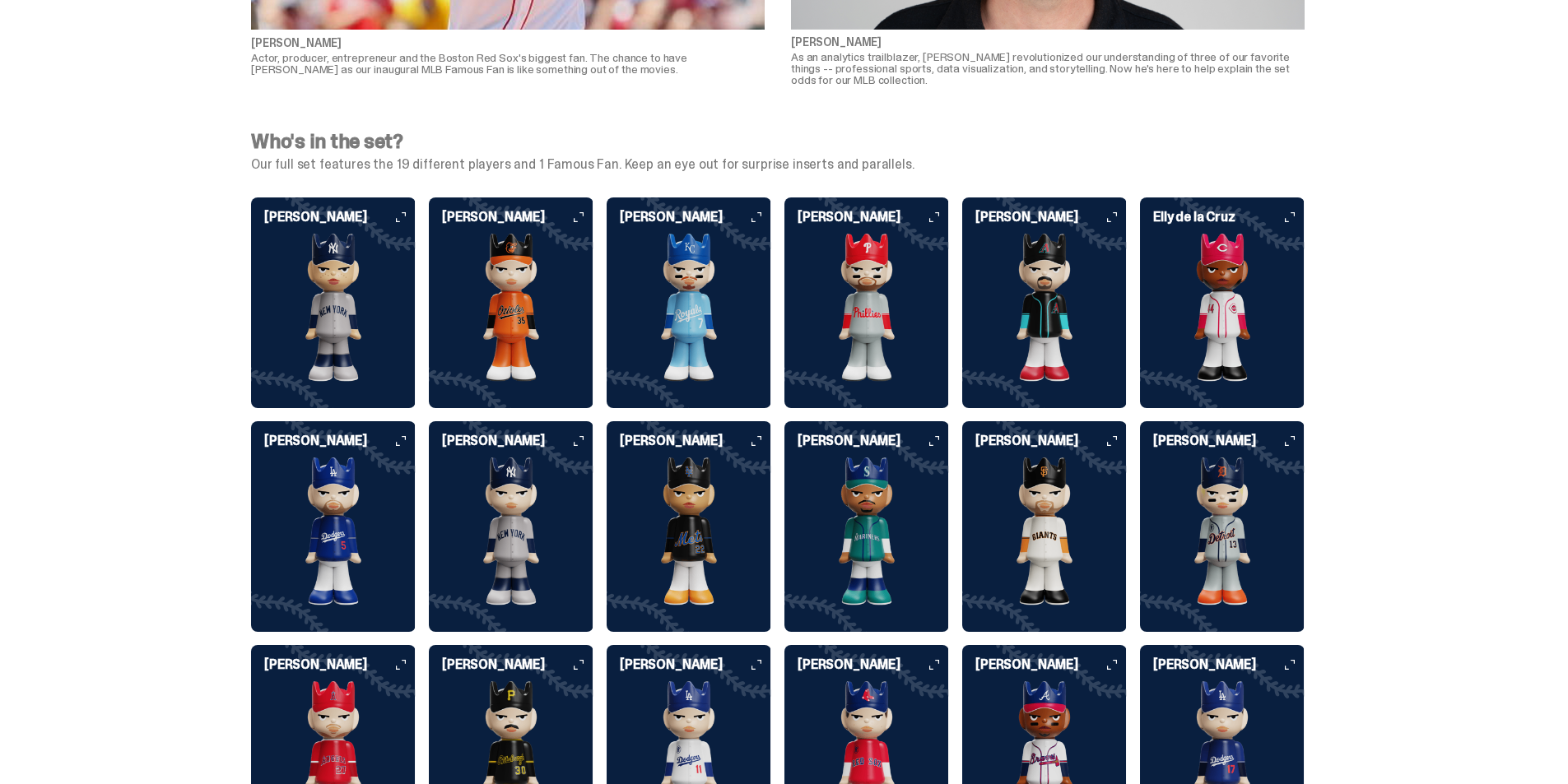
scroll to position [3991, 0]
click at [842, 307] on img at bounding box center [866, 306] width 165 height 148
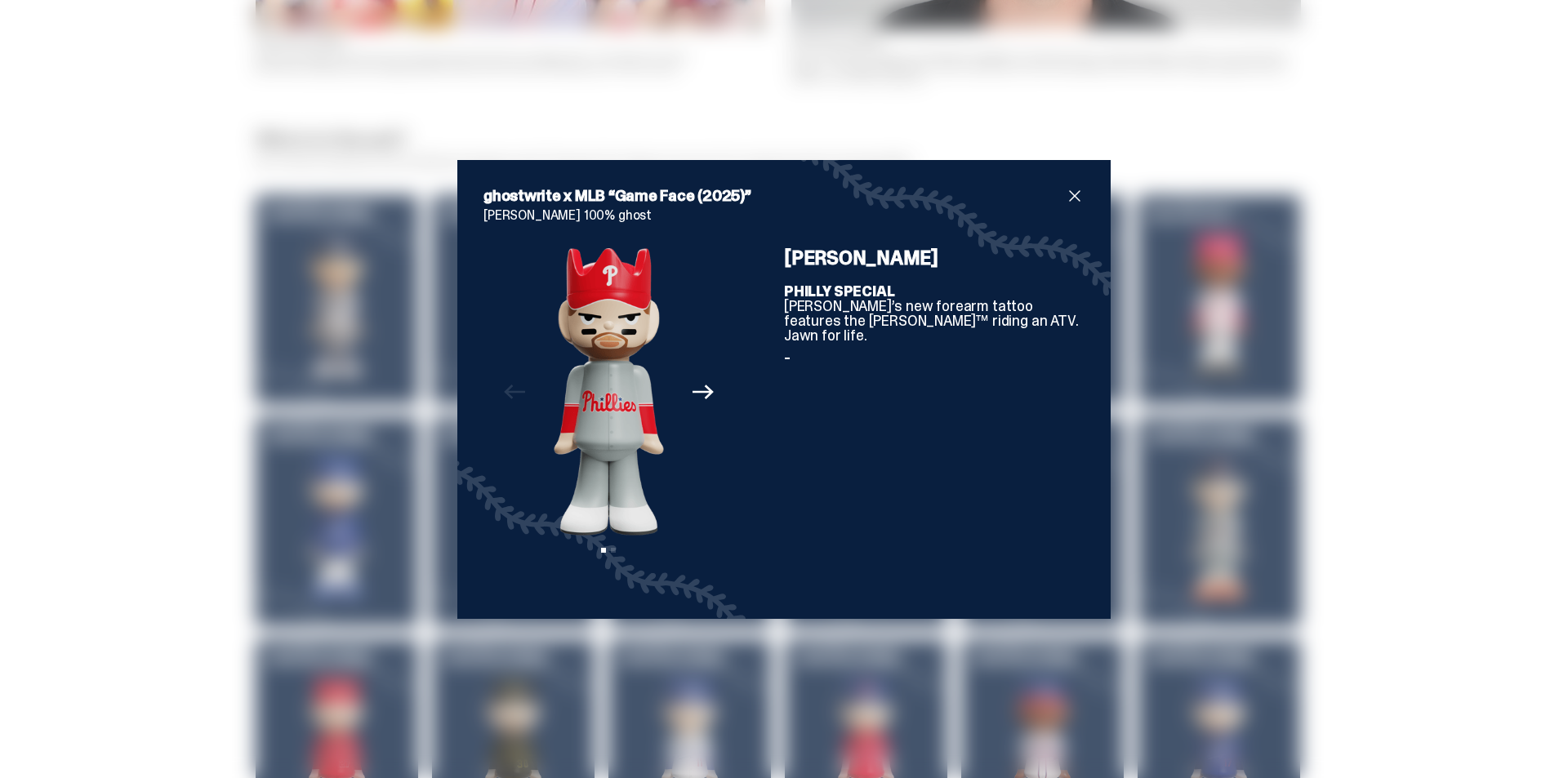
click at [77, 295] on div "ghostwrite x MLB “Game Face (2025)” [PERSON_NAME] 100% ghost Previous Next View…" at bounding box center [784, 389] width 1568 height 778
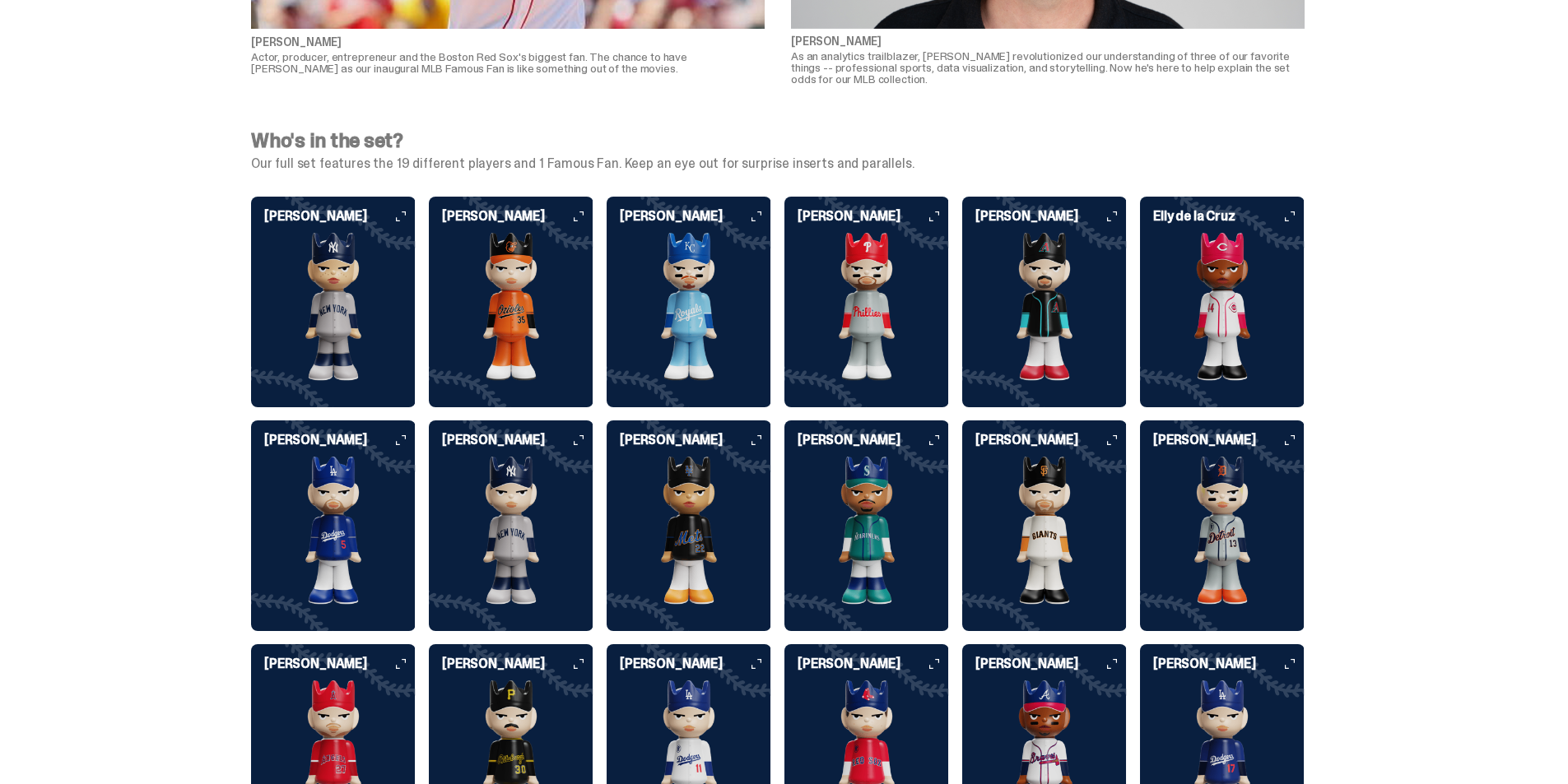
click at [369, 312] on img at bounding box center [333, 306] width 165 height 148
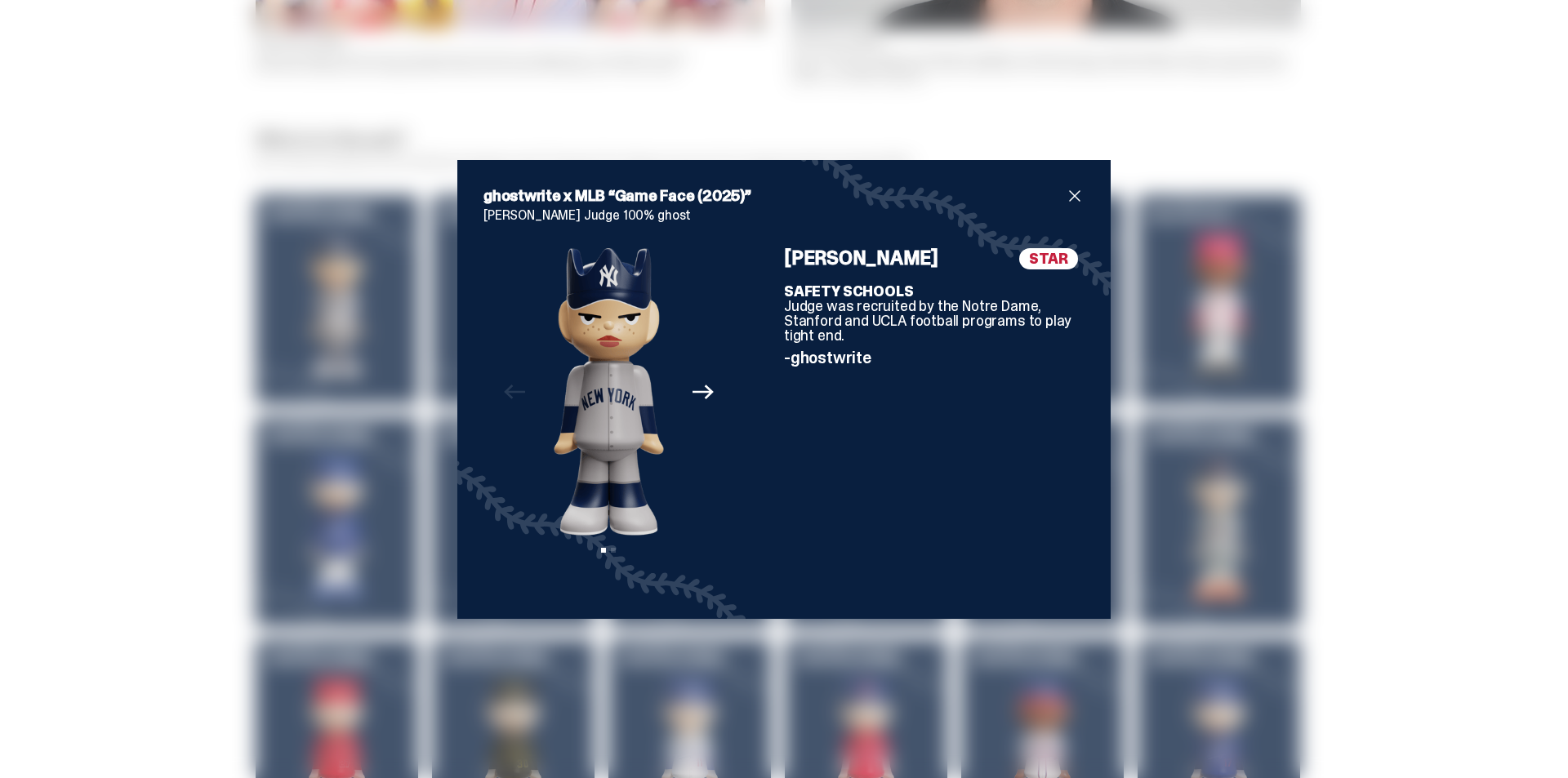
drag, startPoint x: 133, startPoint y: 321, endPoint x: 148, endPoint y: 330, distance: 17.5
click at [135, 322] on div "ghostwrite x MLB “Game Face (2025)” [PERSON_NAME] Judge 100% ghost Previous Nex…" at bounding box center [784, 389] width 1568 height 778
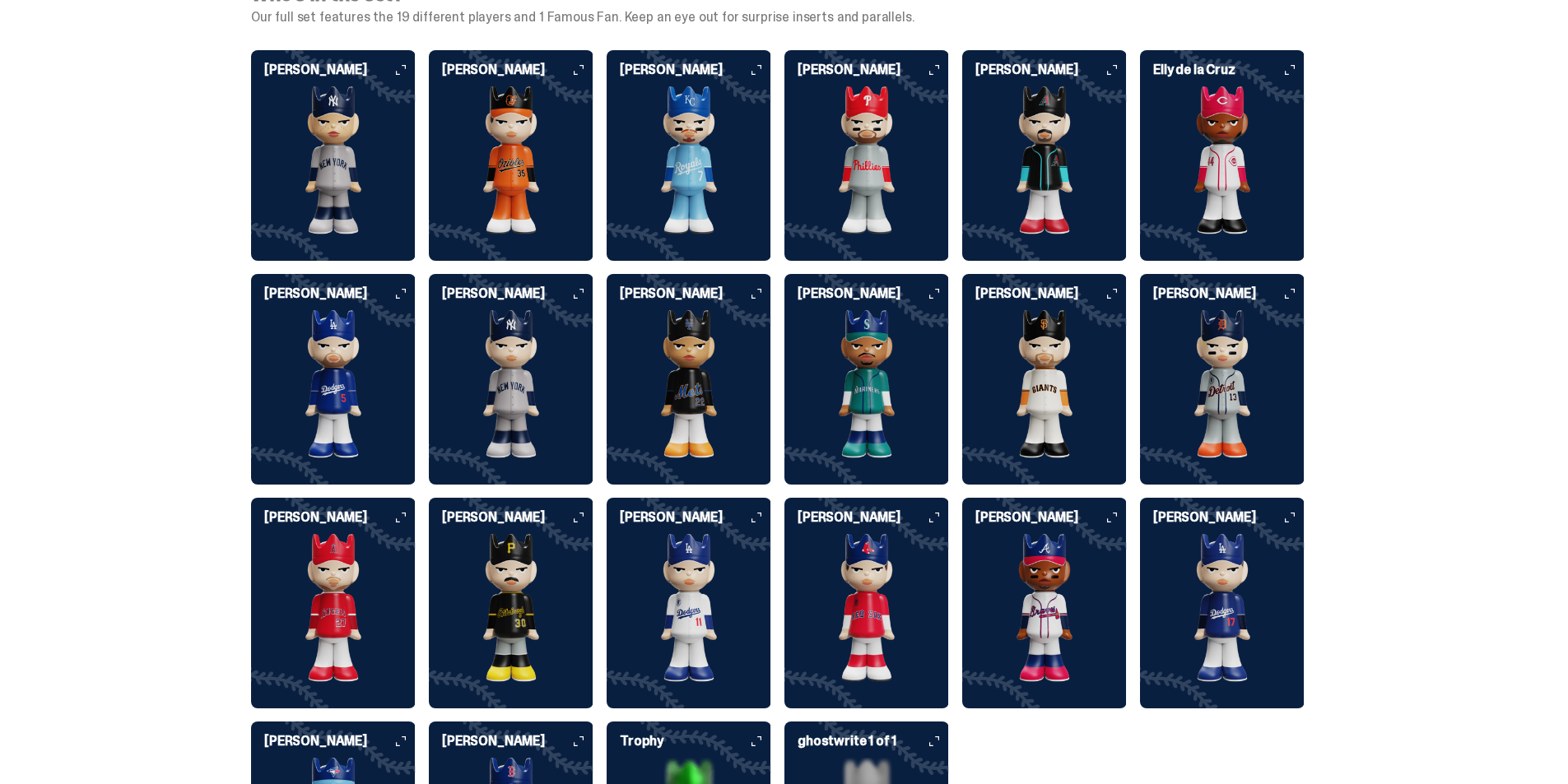
scroll to position [4238, 0]
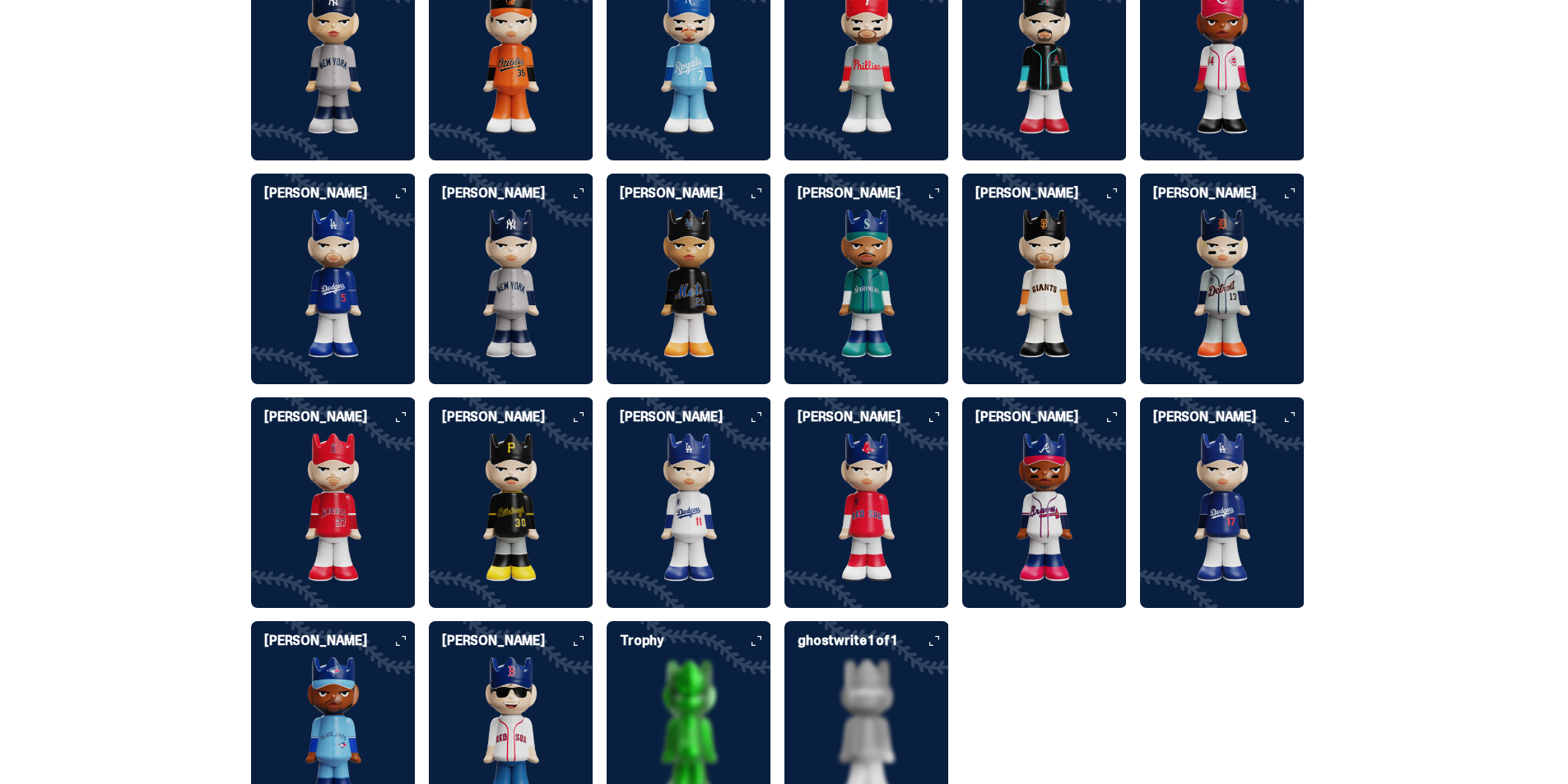
click at [1032, 488] on img at bounding box center [1044, 507] width 165 height 148
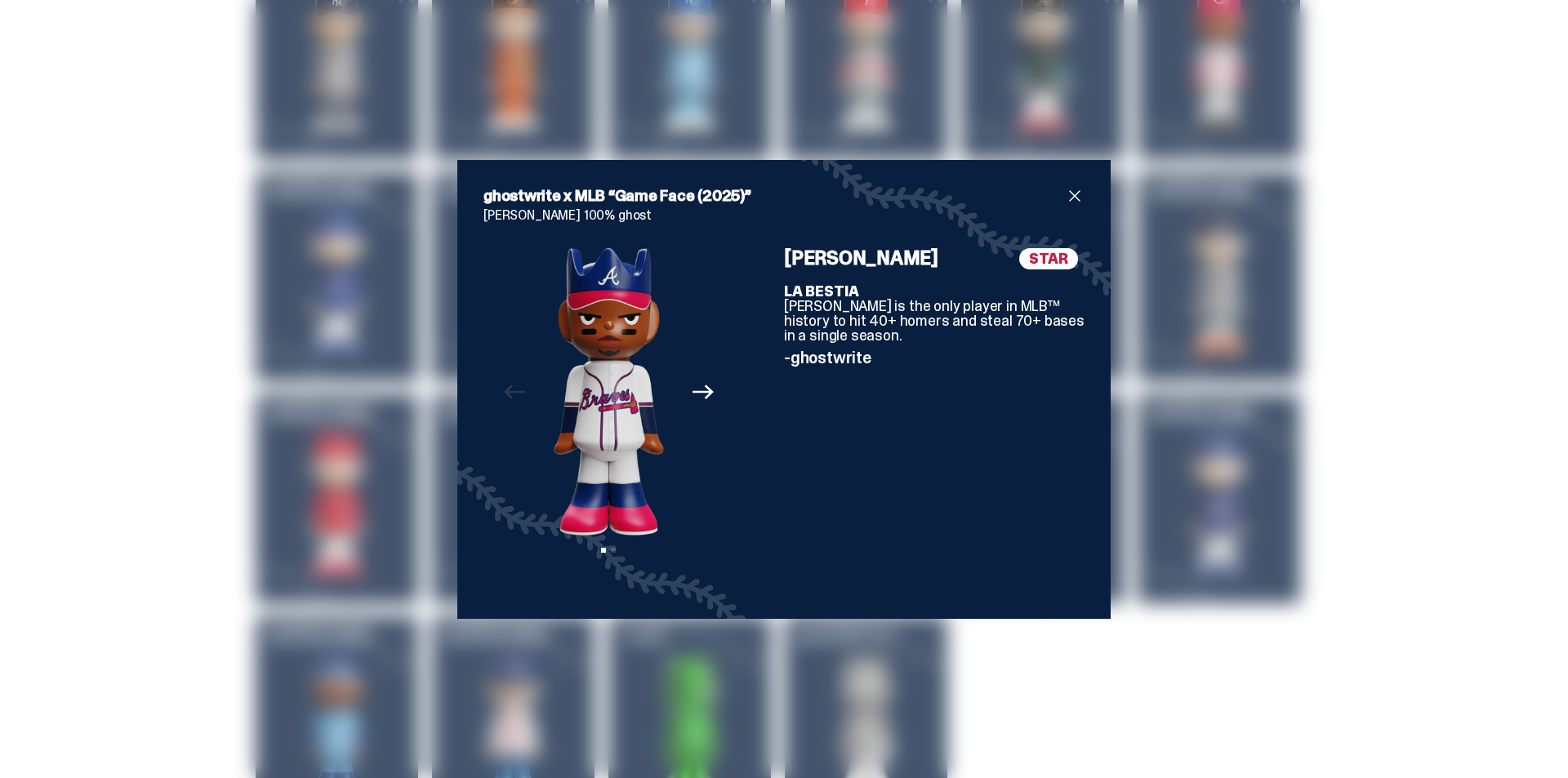
click at [1411, 334] on div "ghostwrite x MLB “Game Face (2025)” [PERSON_NAME] 100% ghost Previous Next View…" at bounding box center [784, 389] width 1568 height 778
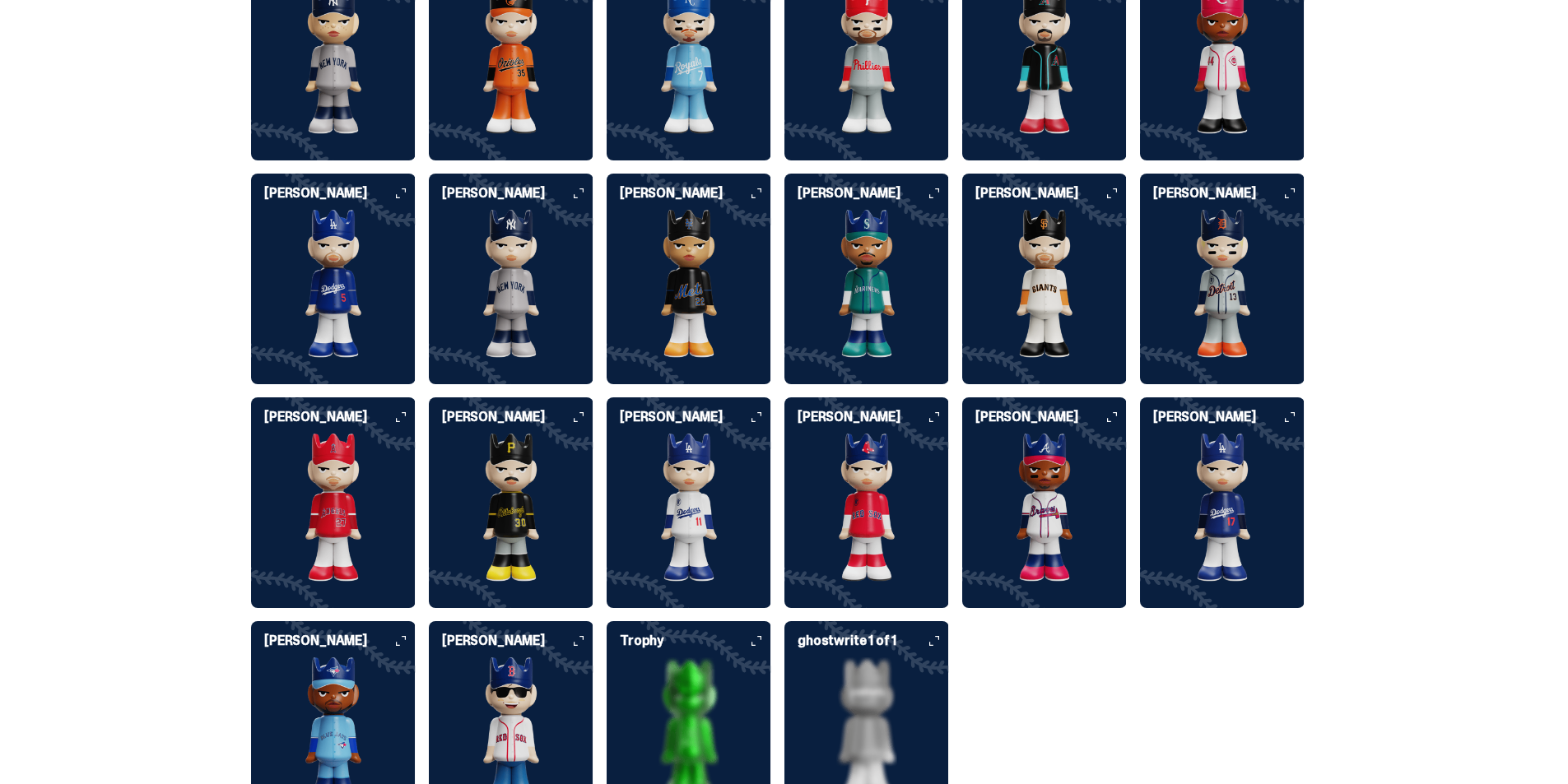
click at [833, 53] on img at bounding box center [866, 60] width 165 height 148
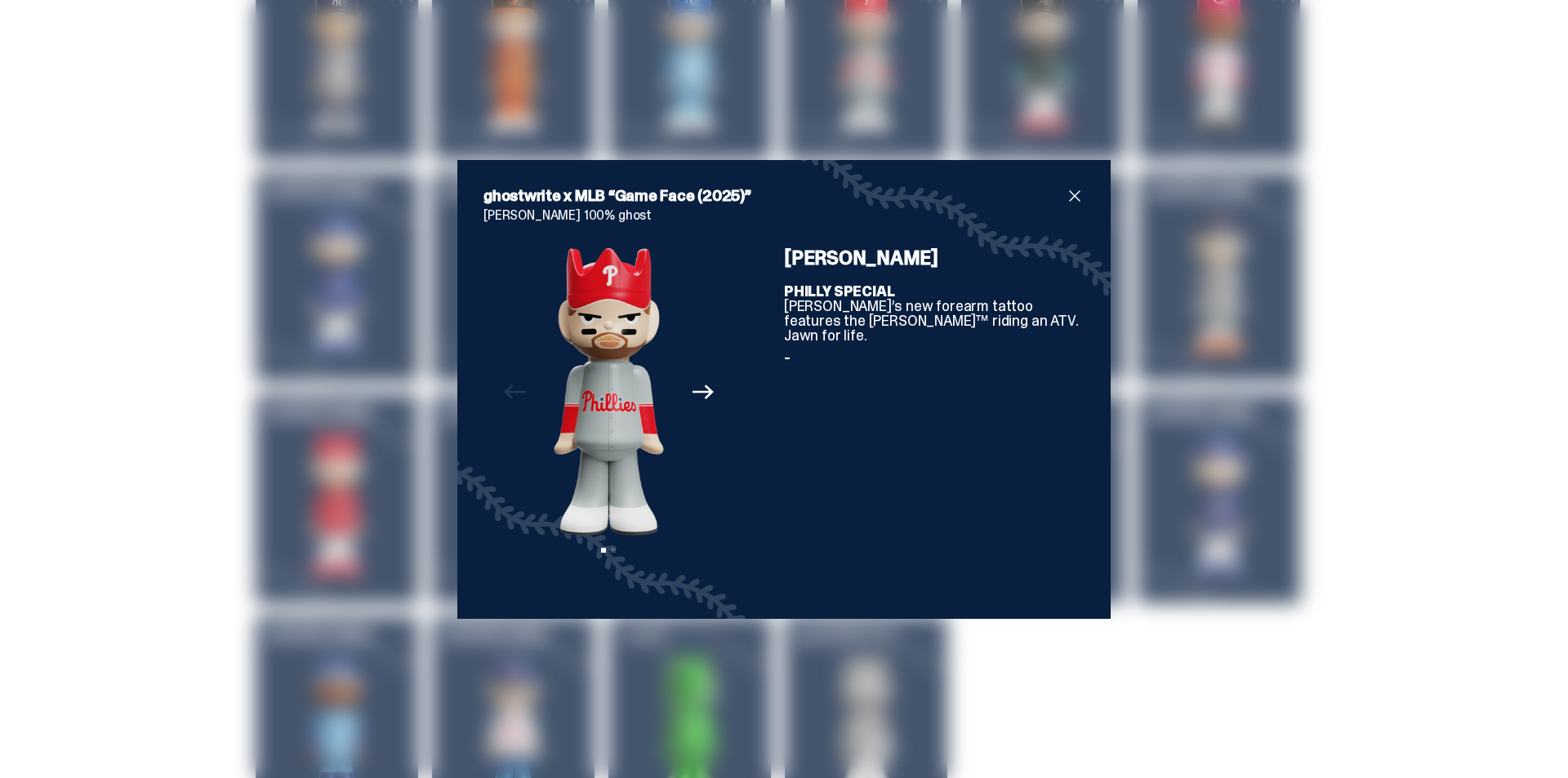
click at [1371, 251] on div "ghostwrite x MLB “Game Face (2025)” [PERSON_NAME] 100% ghost Previous Next View…" at bounding box center [784, 389] width 1568 height 778
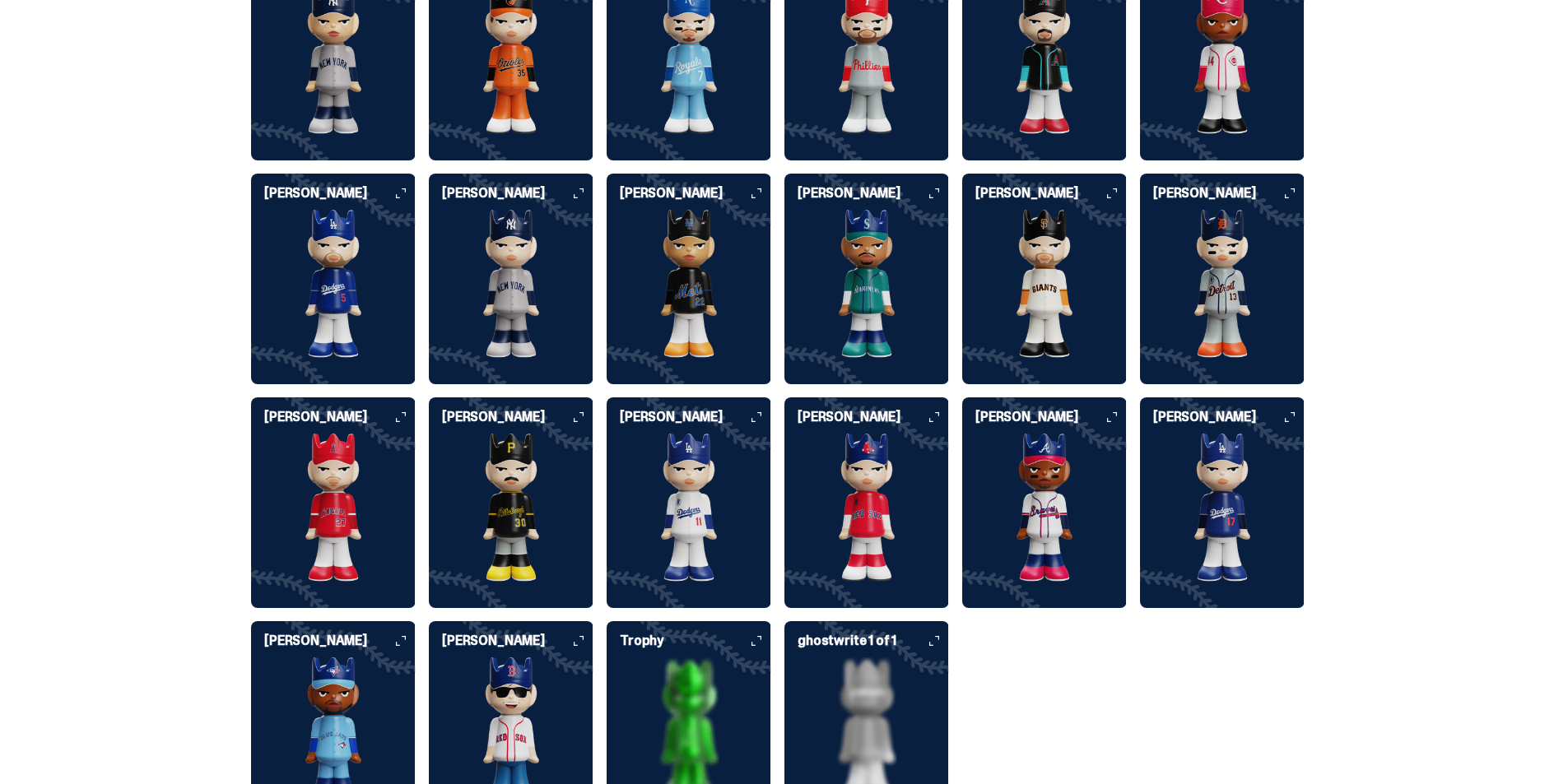
click at [1026, 141] on div "[PERSON_NAME] [PERSON_NAME] [PERSON_NAME] [PERSON_NAME] [PERSON_NAME] [PERSON_N…" at bounding box center [777, 390] width 1054 height 882
click at [1024, 117] on div "[PERSON_NAME]" at bounding box center [1044, 55] width 165 height 210
click at [1034, 62] on img at bounding box center [1044, 60] width 165 height 148
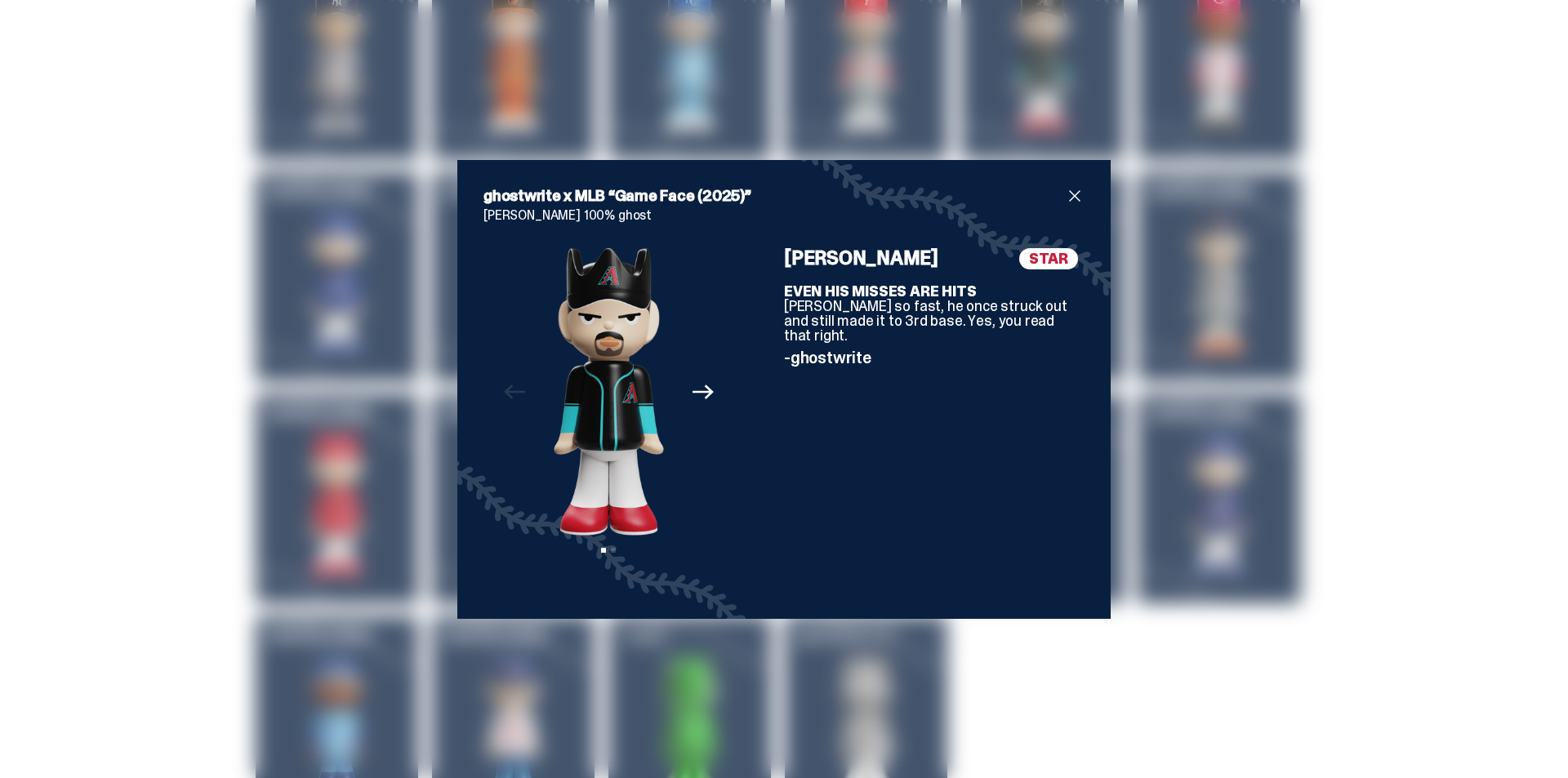
click at [1398, 144] on div "ghostwrite x MLB “Game Face (2025)” [PERSON_NAME] 100% ghost Previous Next View…" at bounding box center [784, 389] width 1568 height 778
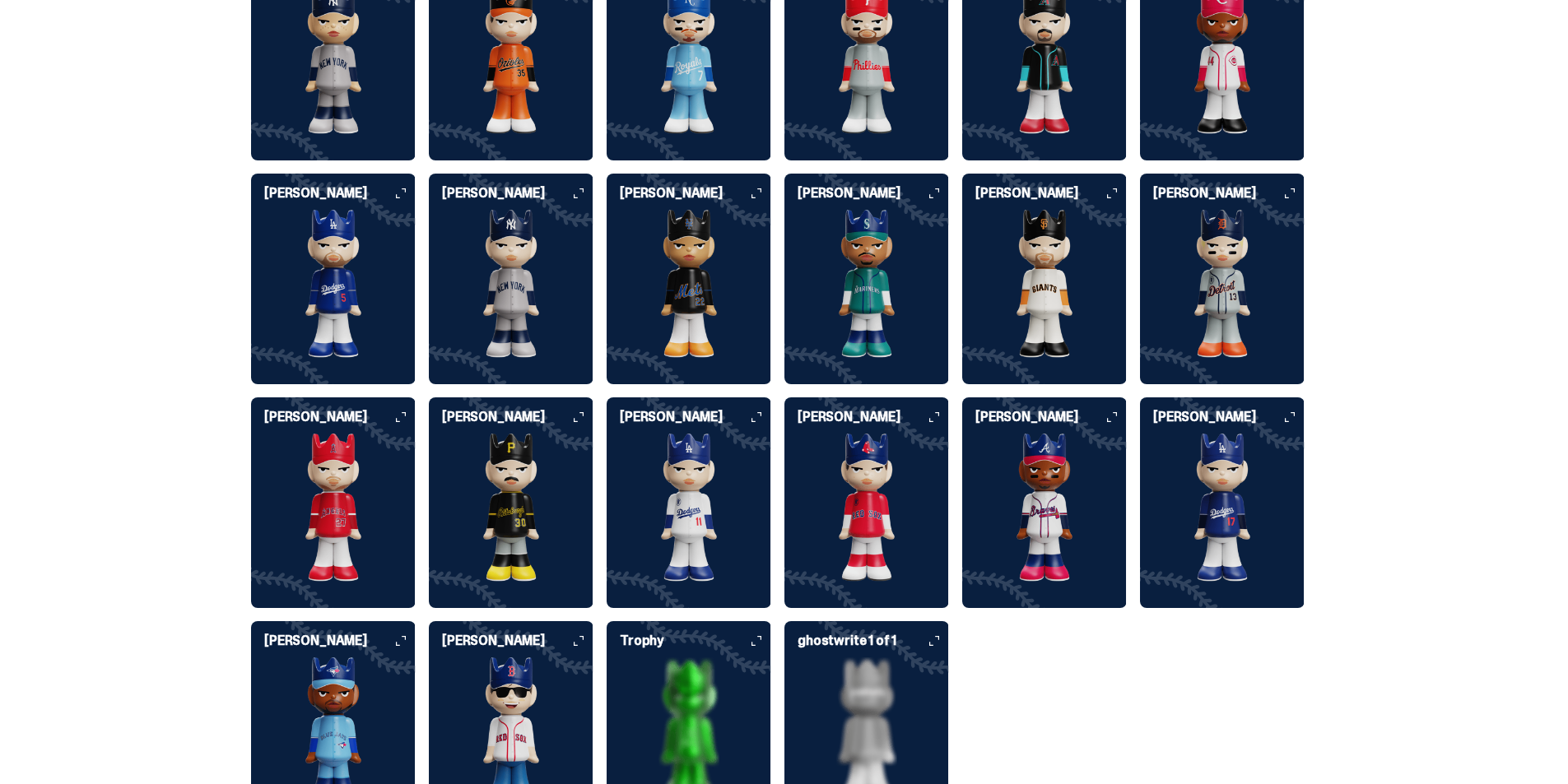
click at [741, 87] on img at bounding box center [689, 60] width 165 height 148
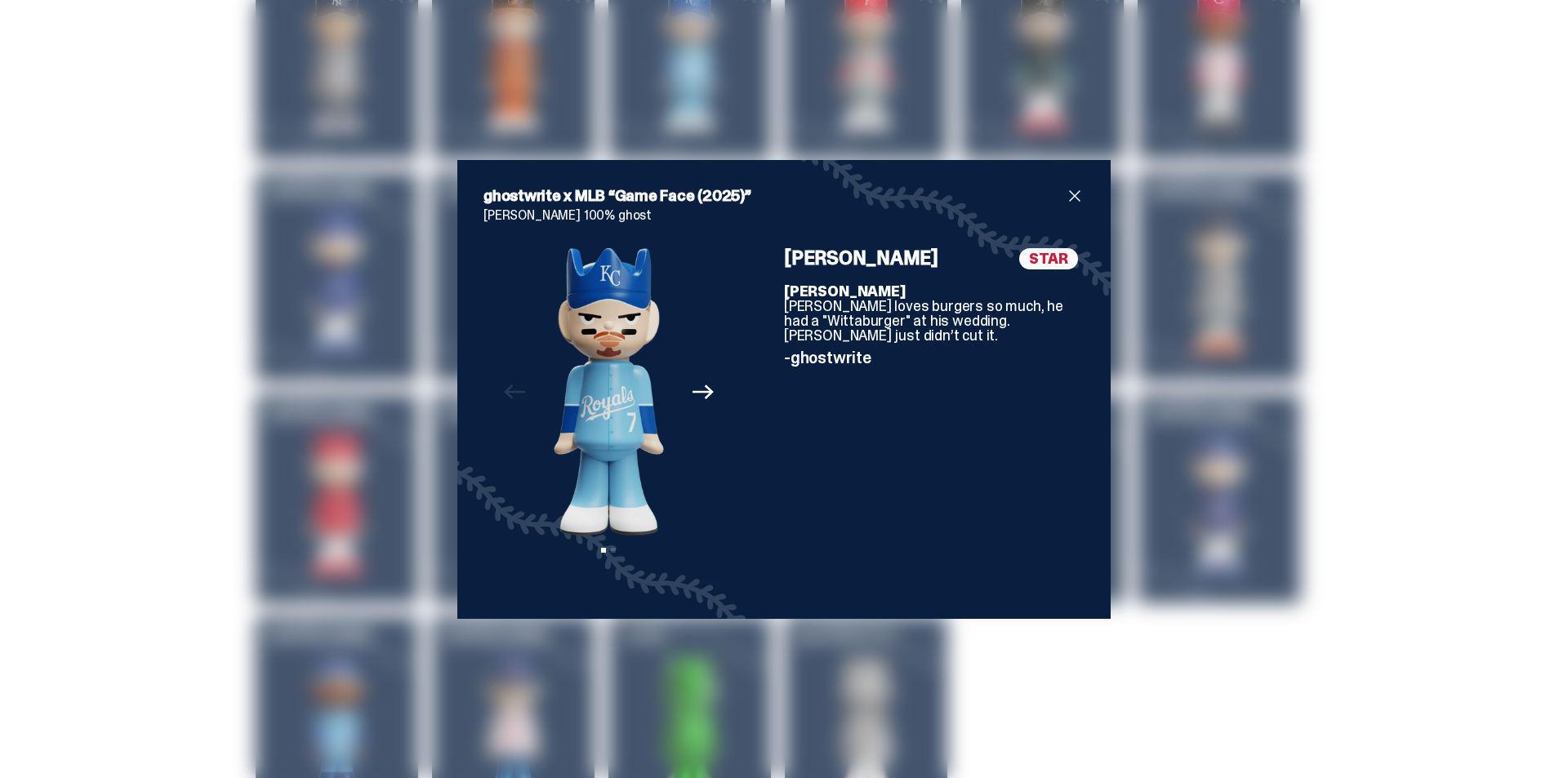
click at [1416, 260] on div "ghostwrite x MLB “Game Face (2025)” [PERSON_NAME] 100% ghost Previous Next View…" at bounding box center [784, 389] width 1568 height 778
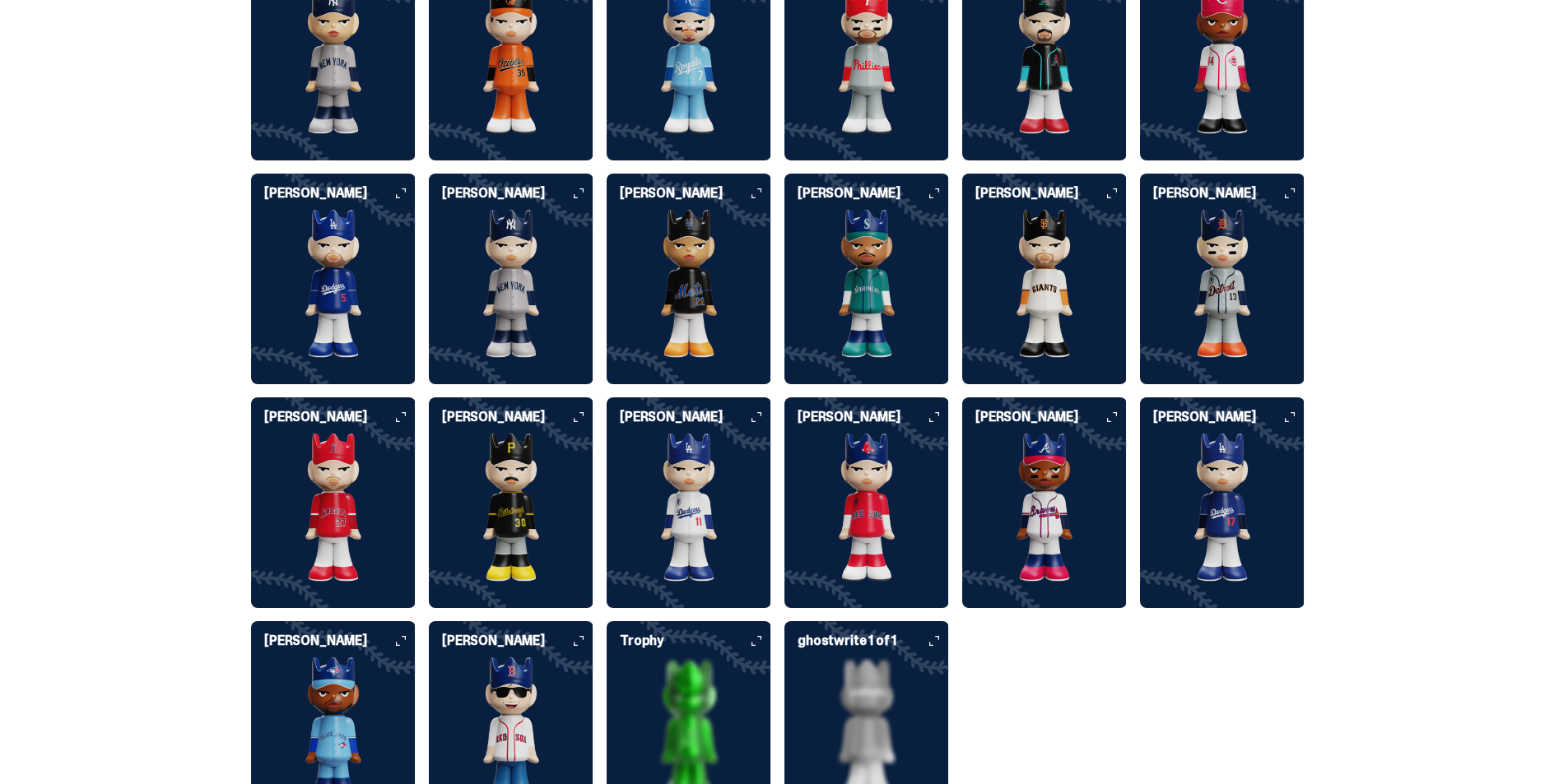
click at [918, 734] on img at bounding box center [866, 731] width 165 height 148
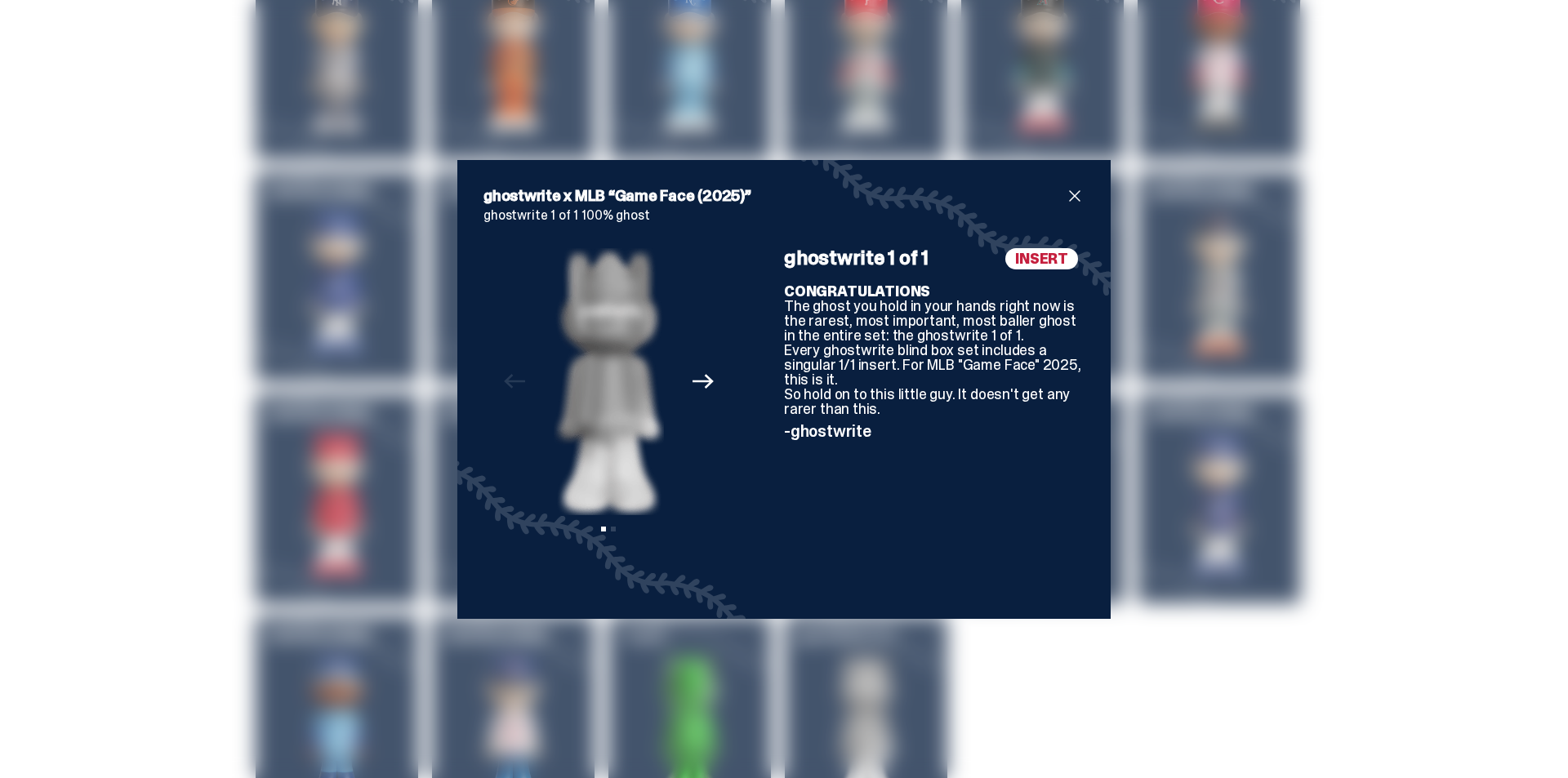
click at [1251, 668] on div "ghostwrite x MLB “Game Face (2025)” ghostwrite 1 of 1 100% ghost Previous Next …" at bounding box center [784, 389] width 1568 height 778
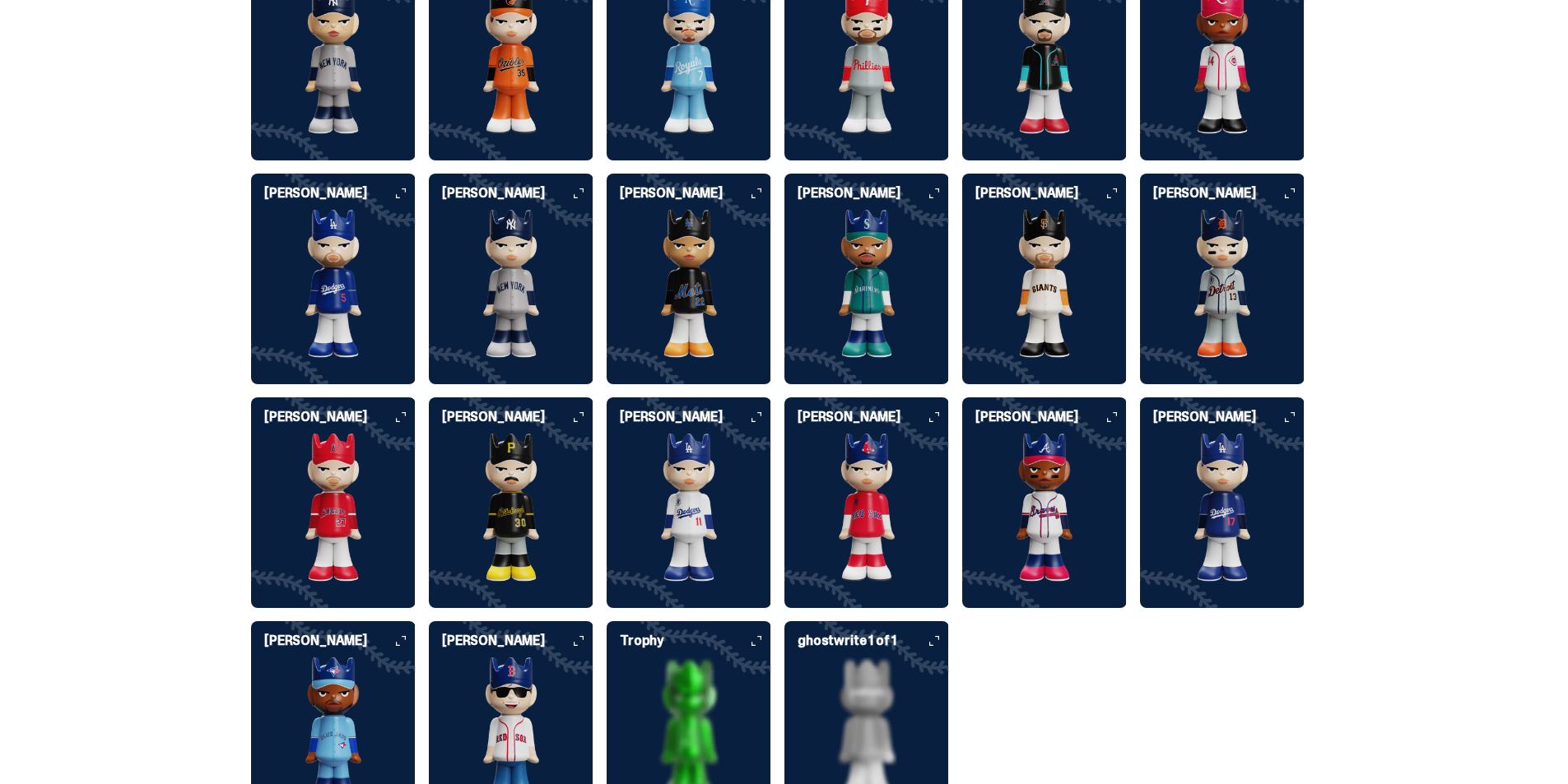
click at [722, 716] on img at bounding box center [689, 731] width 165 height 148
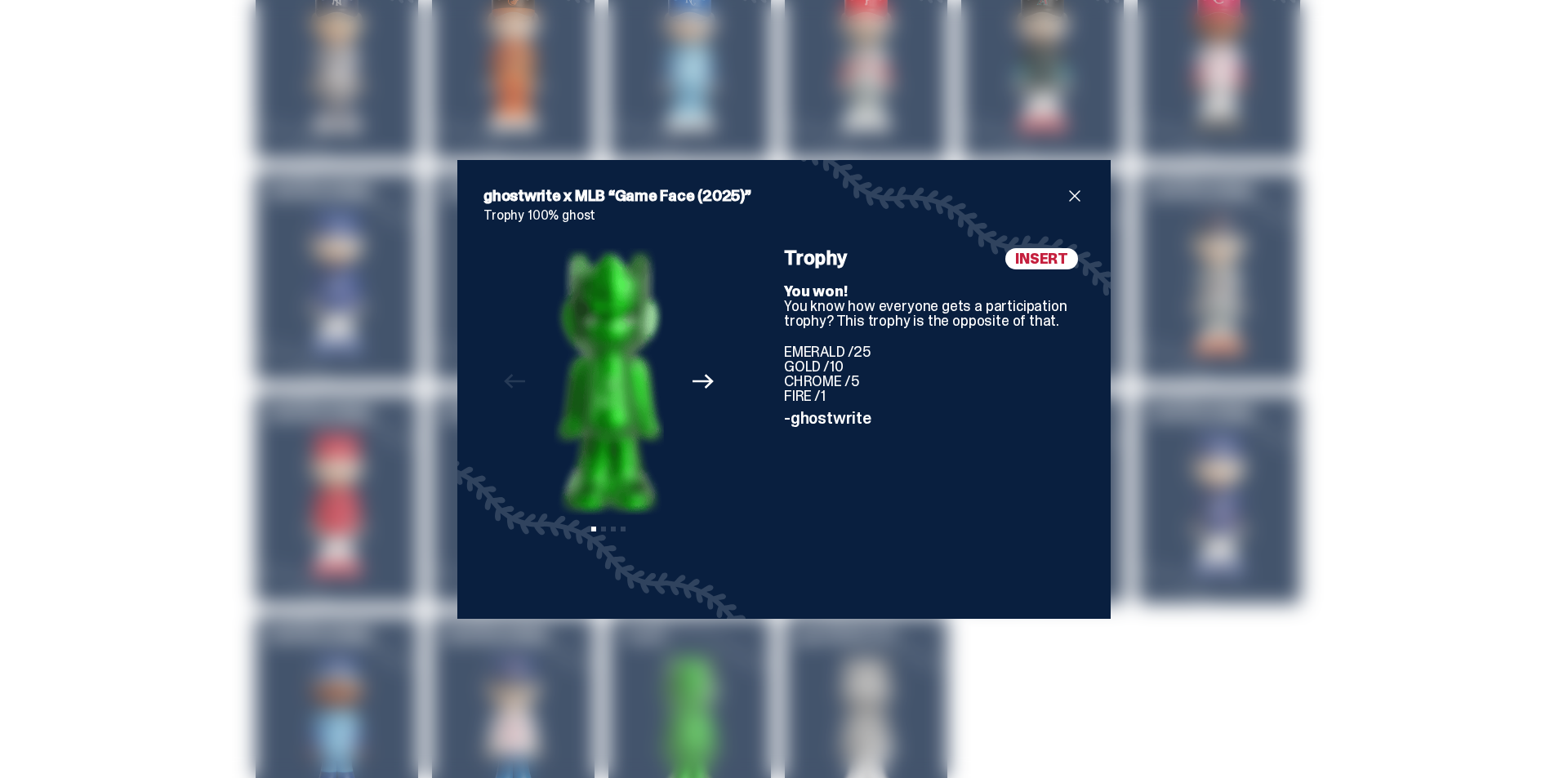
click at [1087, 715] on div "ghostwrite x MLB “Game Face (2025)” Trophy 100% ghost Previous Next View slide …" at bounding box center [784, 389] width 1568 height 778
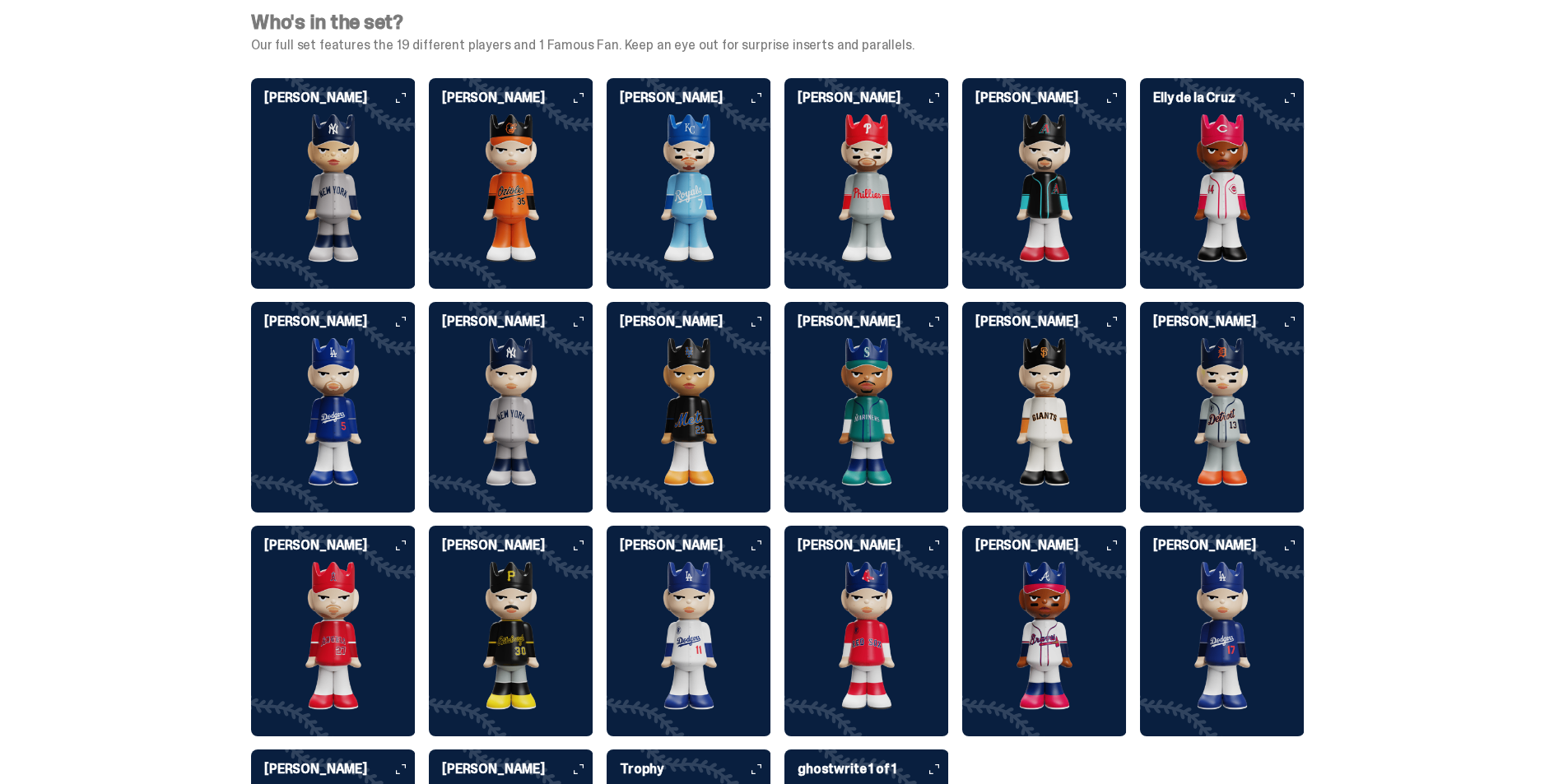
scroll to position [4073, 0]
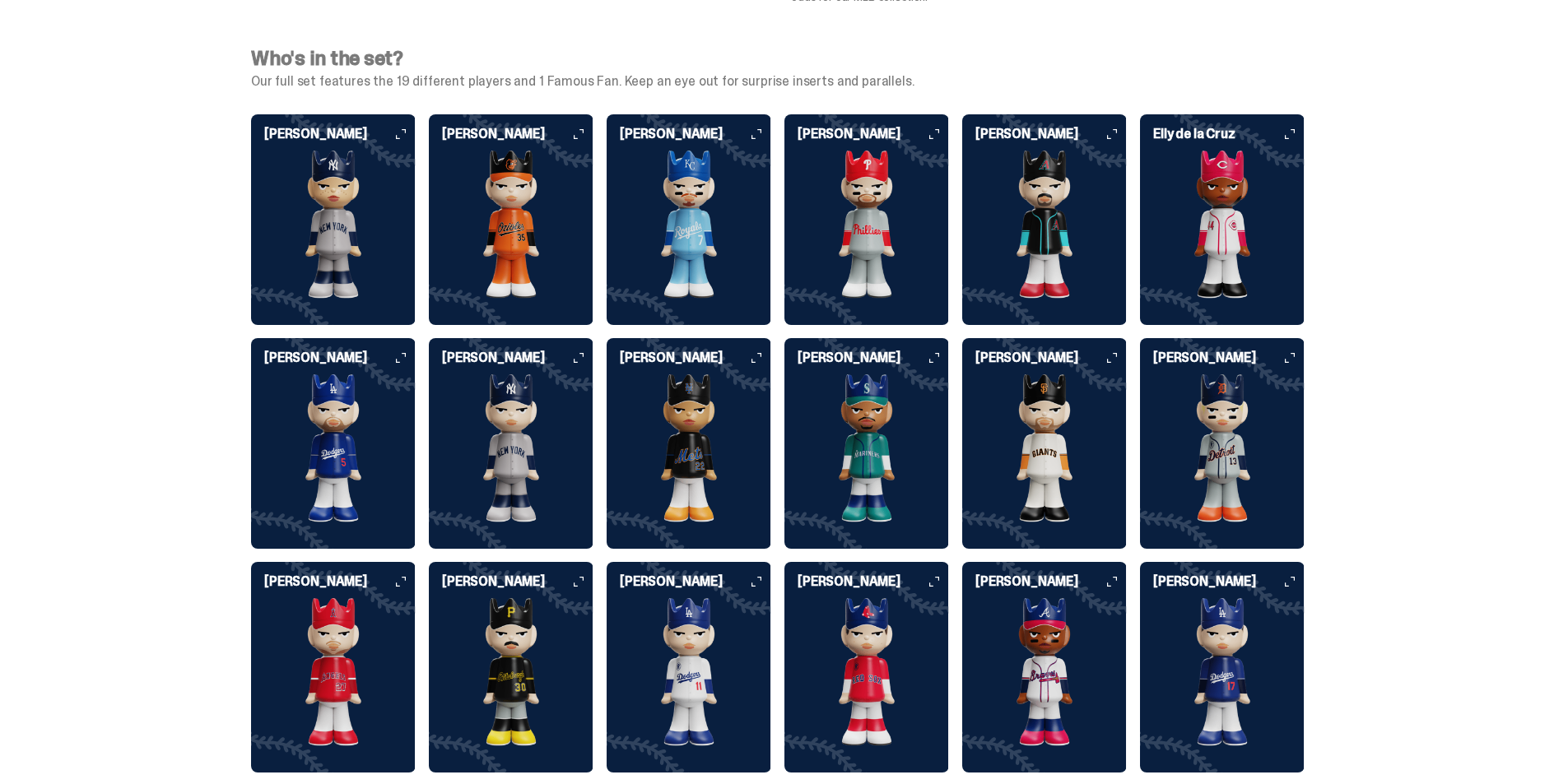
click at [905, 209] on img at bounding box center [866, 224] width 165 height 148
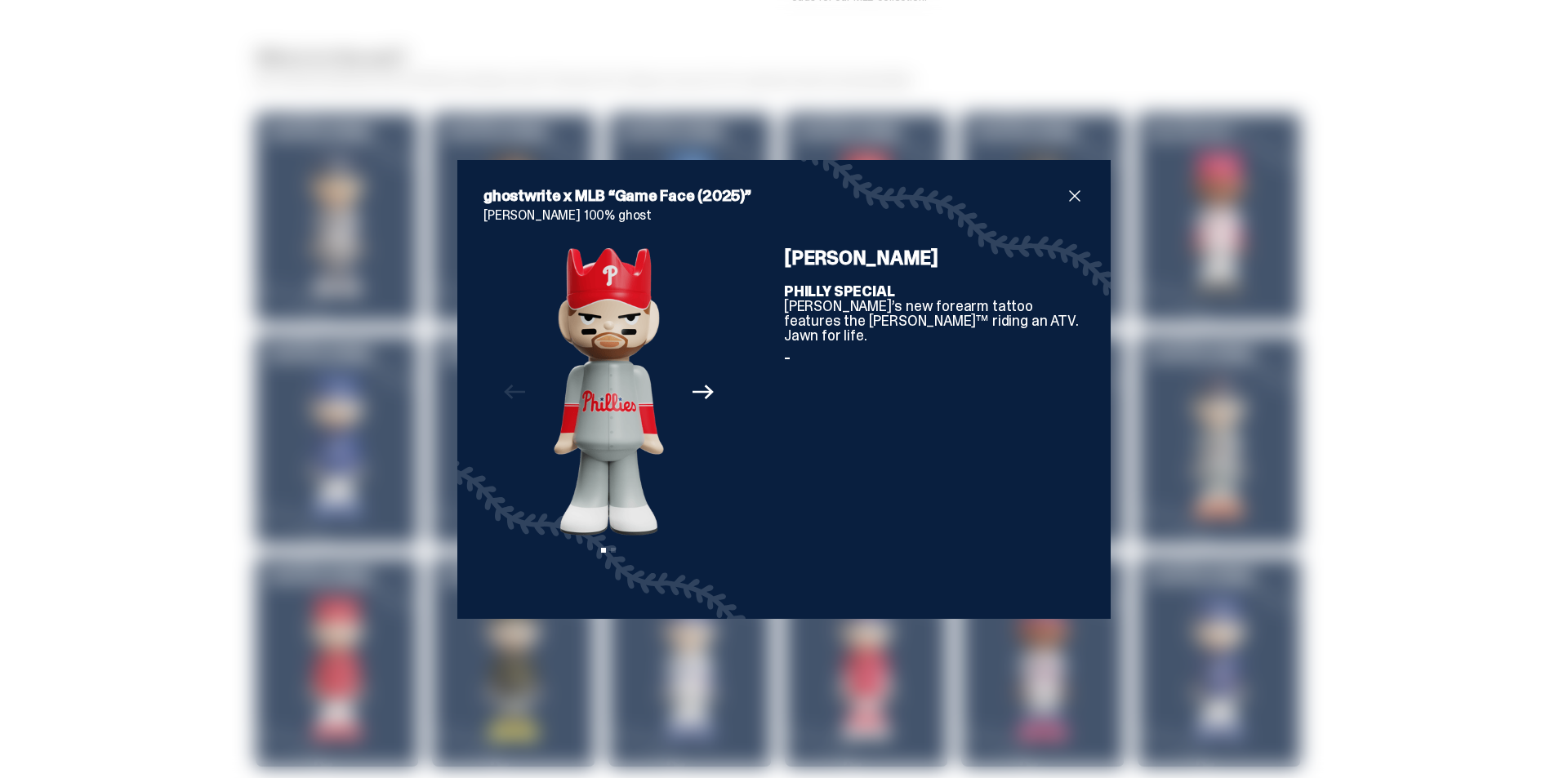
click at [137, 221] on div "ghostwrite x MLB “Game Face (2025)” [PERSON_NAME] 100% ghost Previous Next View…" at bounding box center [784, 389] width 1568 height 778
